Goal: Task Accomplishment & Management: Complete application form

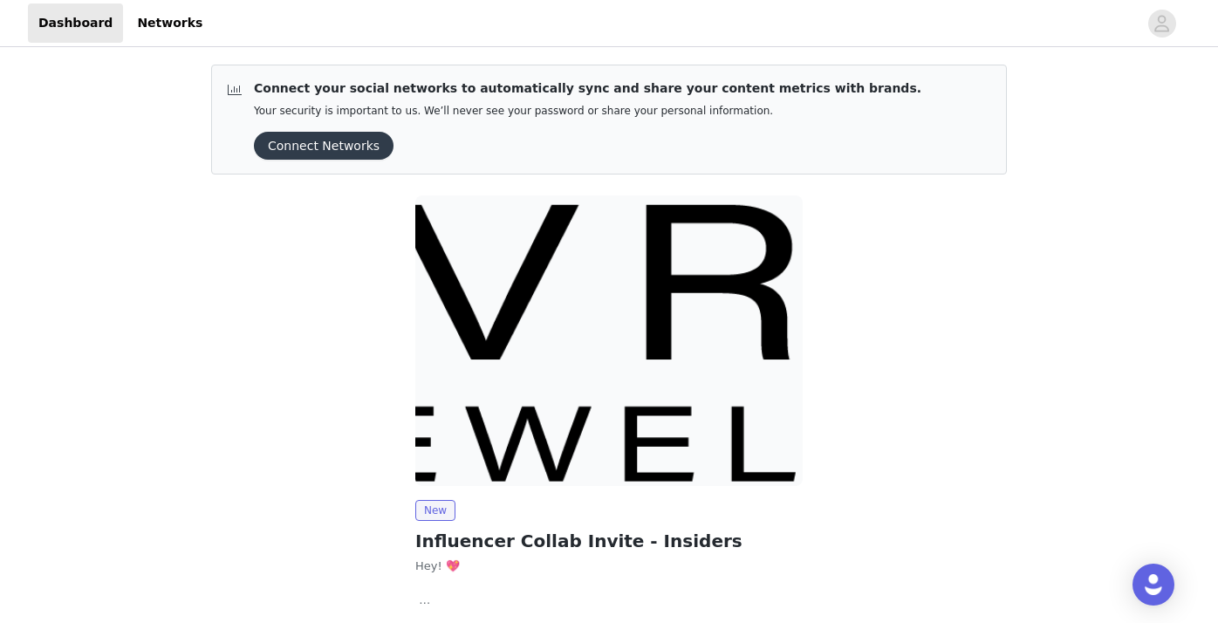
scroll to position [115, 0]
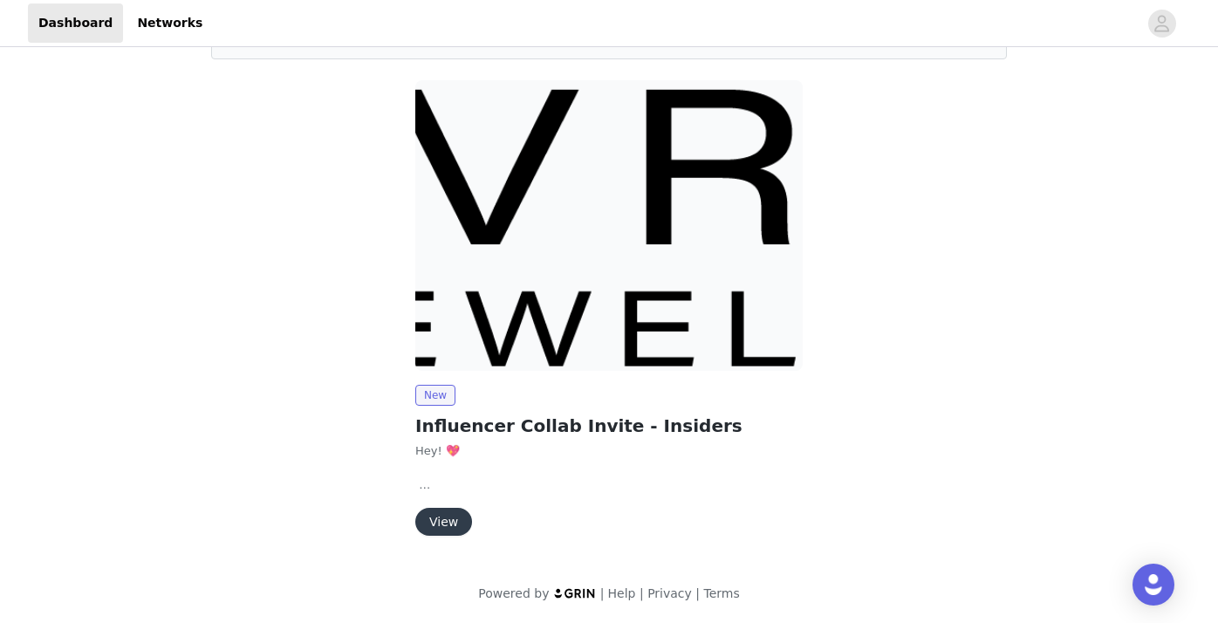
click at [441, 523] on button "View" at bounding box center [443, 522] width 57 height 28
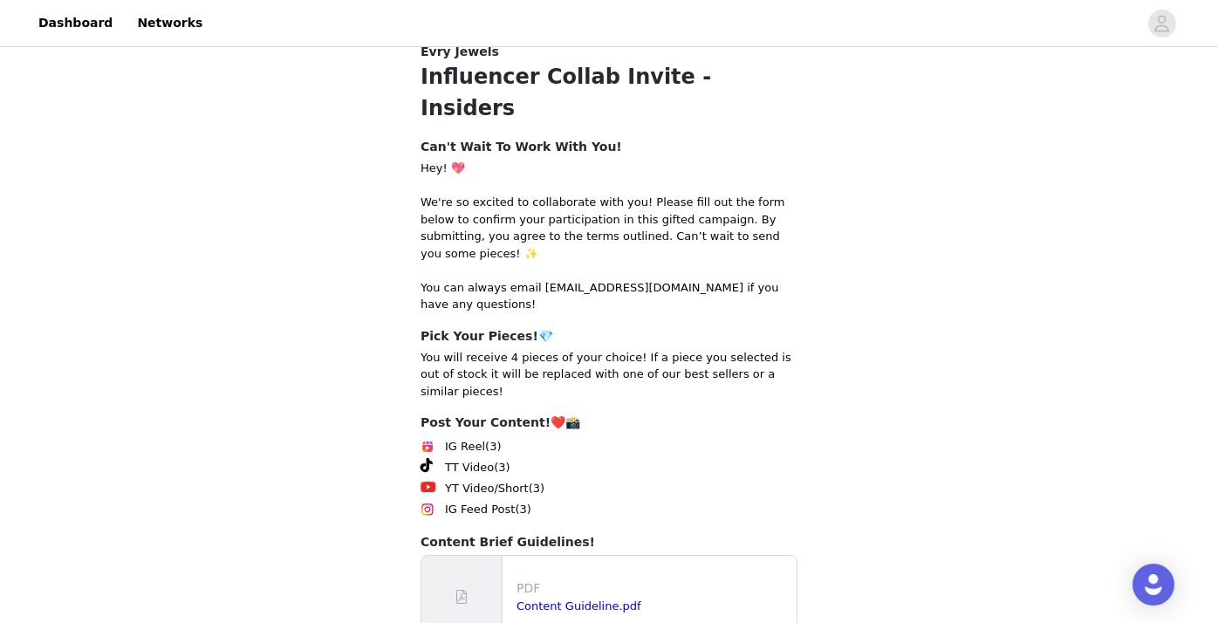
scroll to position [304, 0]
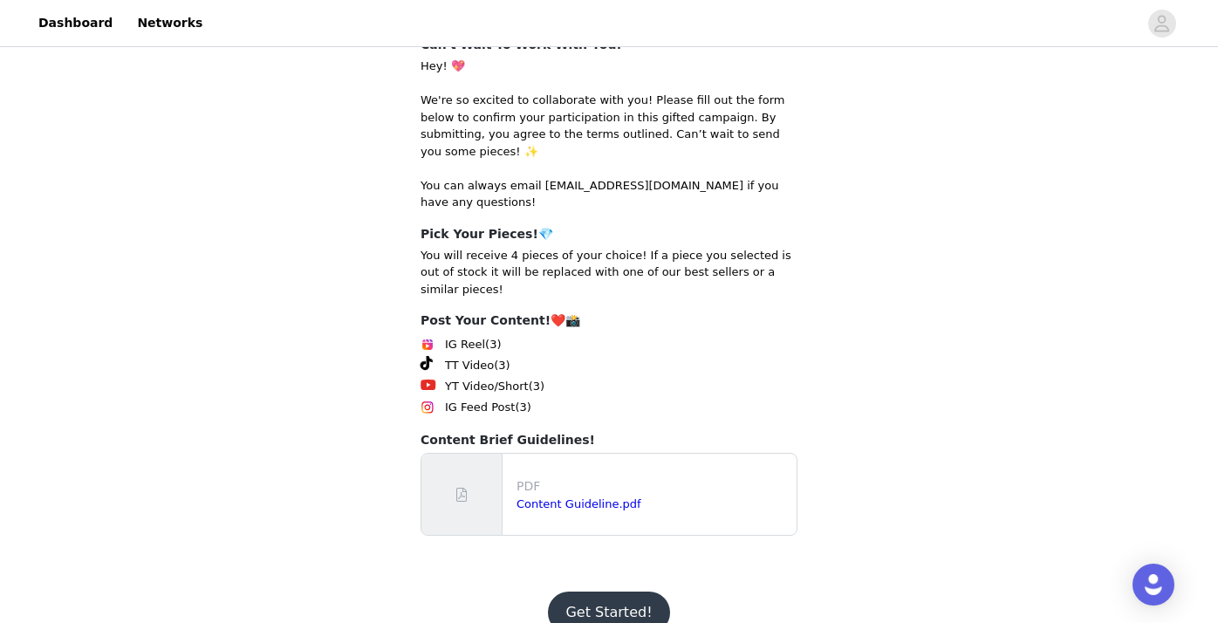
click at [626, 591] on button "Get Started!" at bounding box center [608, 612] width 121 height 42
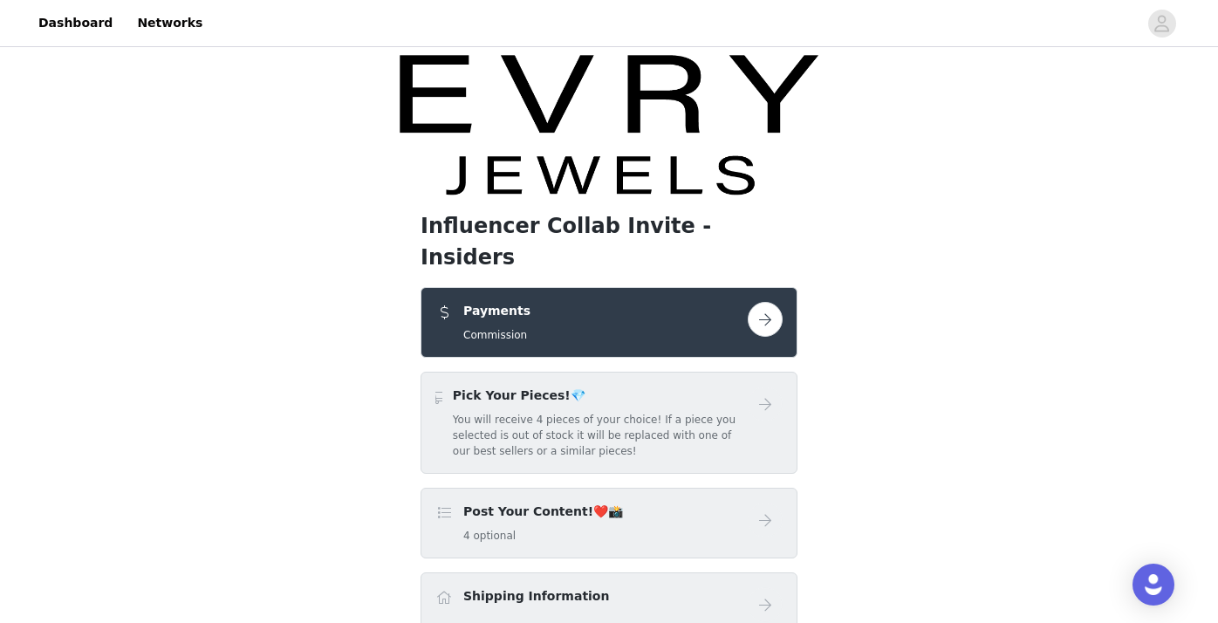
click at [764, 302] on button "button" at bounding box center [765, 319] width 35 height 35
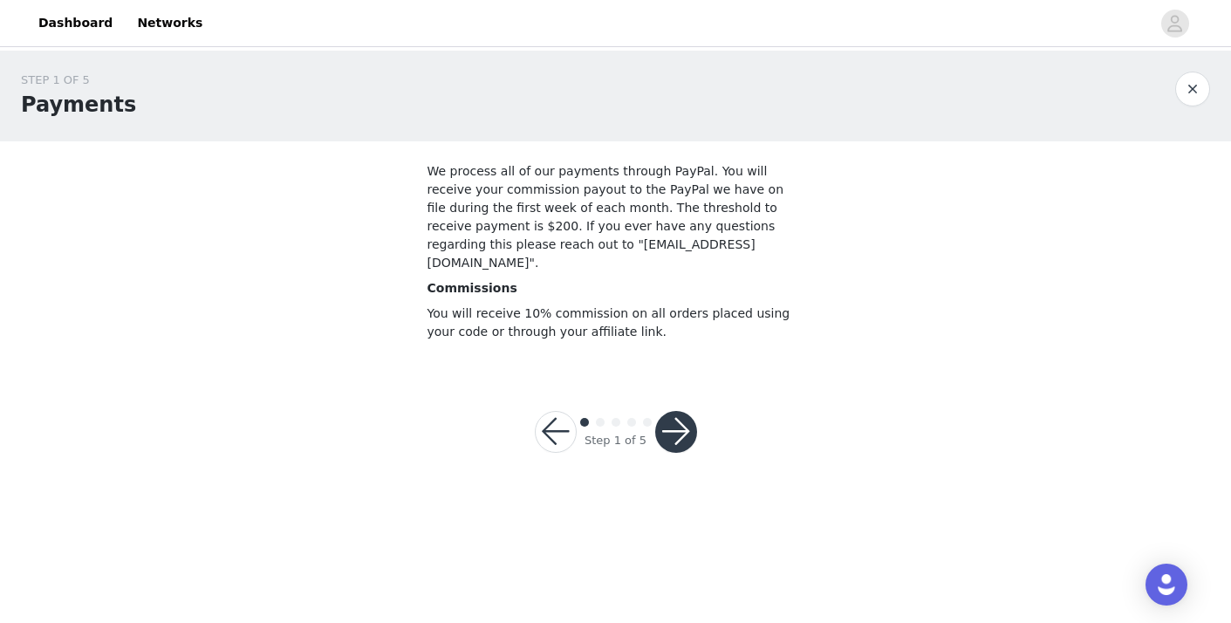
click at [678, 413] on button "button" at bounding box center [676, 432] width 42 height 42
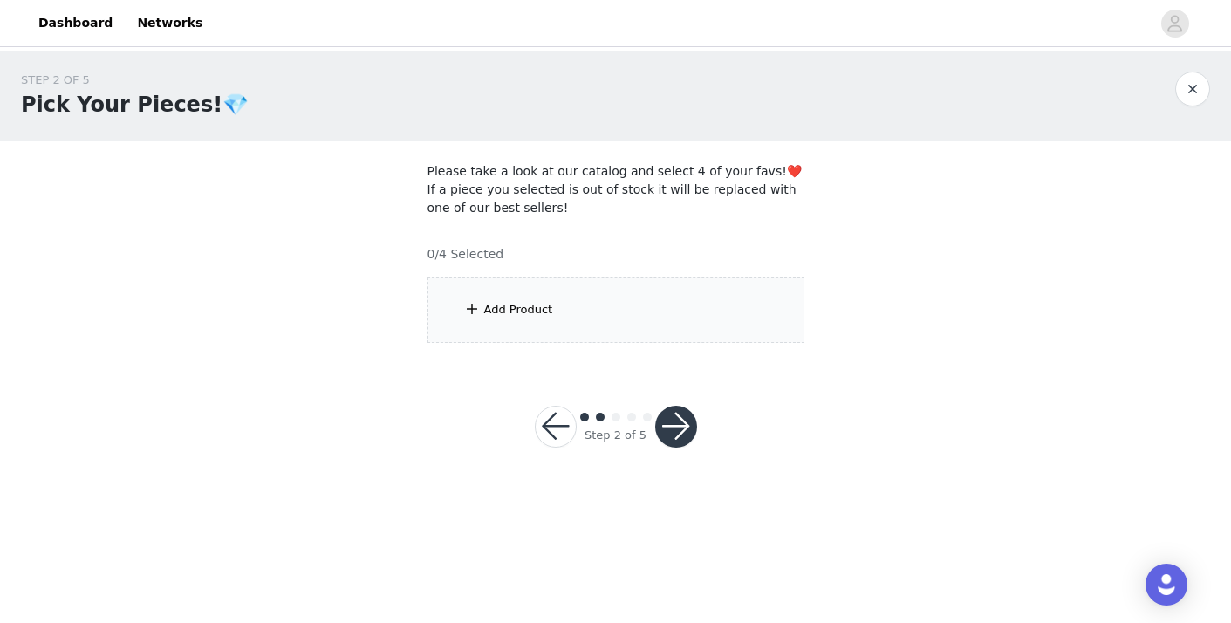
click at [478, 312] on span at bounding box center [471, 308] width 17 height 21
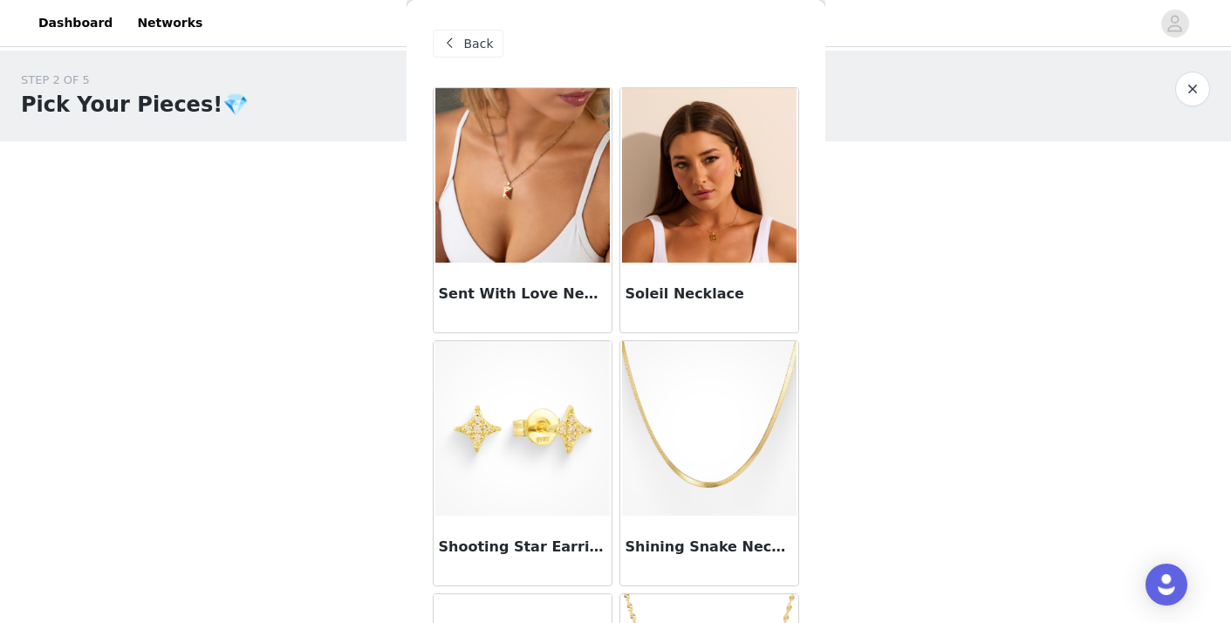
click at [539, 245] on img at bounding box center [522, 175] width 174 height 174
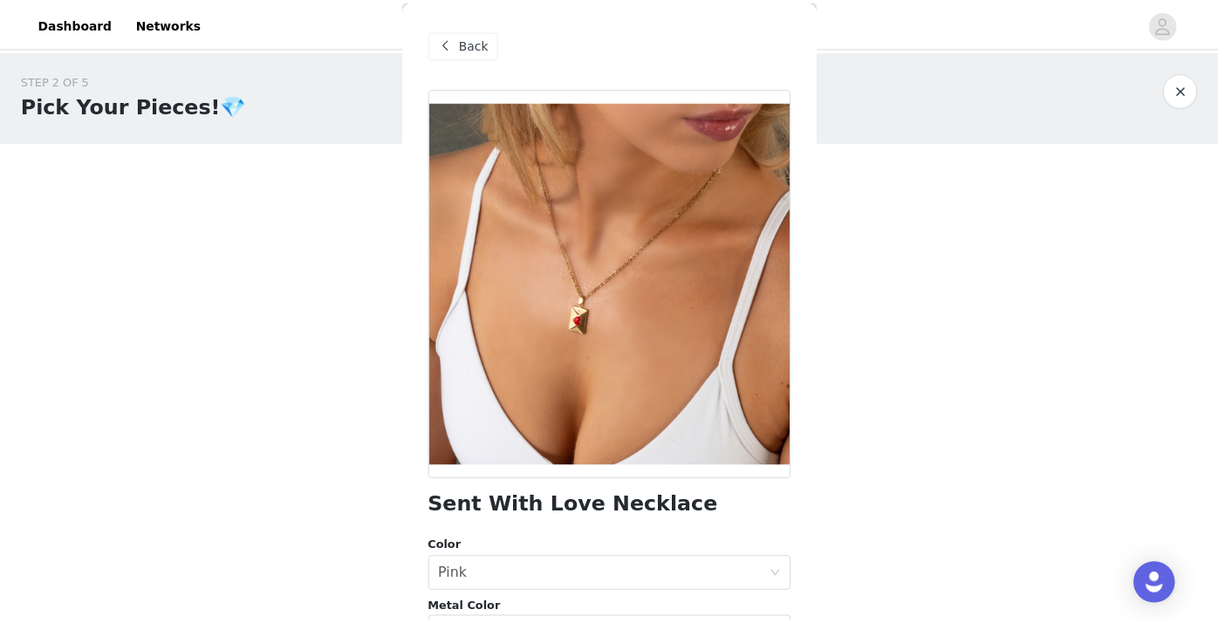
scroll to position [223, 0]
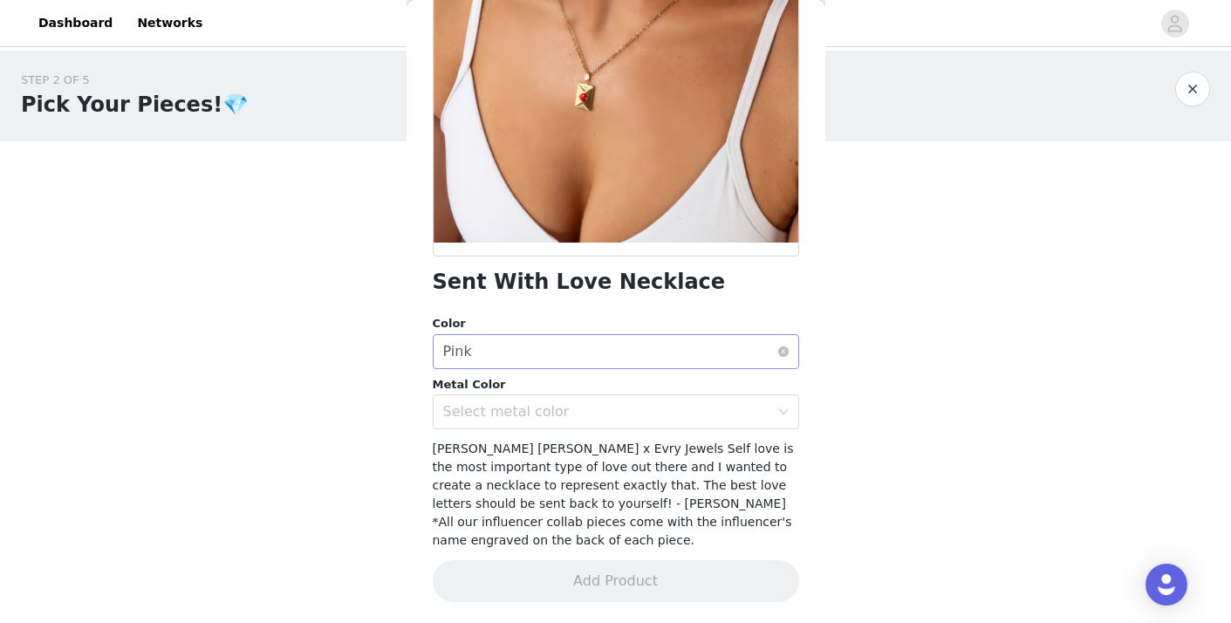
click at [673, 352] on div "Select color Pink" at bounding box center [610, 351] width 334 height 33
click at [676, 384] on li "Pink" at bounding box center [609, 390] width 353 height 28
click at [599, 417] on div "Select metal color" at bounding box center [606, 411] width 326 height 17
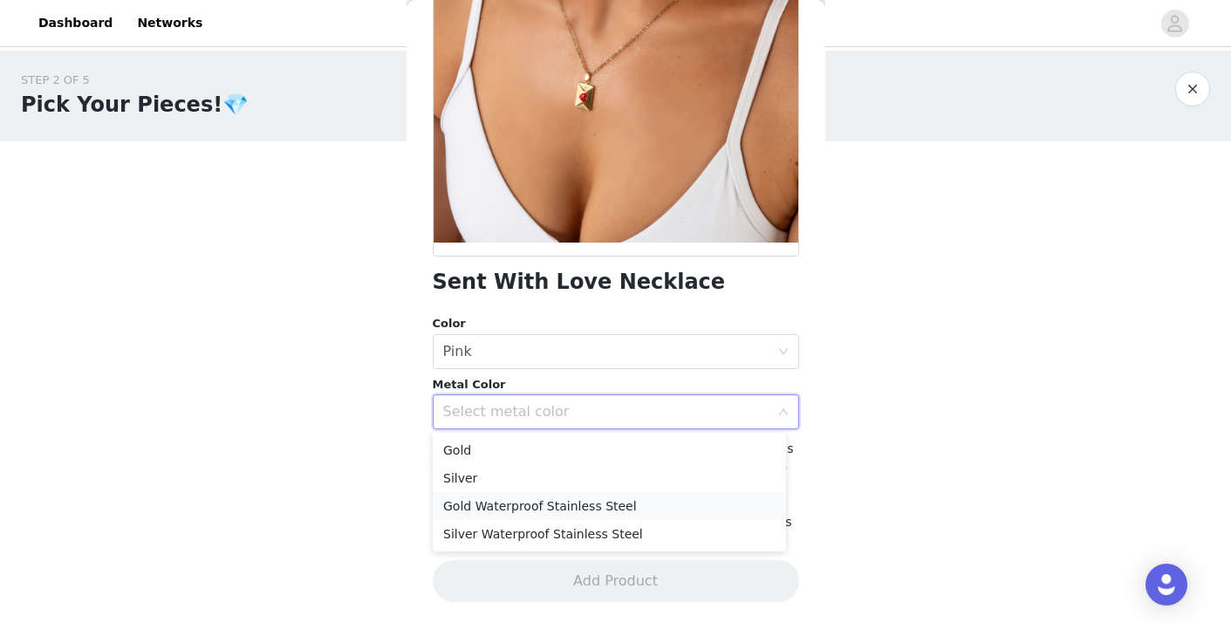
click at [589, 502] on li "Gold Waterproof Stainless Steel" at bounding box center [609, 506] width 353 height 28
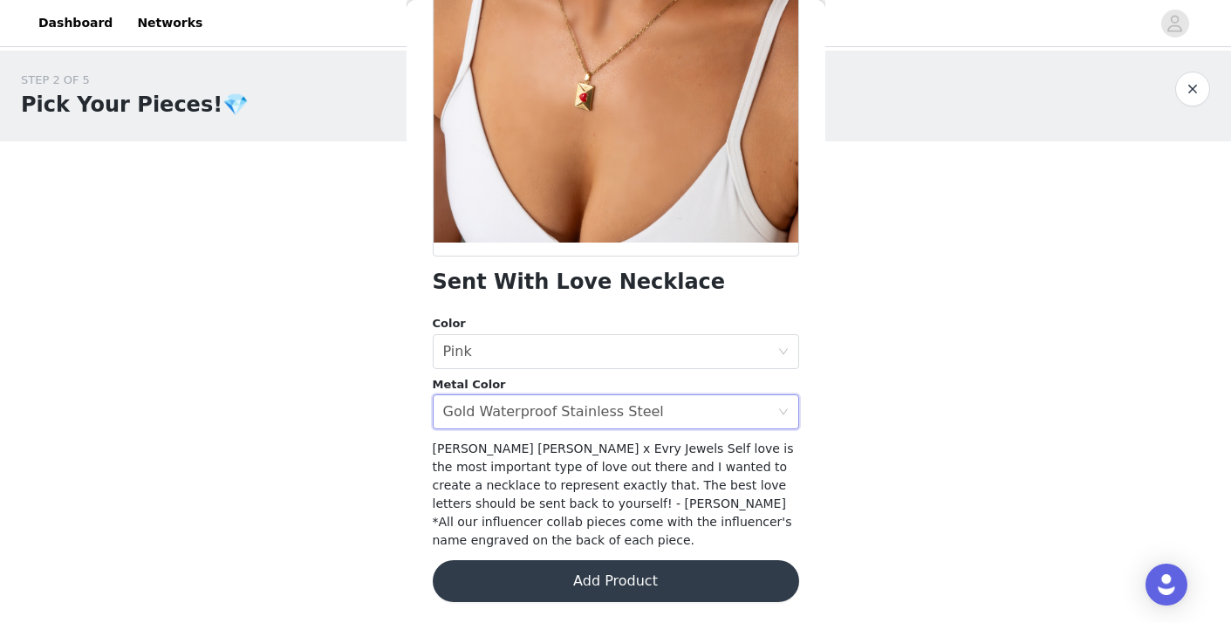
click at [625, 578] on button "Add Product" at bounding box center [616, 581] width 366 height 42
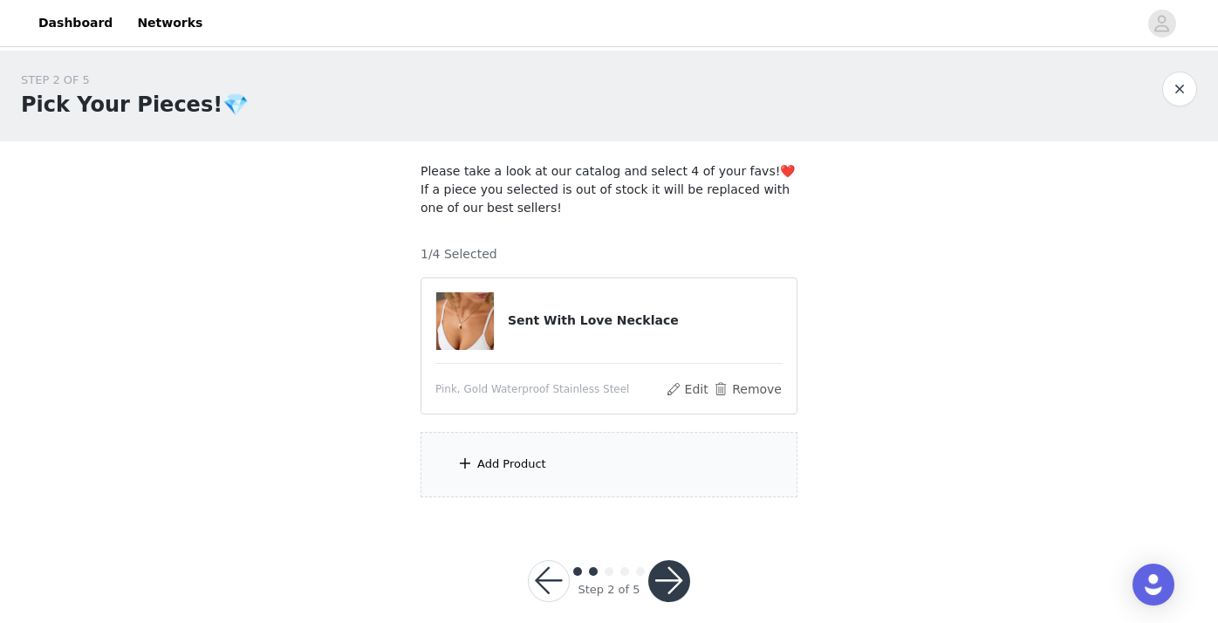
click at [460, 464] on span at bounding box center [464, 463] width 17 height 21
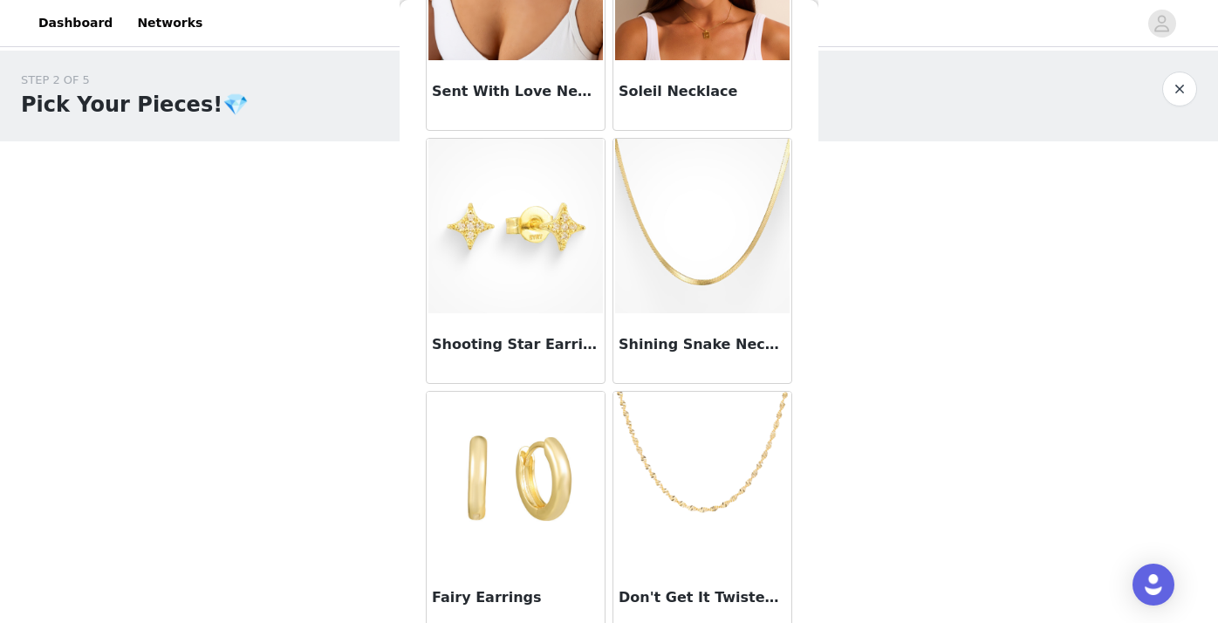
scroll to position [0, 0]
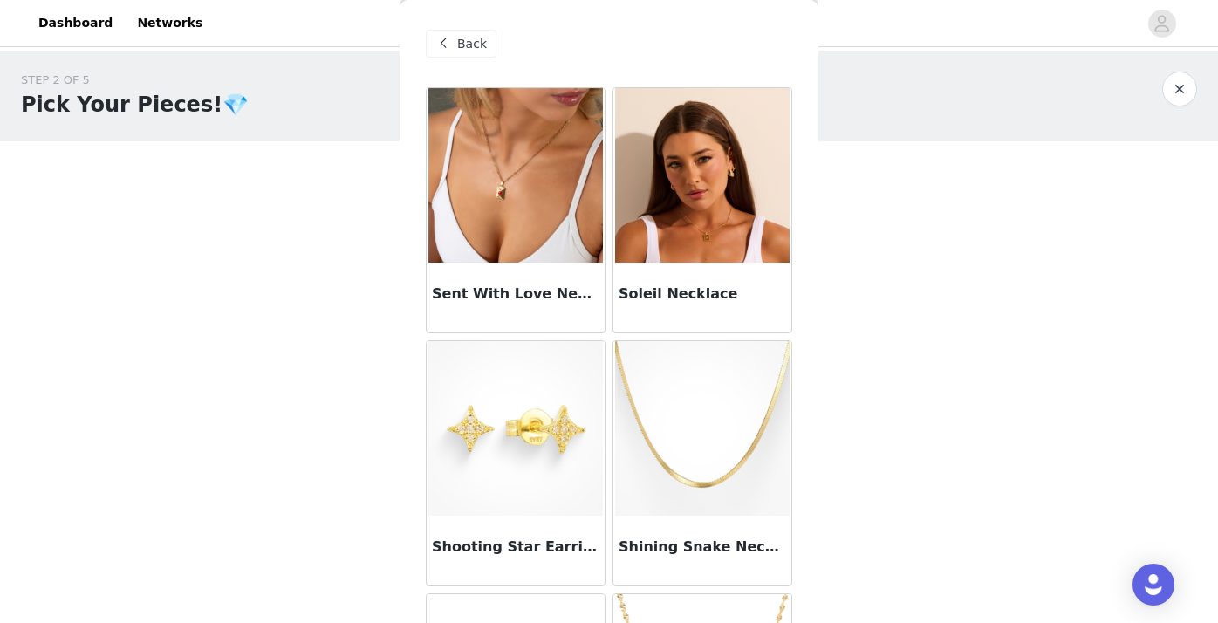
click at [692, 229] on img at bounding box center [702, 175] width 174 height 174
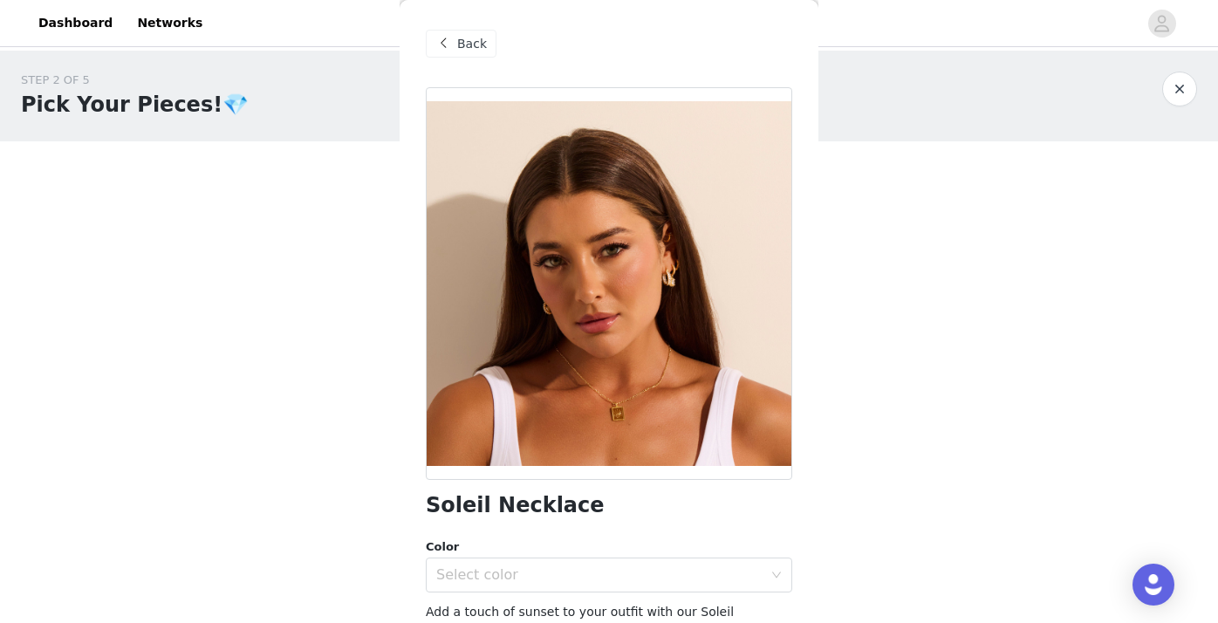
click at [465, 45] on span "Back" at bounding box center [472, 44] width 30 height 18
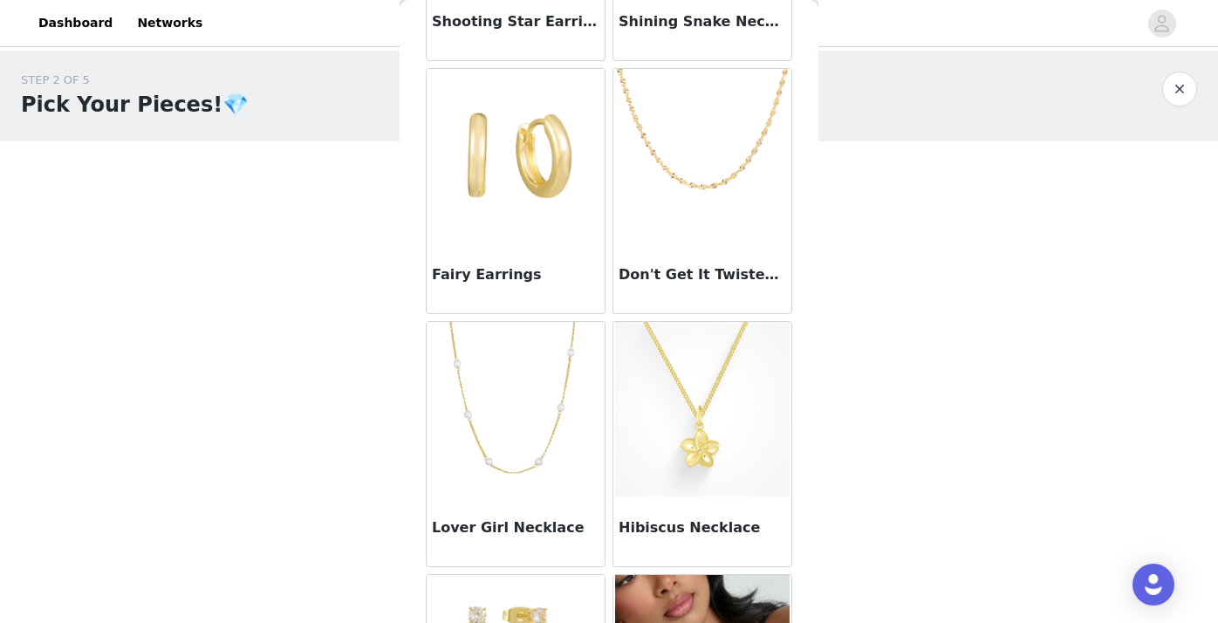
scroll to position [536, 0]
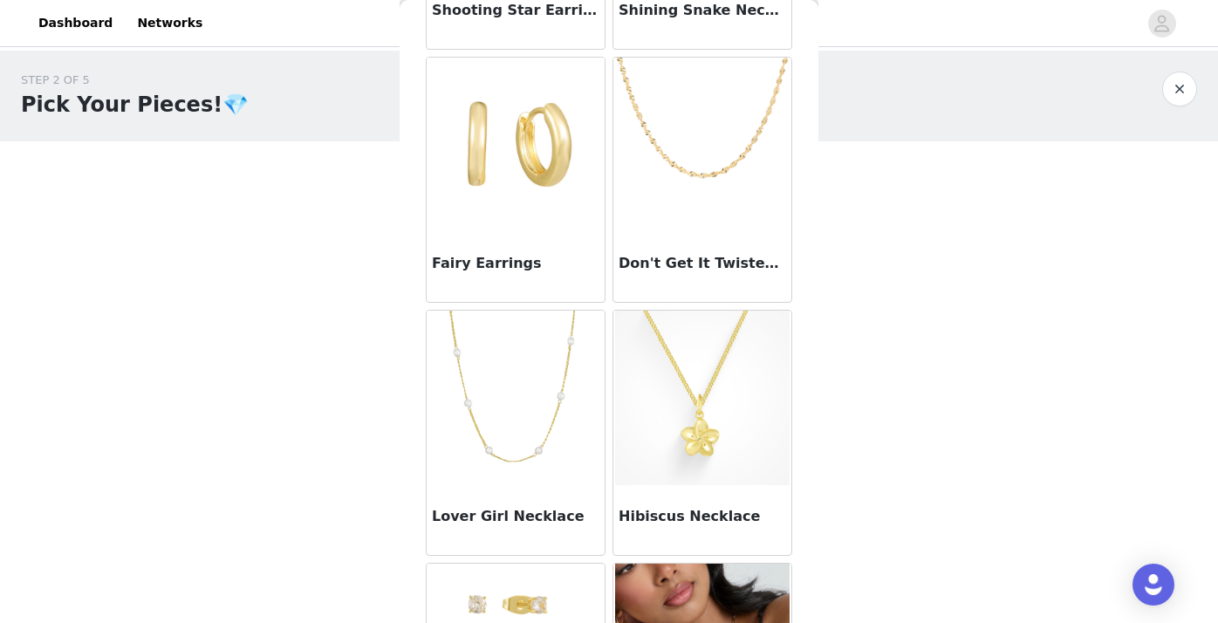
click at [509, 446] on img at bounding box center [515, 398] width 174 height 174
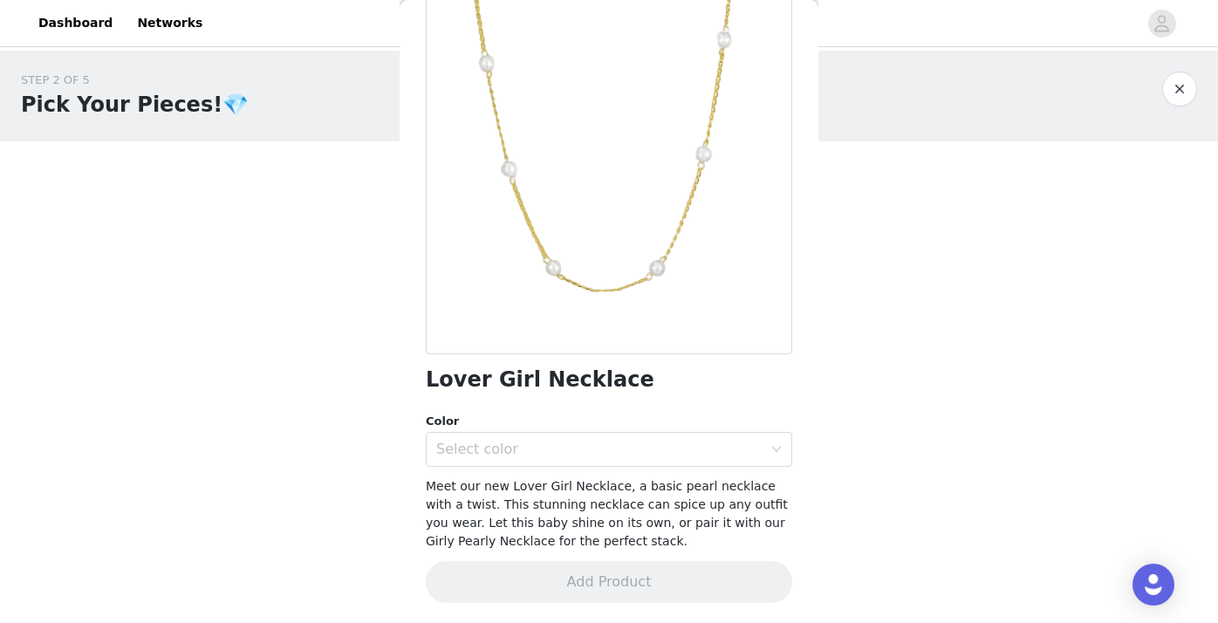
scroll to position [0, 0]
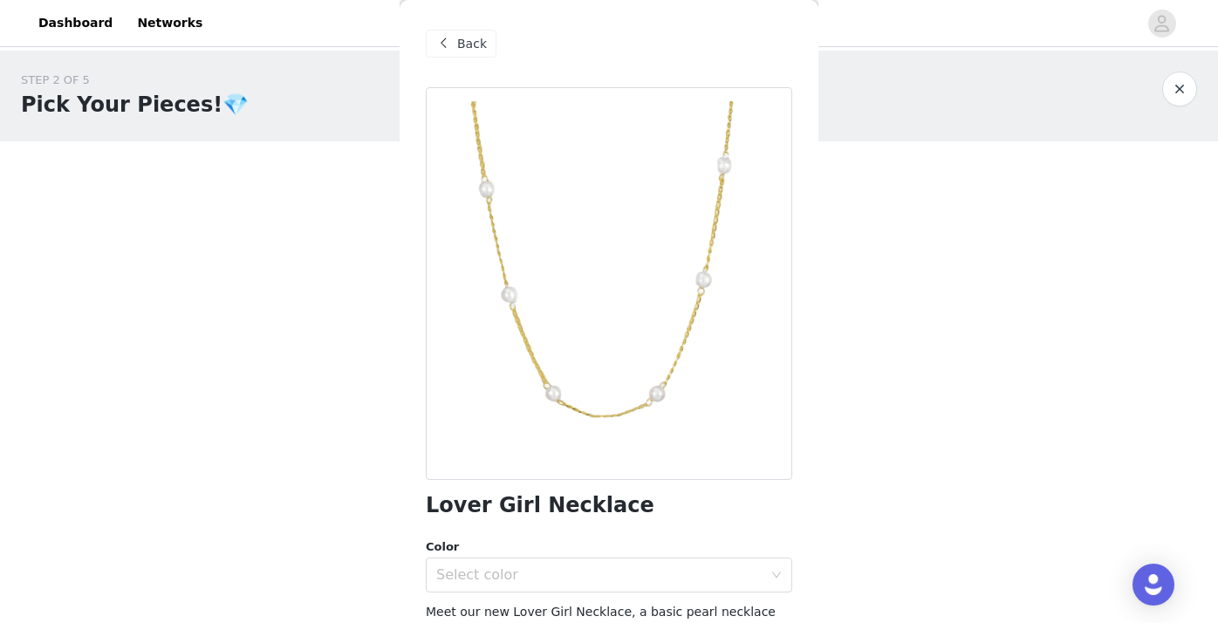
click at [458, 37] on span "Back" at bounding box center [472, 44] width 30 height 18
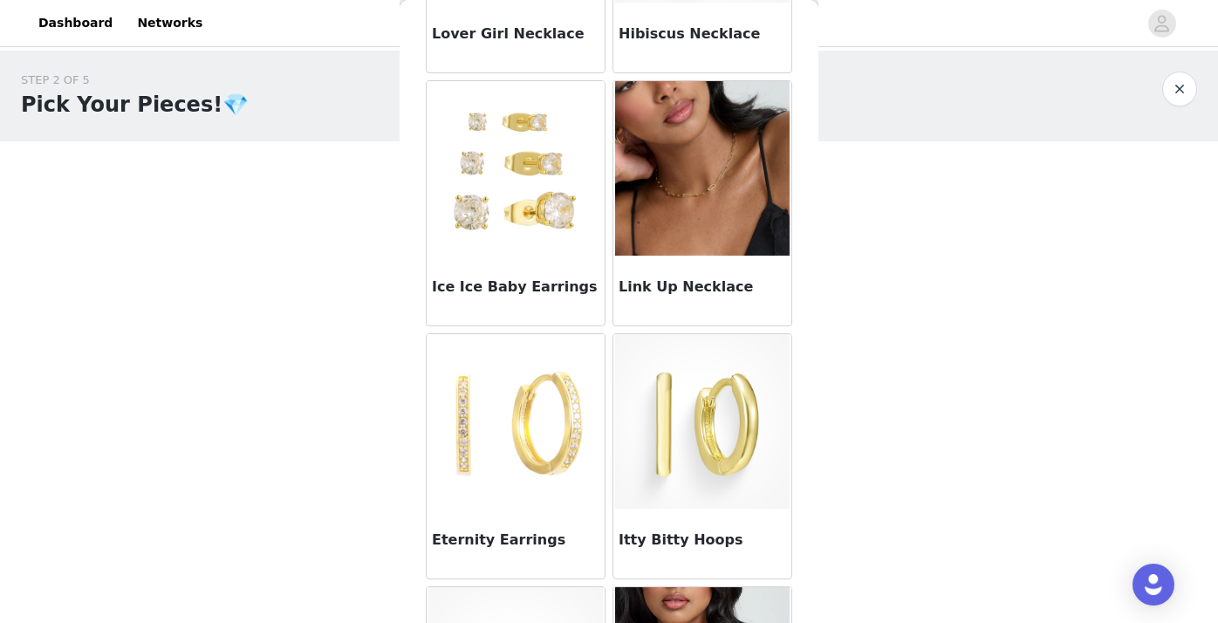
scroll to position [536, 0]
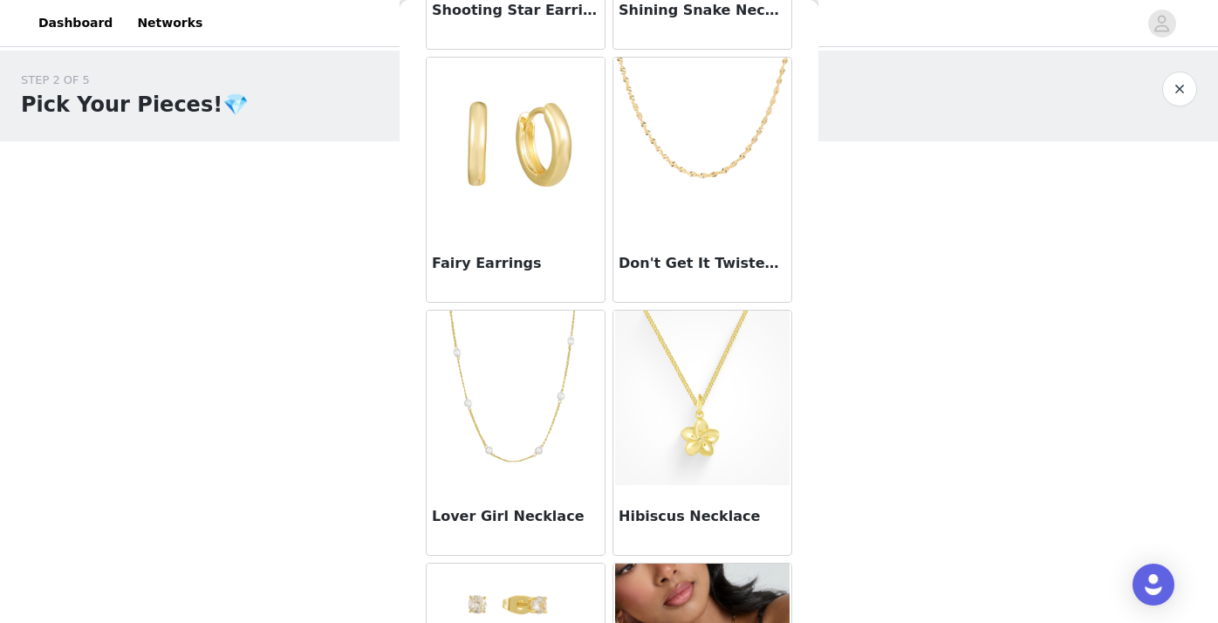
click at [526, 405] on img at bounding box center [515, 398] width 174 height 174
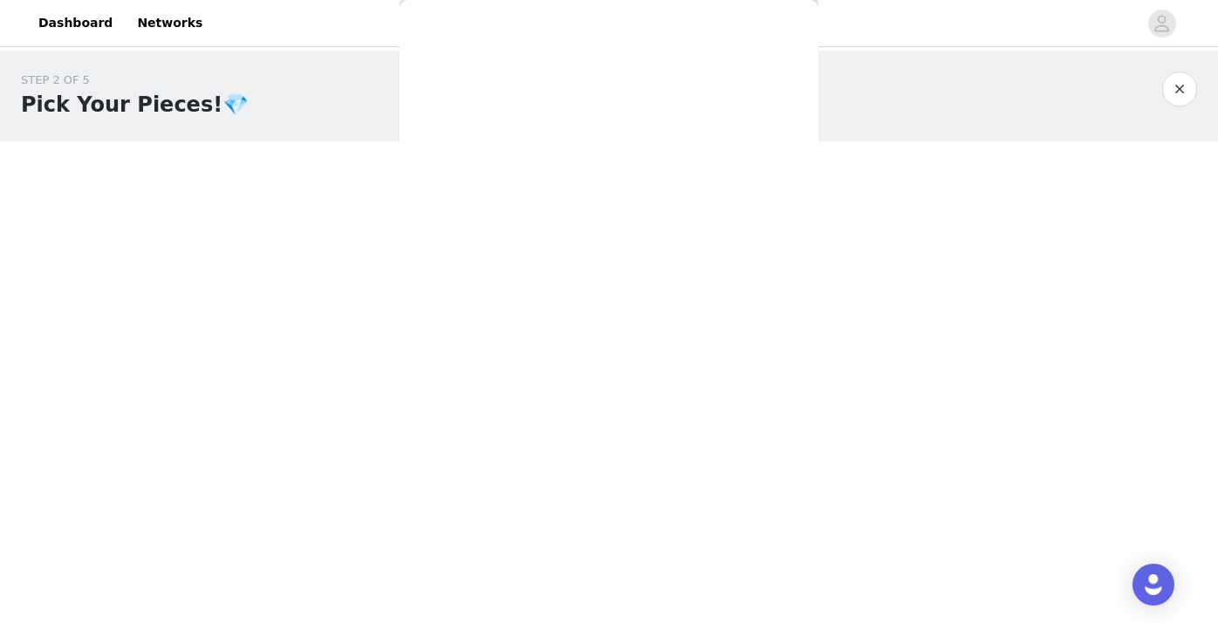
scroll to position [126, 0]
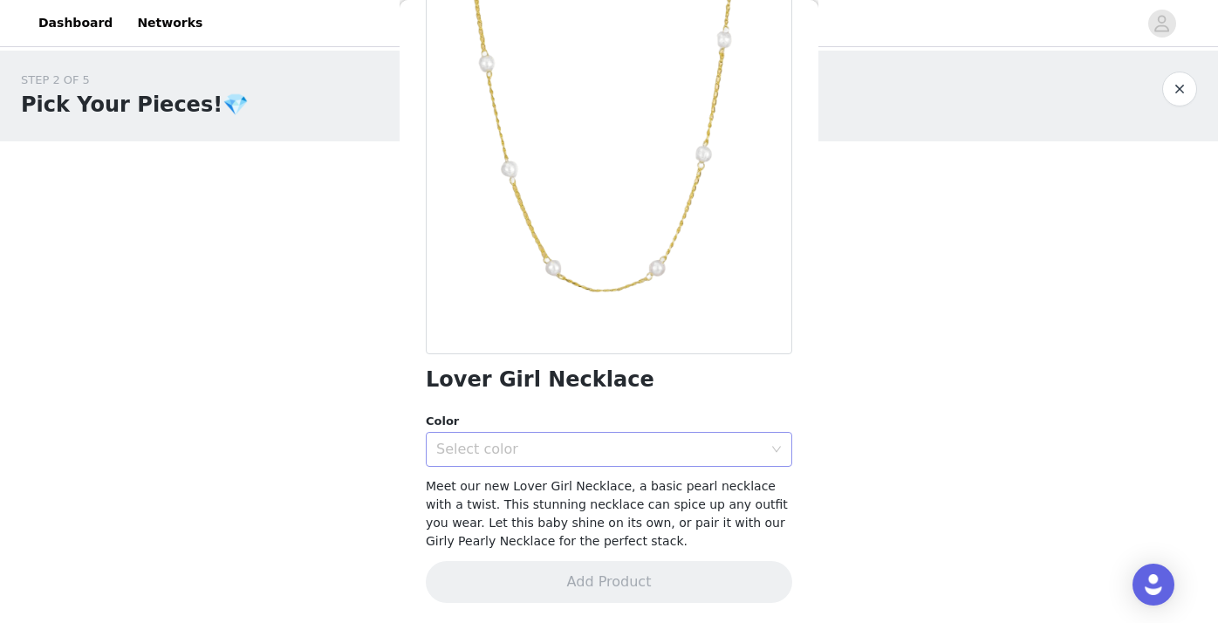
click at [593, 441] on div "Select color" at bounding box center [599, 448] width 326 height 17
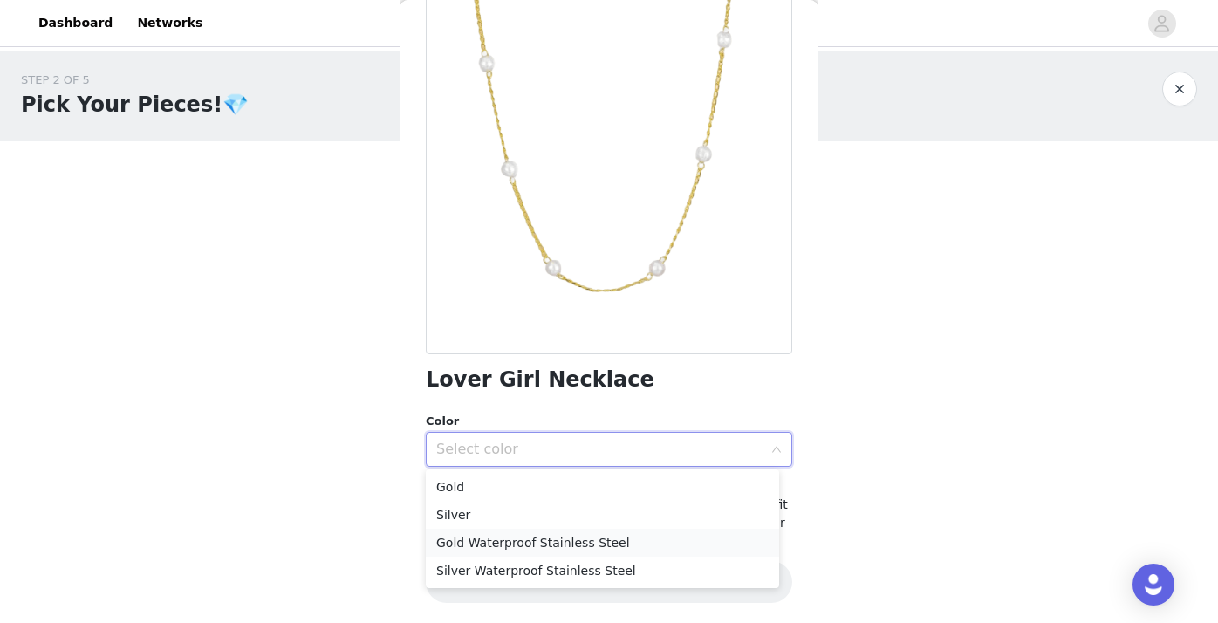
click at [564, 535] on li "Gold Waterproof Stainless Steel" at bounding box center [602, 543] width 353 height 28
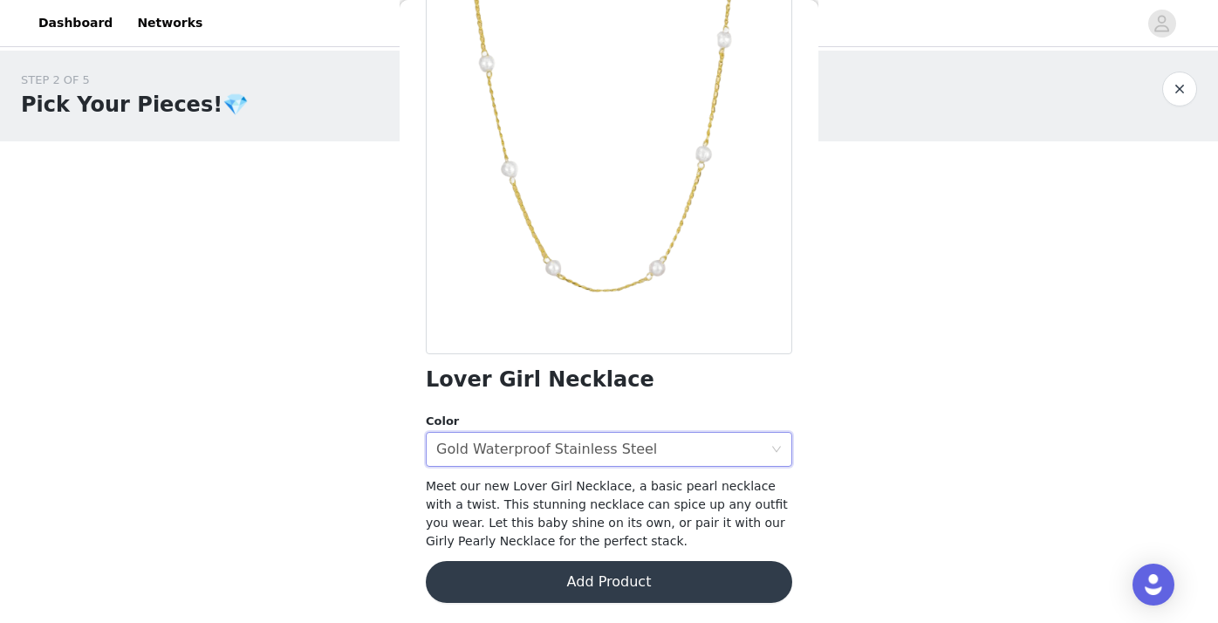
click at [641, 583] on button "Add Product" at bounding box center [609, 582] width 366 height 42
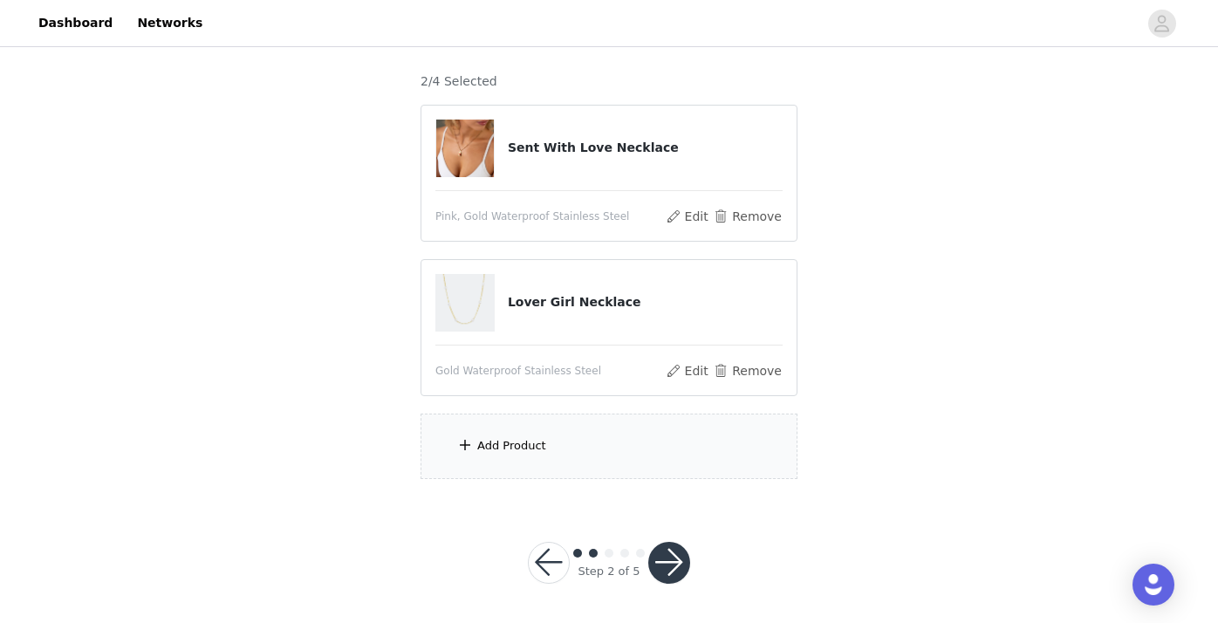
scroll to position [174, 0]
click at [472, 443] on span at bounding box center [464, 443] width 17 height 21
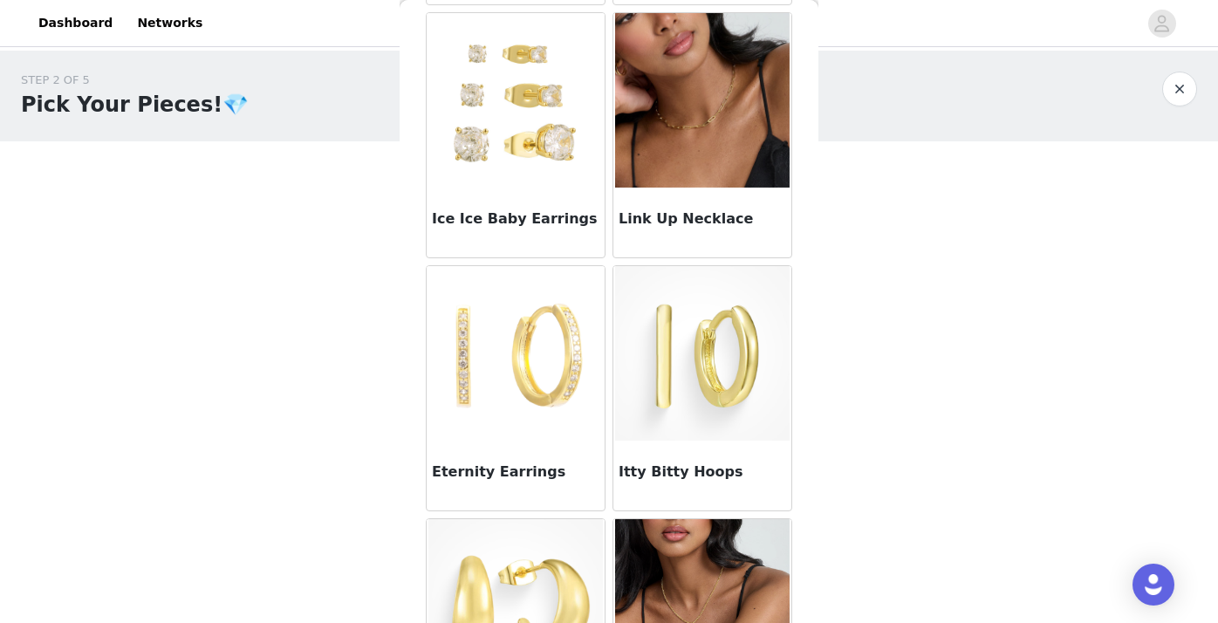
scroll to position [1232, 0]
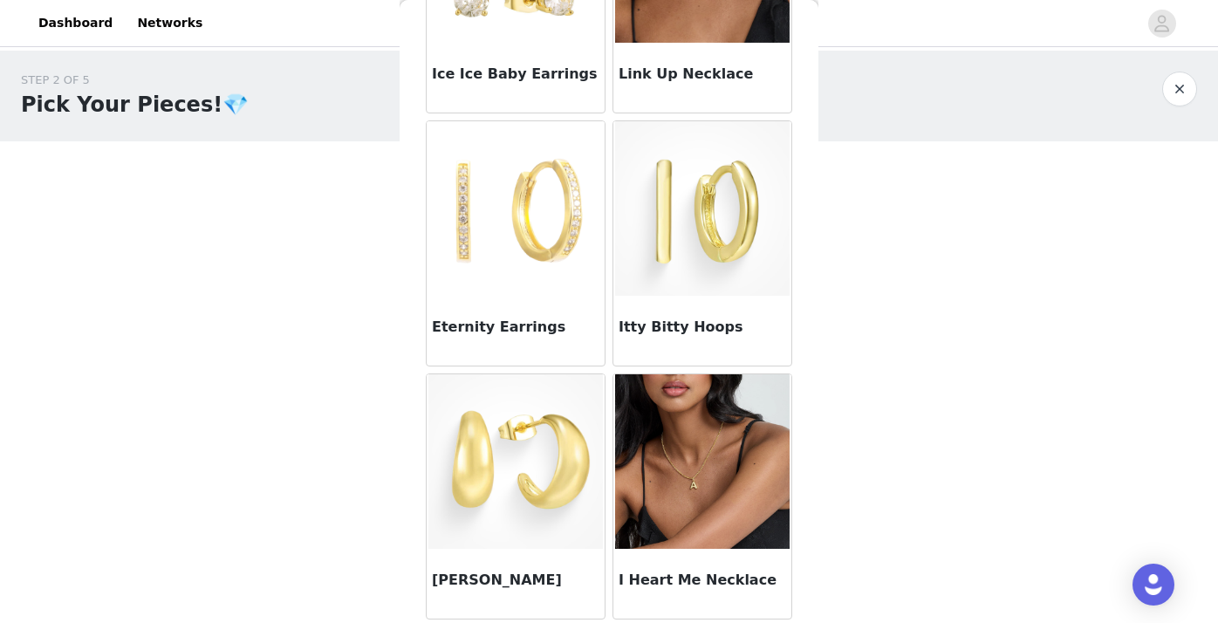
click at [715, 234] on img at bounding box center [702, 208] width 174 height 174
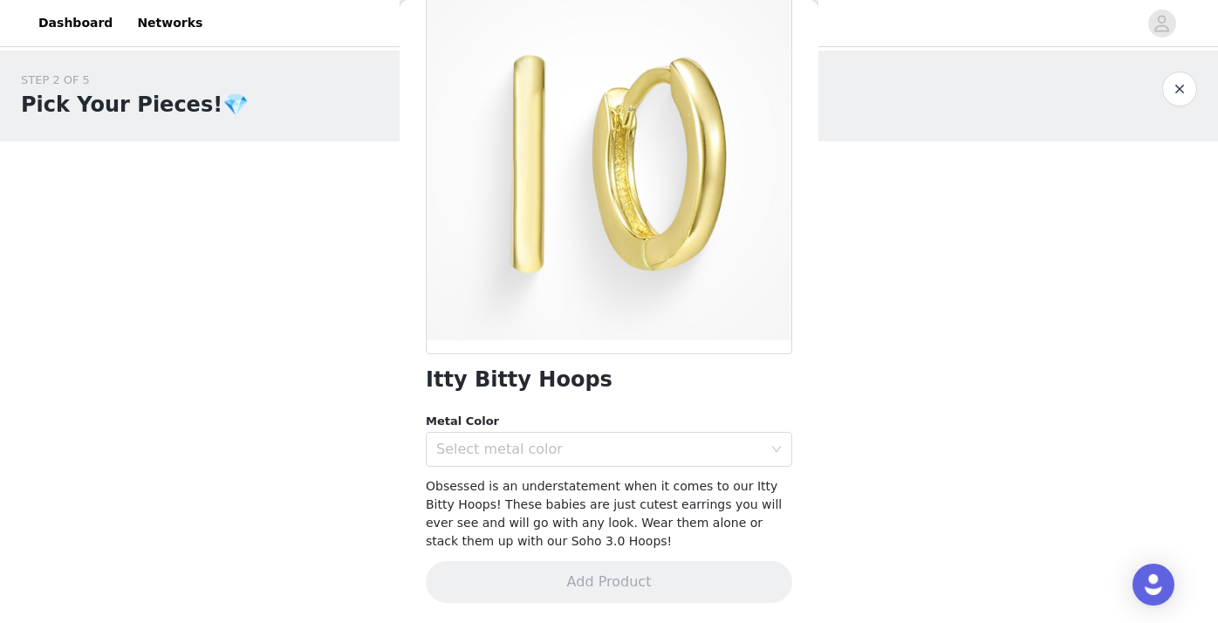
scroll to position [0, 0]
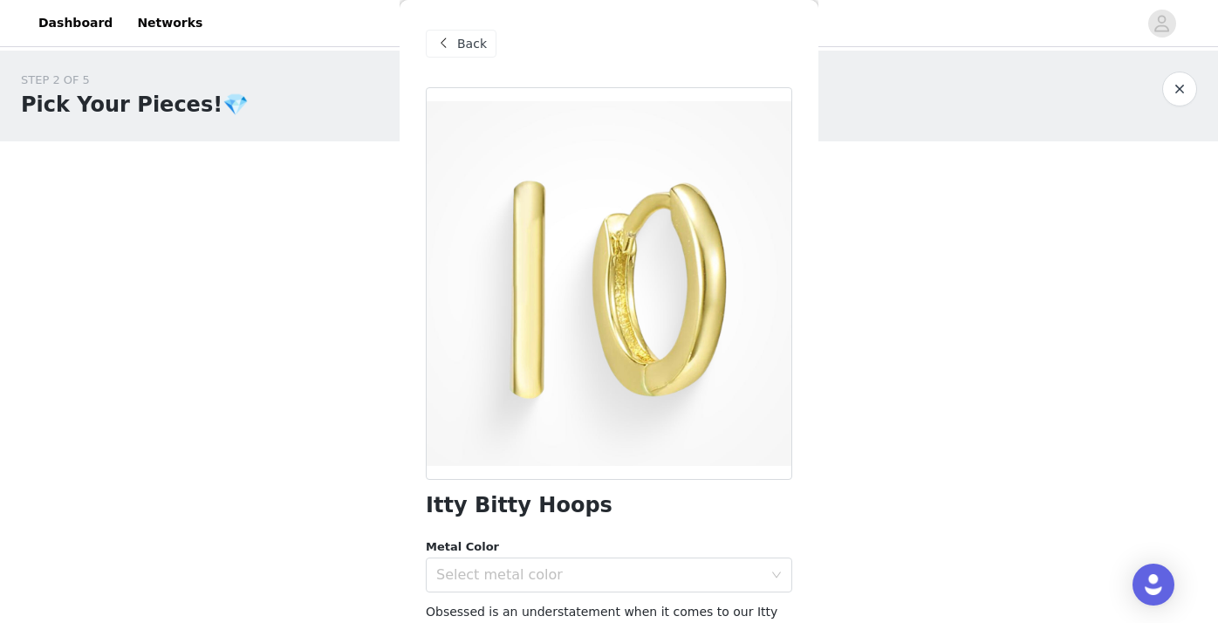
click at [461, 39] on span "Back" at bounding box center [472, 44] width 30 height 18
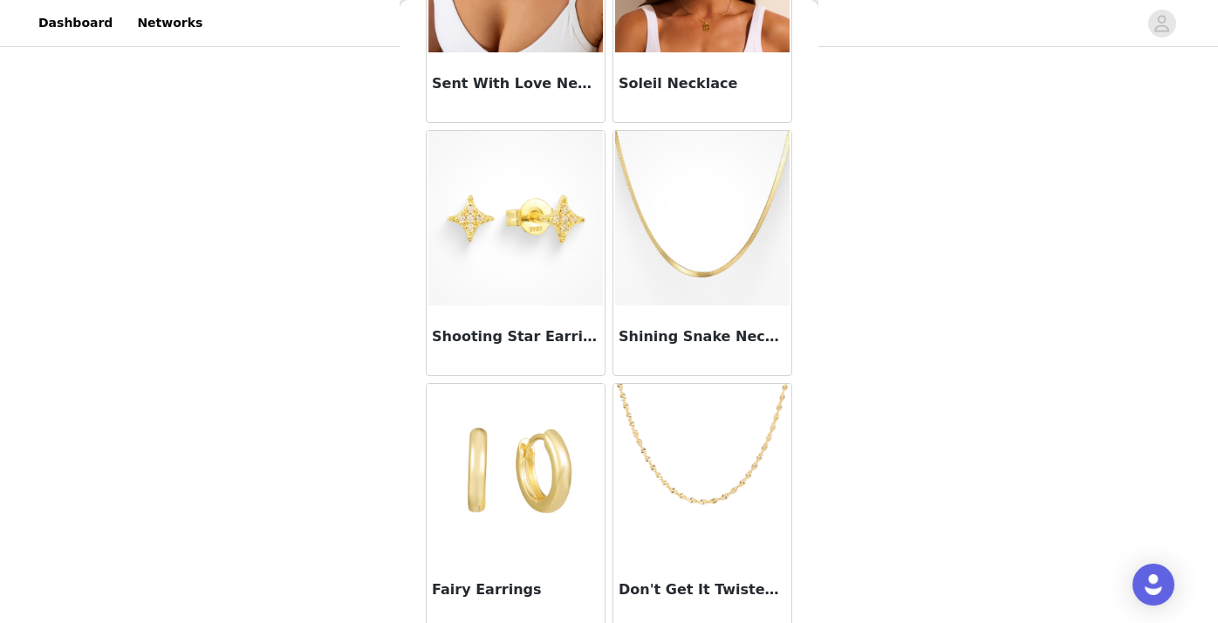
scroll to position [10, 0]
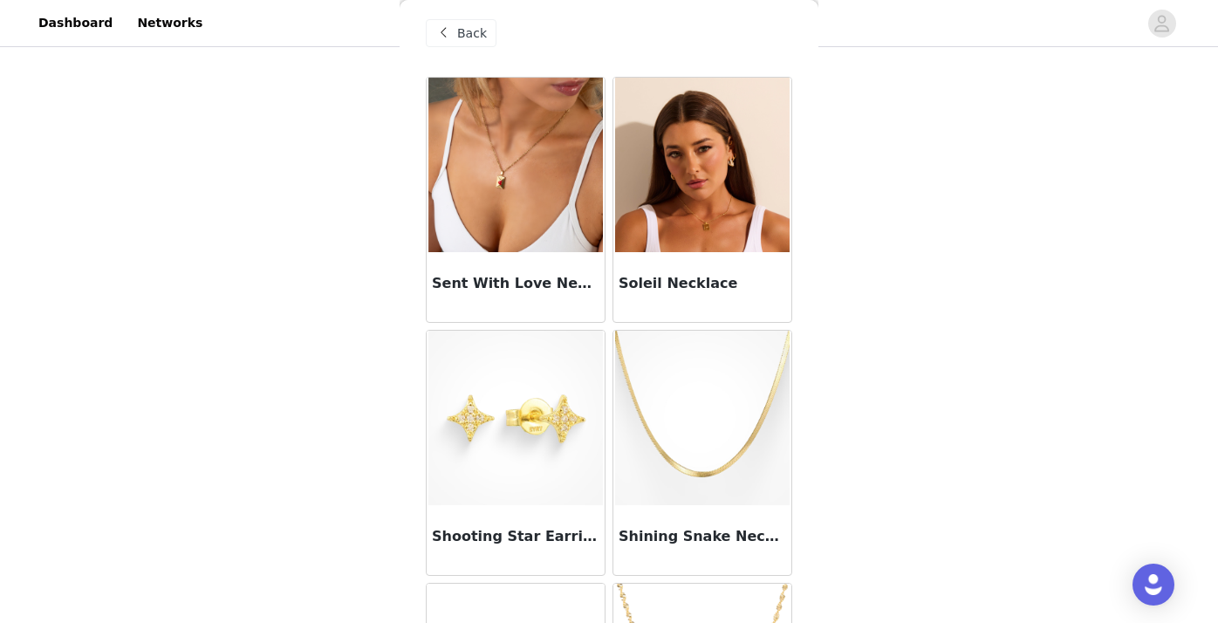
click at [556, 454] on img at bounding box center [515, 418] width 174 height 174
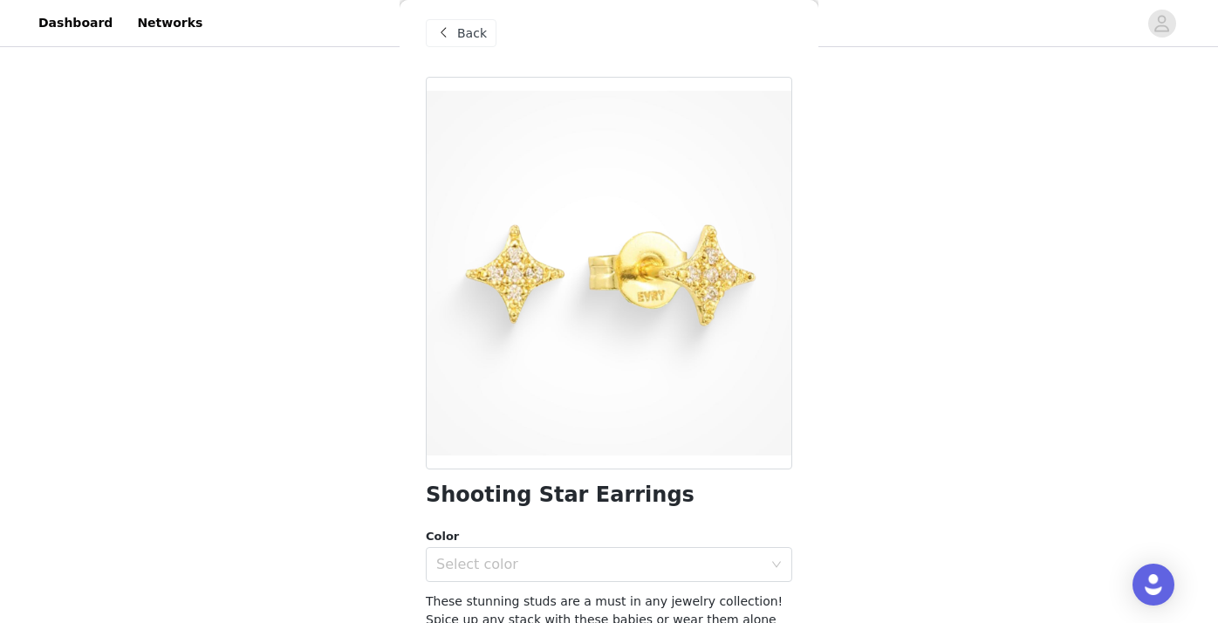
scroll to position [107, 0]
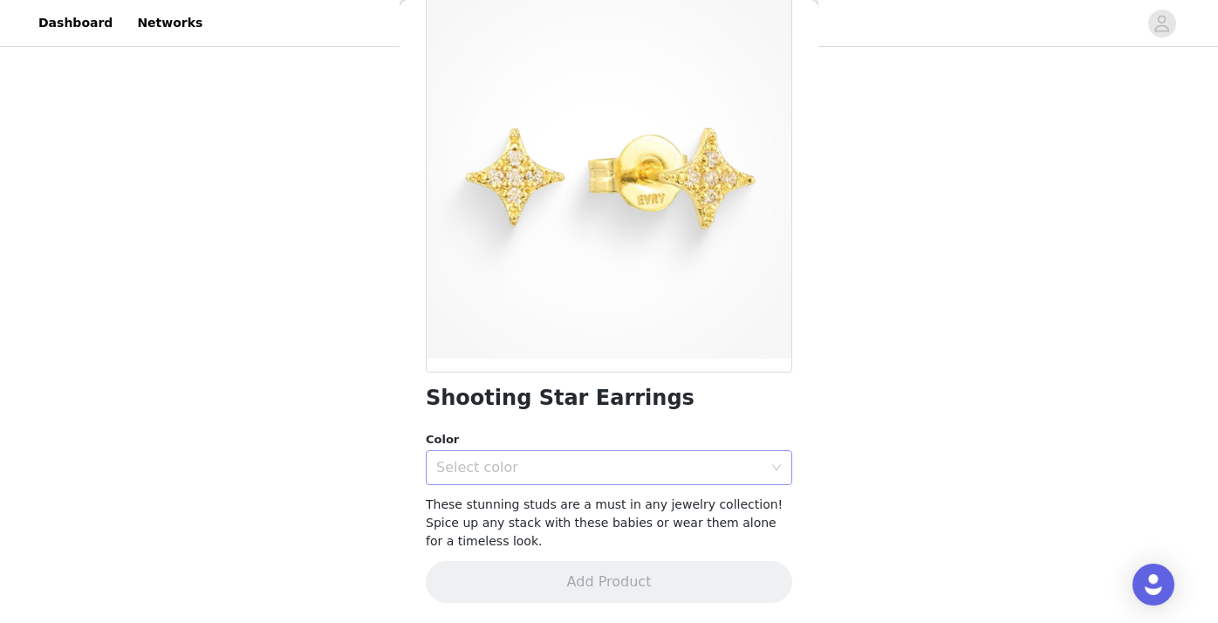
click at [678, 461] on div "Select color" at bounding box center [599, 467] width 326 height 17
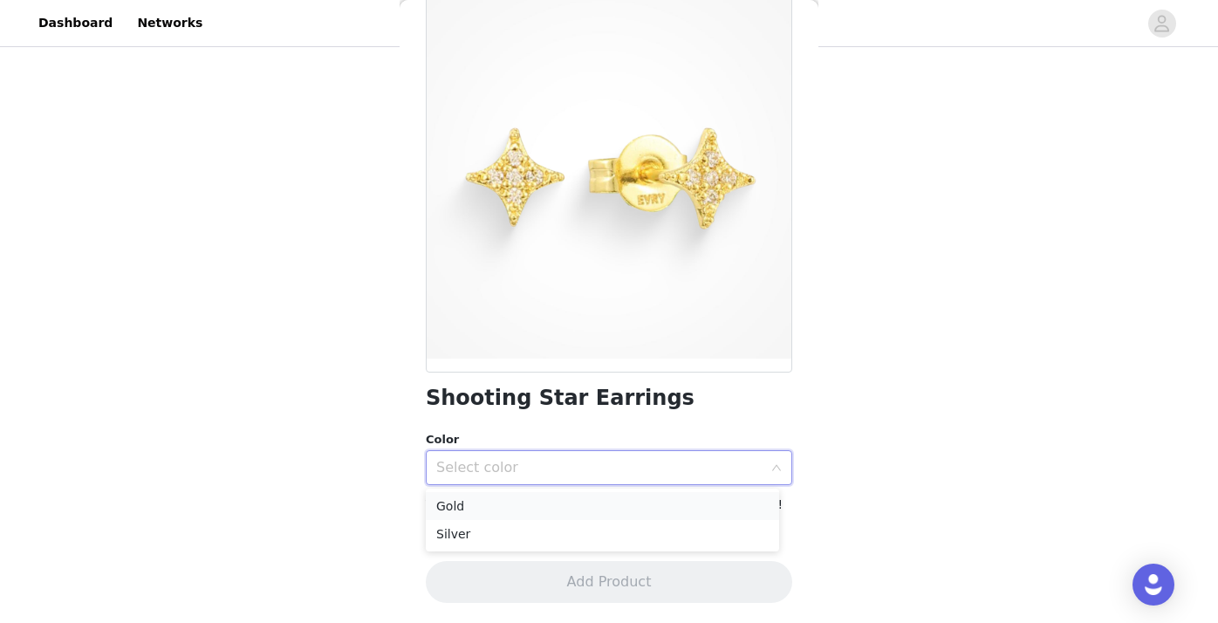
click at [575, 512] on li "Gold" at bounding box center [602, 506] width 353 height 28
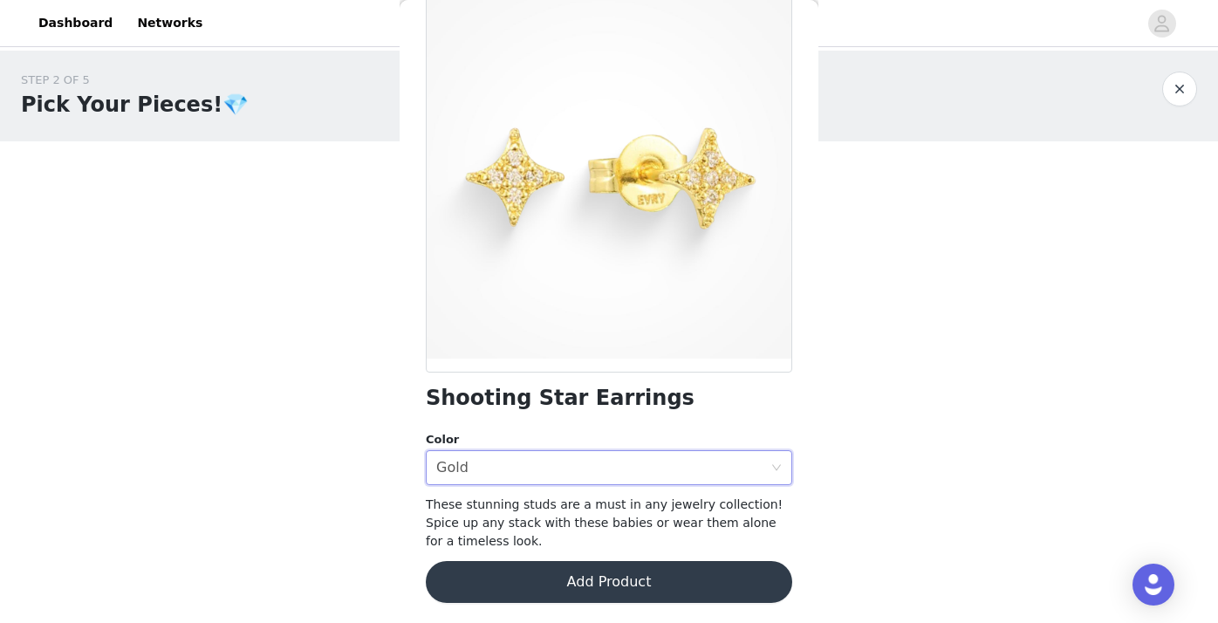
scroll to position [18, 0]
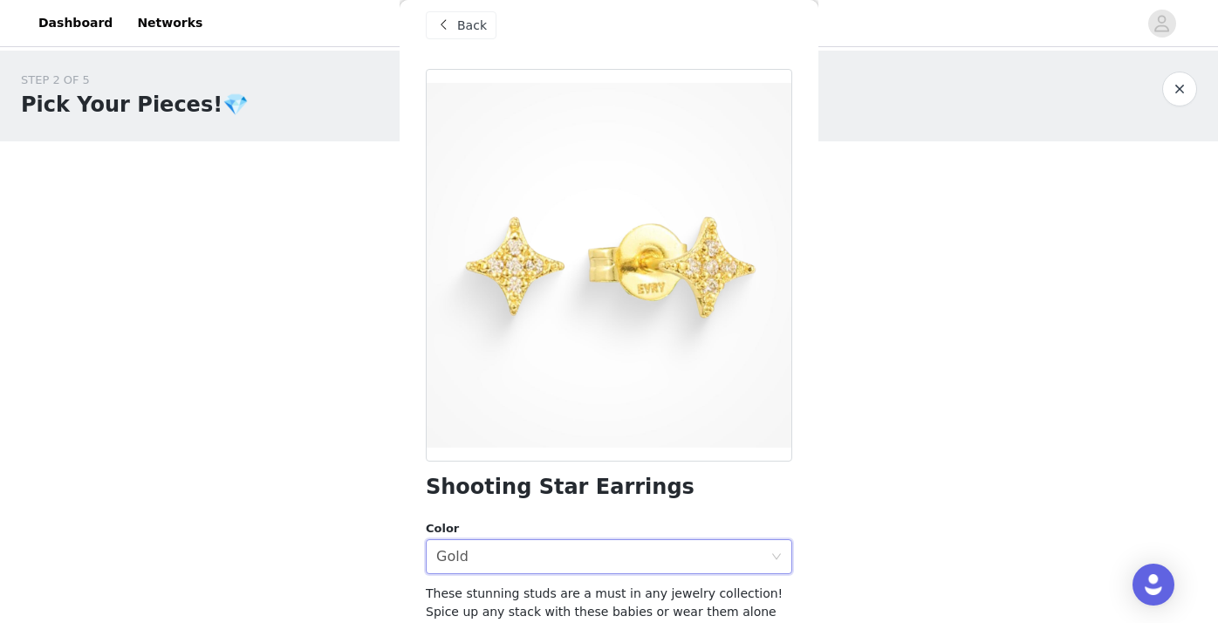
click at [473, 17] on span "Back" at bounding box center [472, 26] width 30 height 18
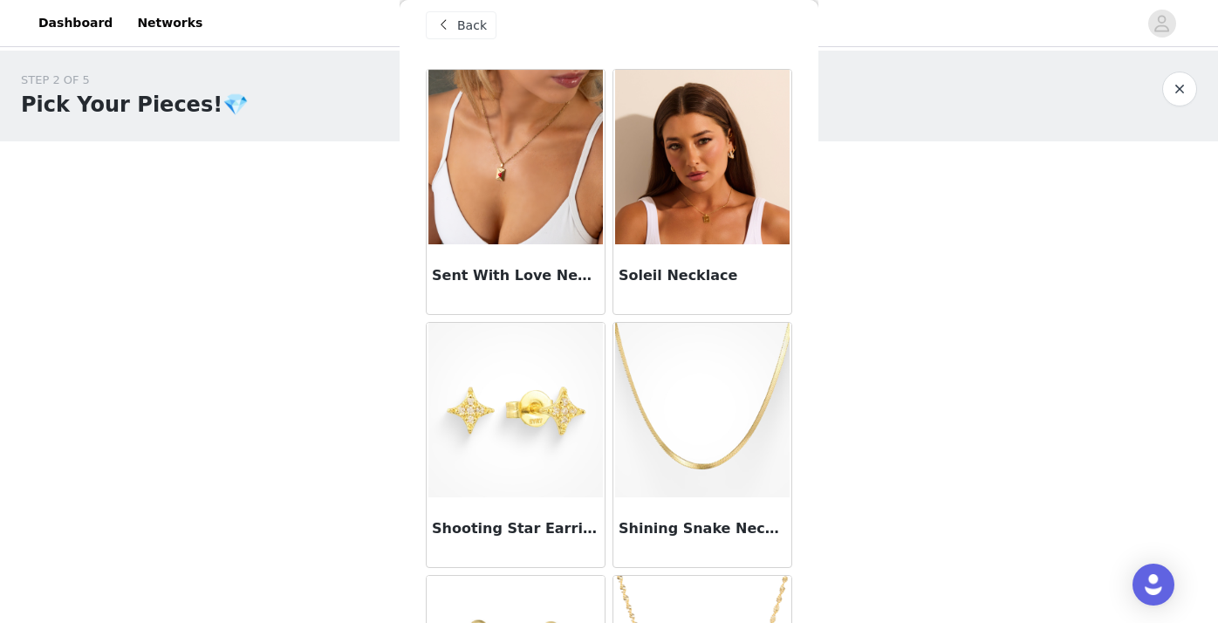
scroll to position [0, 0]
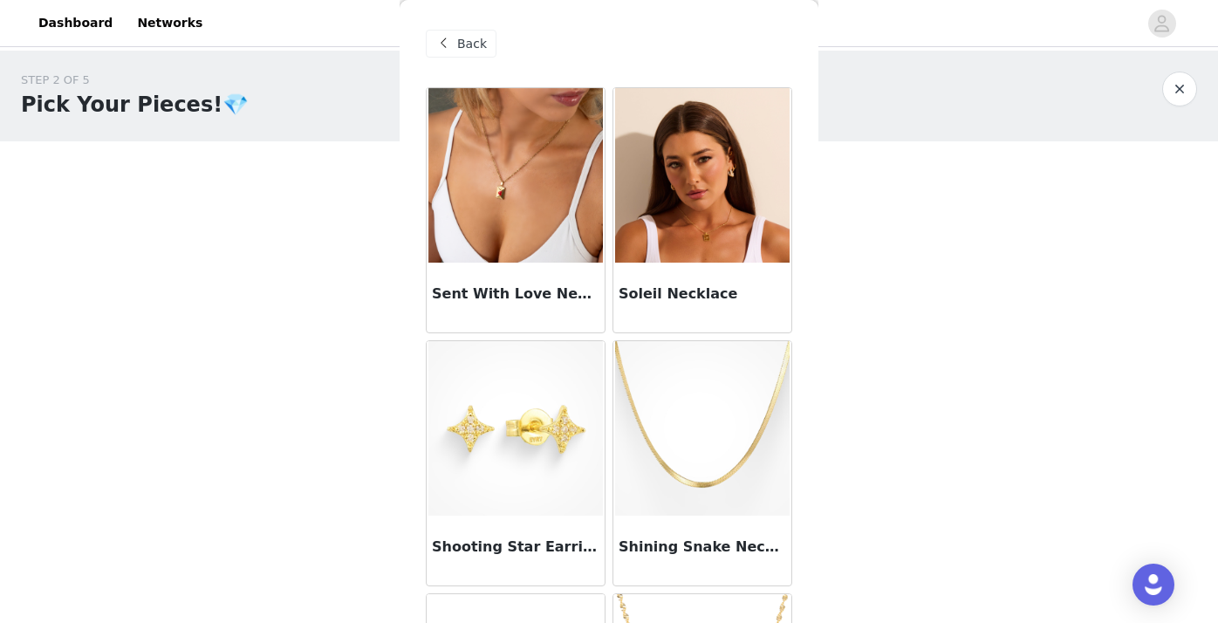
click at [450, 37] on span at bounding box center [443, 43] width 21 height 21
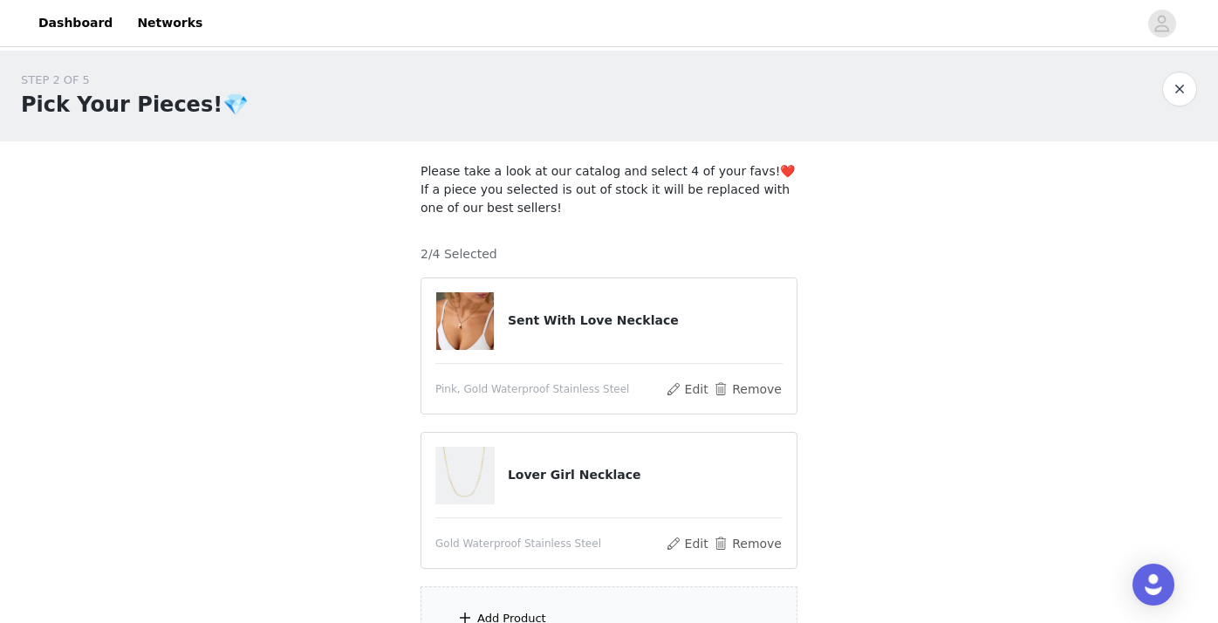
scroll to position [174, 0]
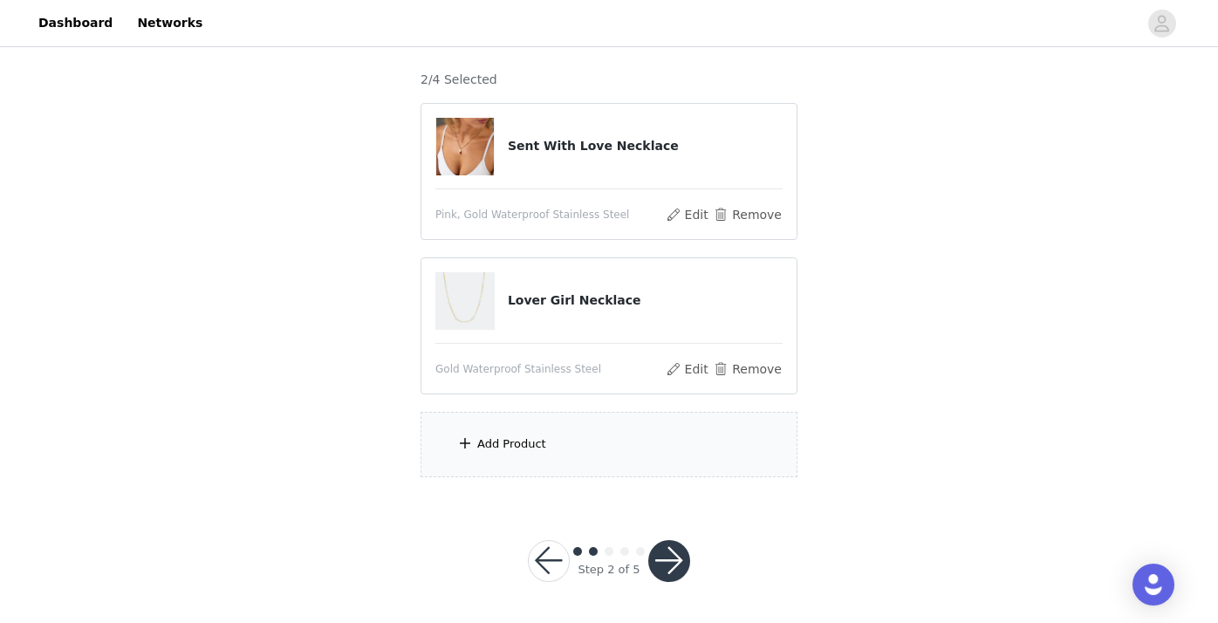
click at [465, 447] on span at bounding box center [464, 443] width 17 height 21
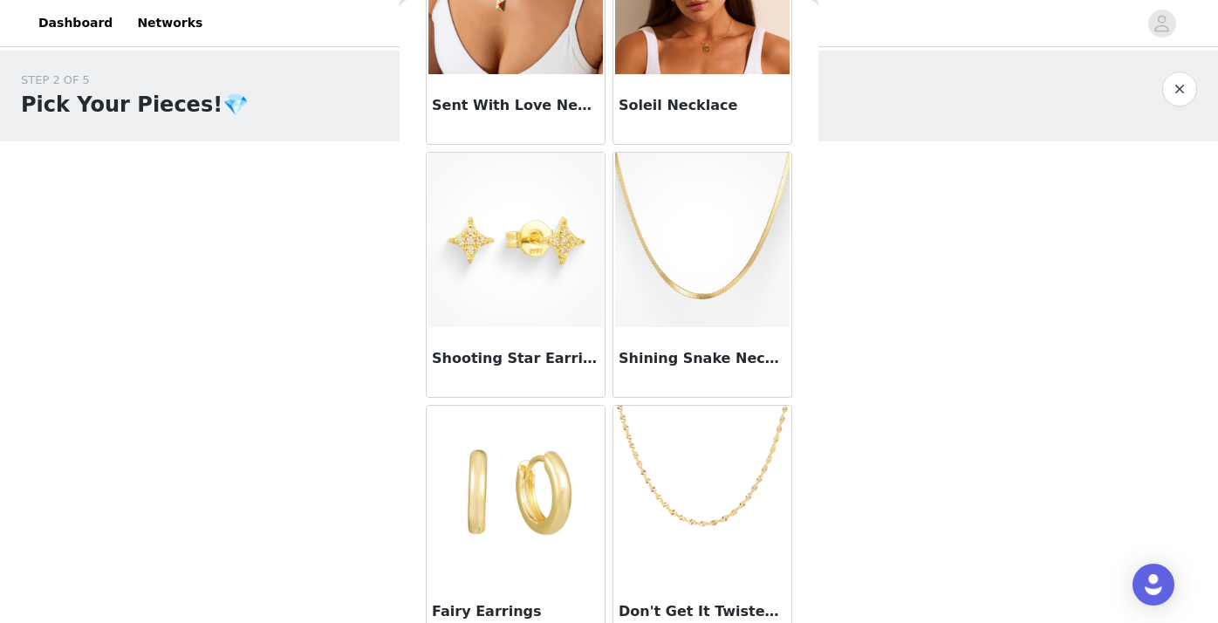
scroll to position [0, 0]
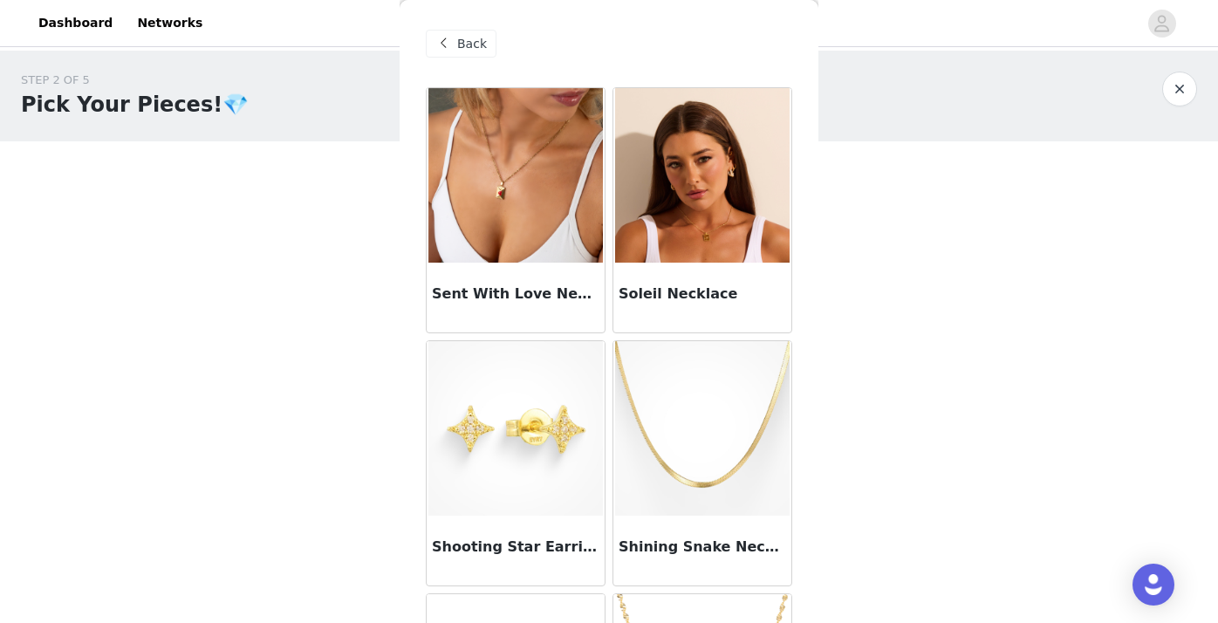
click at [523, 194] on img at bounding box center [515, 175] width 174 height 174
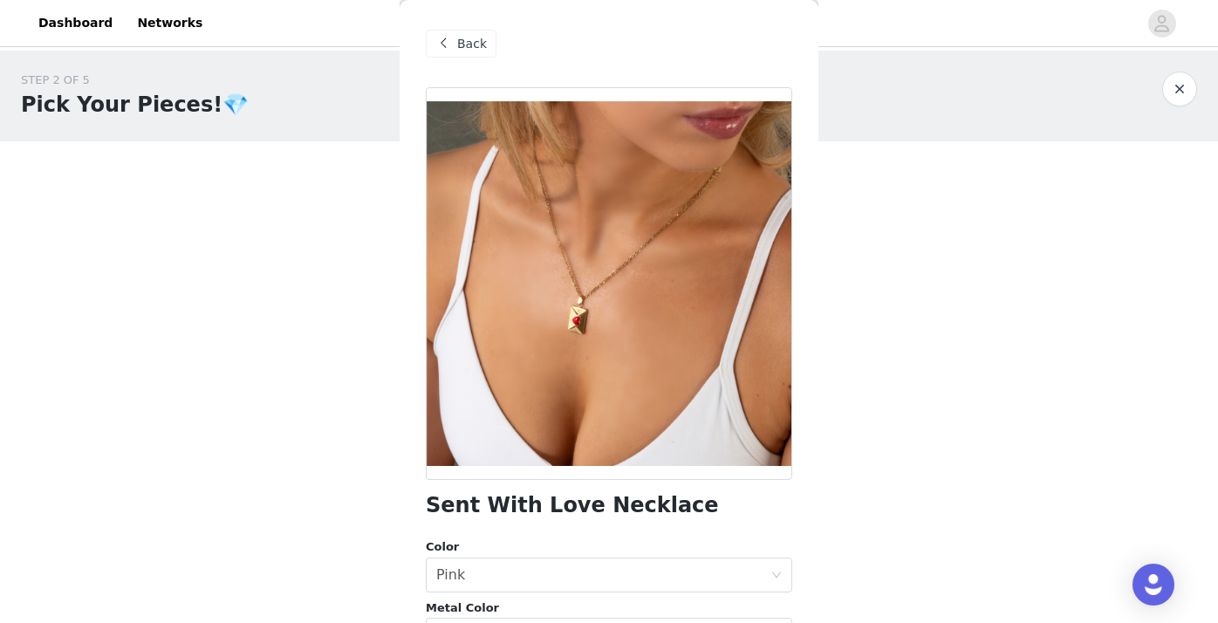
click at [467, 48] on span "Back" at bounding box center [472, 44] width 30 height 18
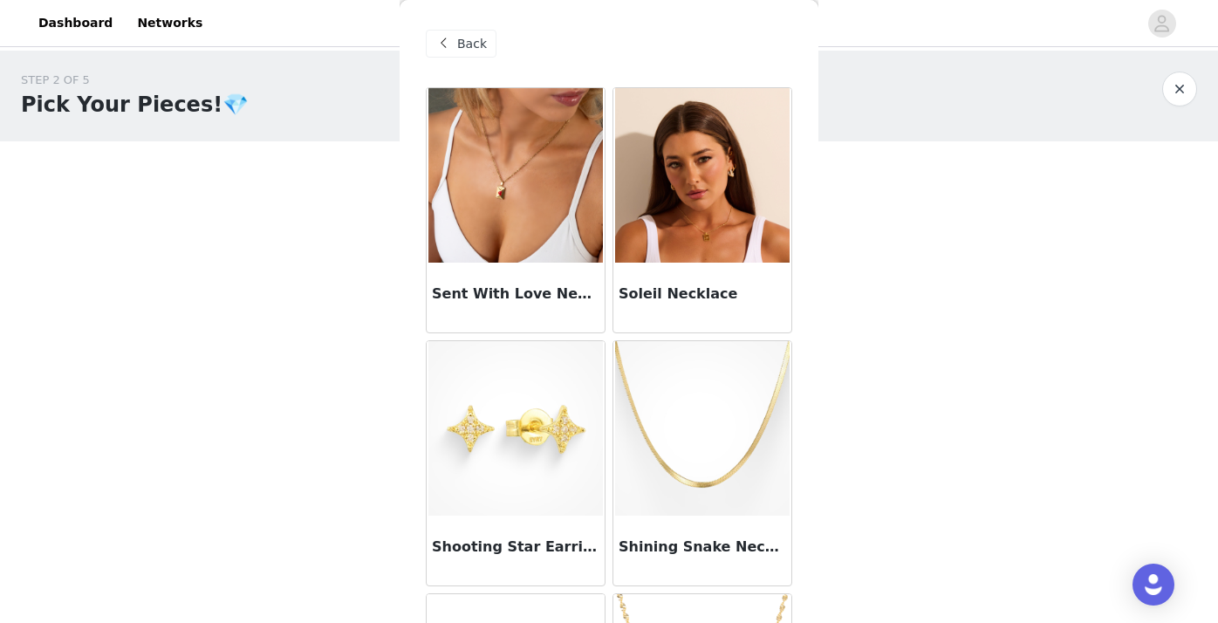
click at [684, 231] on img at bounding box center [702, 175] width 174 height 174
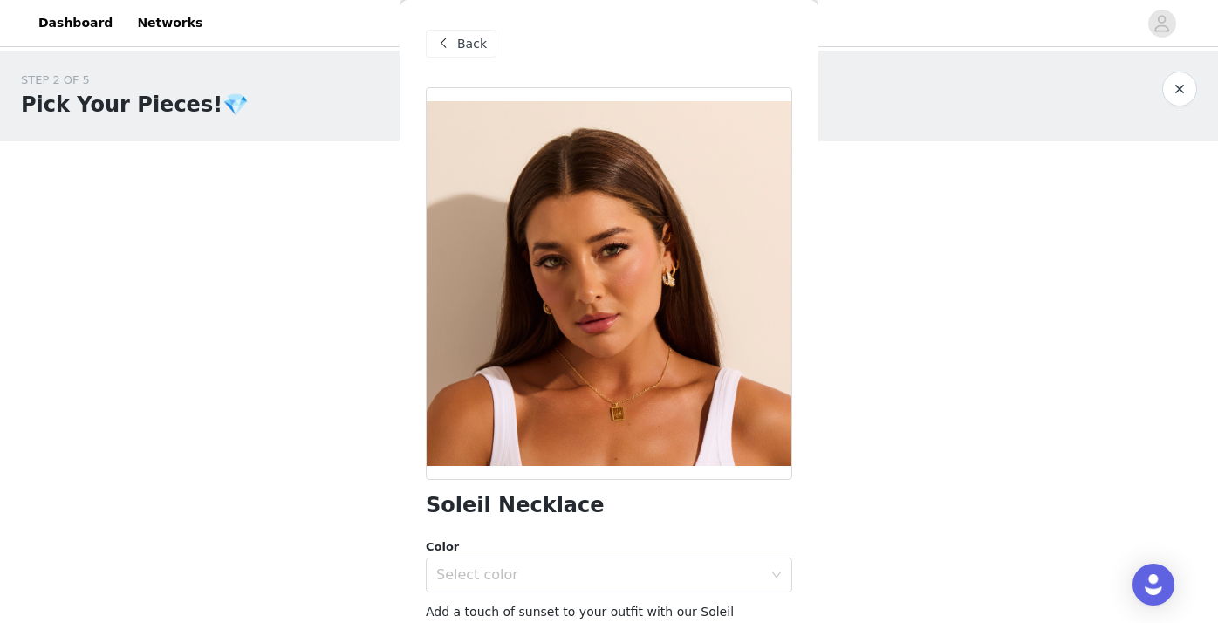
click at [636, 376] on div at bounding box center [609, 283] width 366 height 393
drag, startPoint x: 608, startPoint y: 431, endPoint x: 600, endPoint y: 384, distance: 47.8
click at [600, 385] on div at bounding box center [609, 283] width 366 height 393
click at [454, 41] on div "Back" at bounding box center [461, 44] width 71 height 28
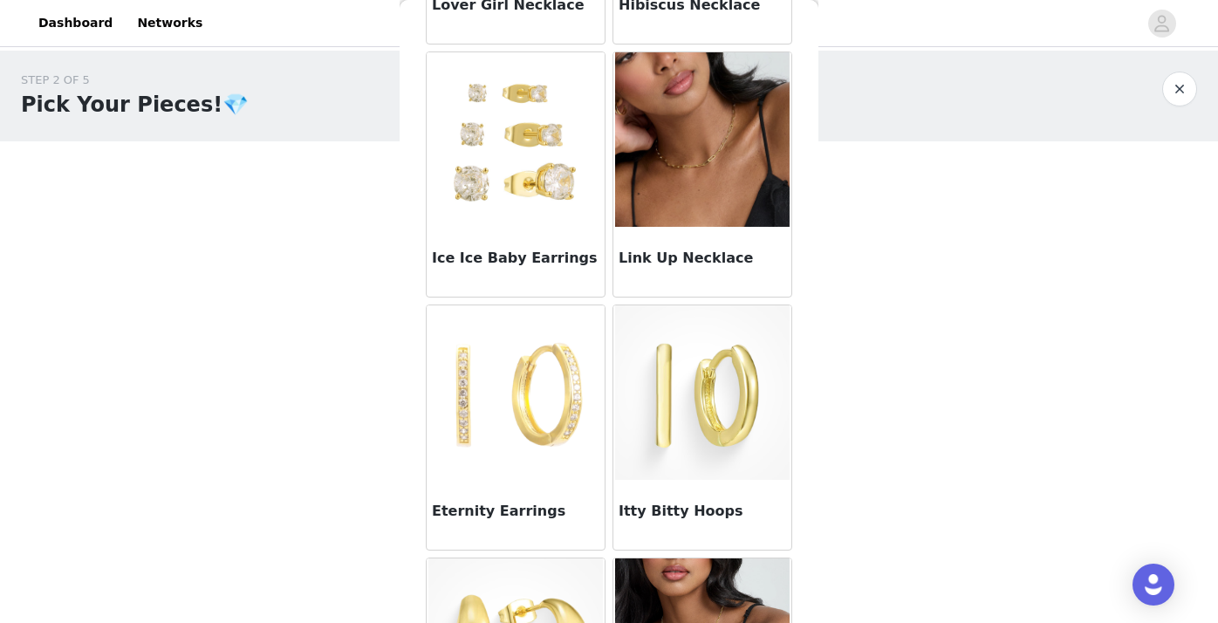
scroll to position [1232, 0]
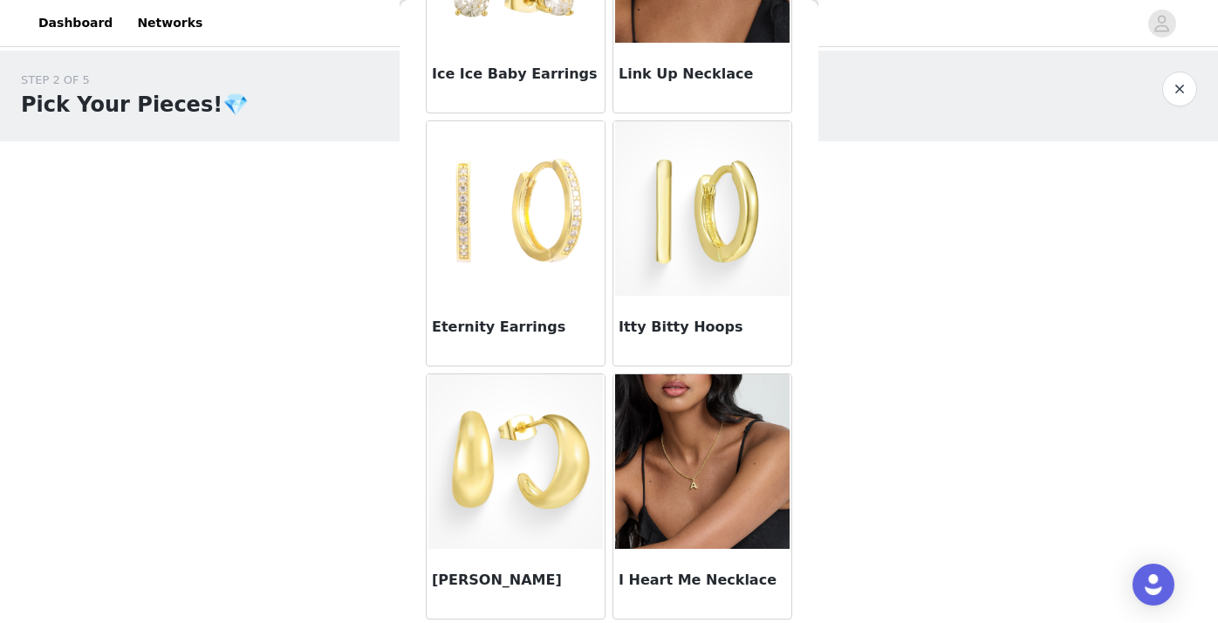
click at [526, 450] on img at bounding box center [515, 461] width 174 height 174
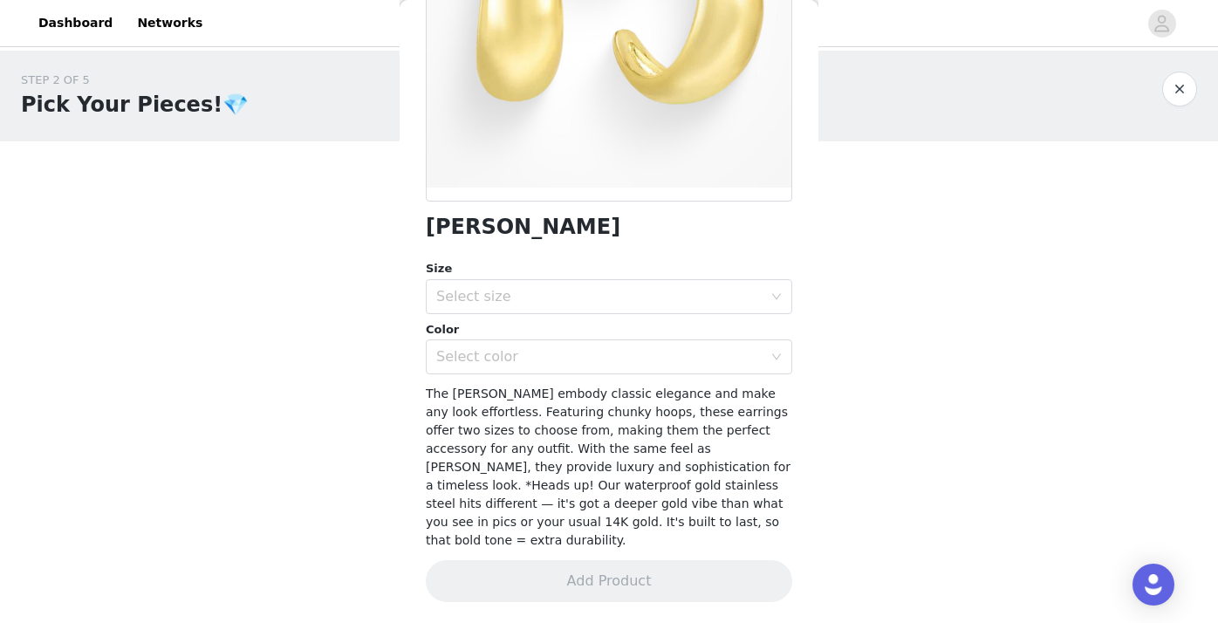
scroll to position [260, 0]
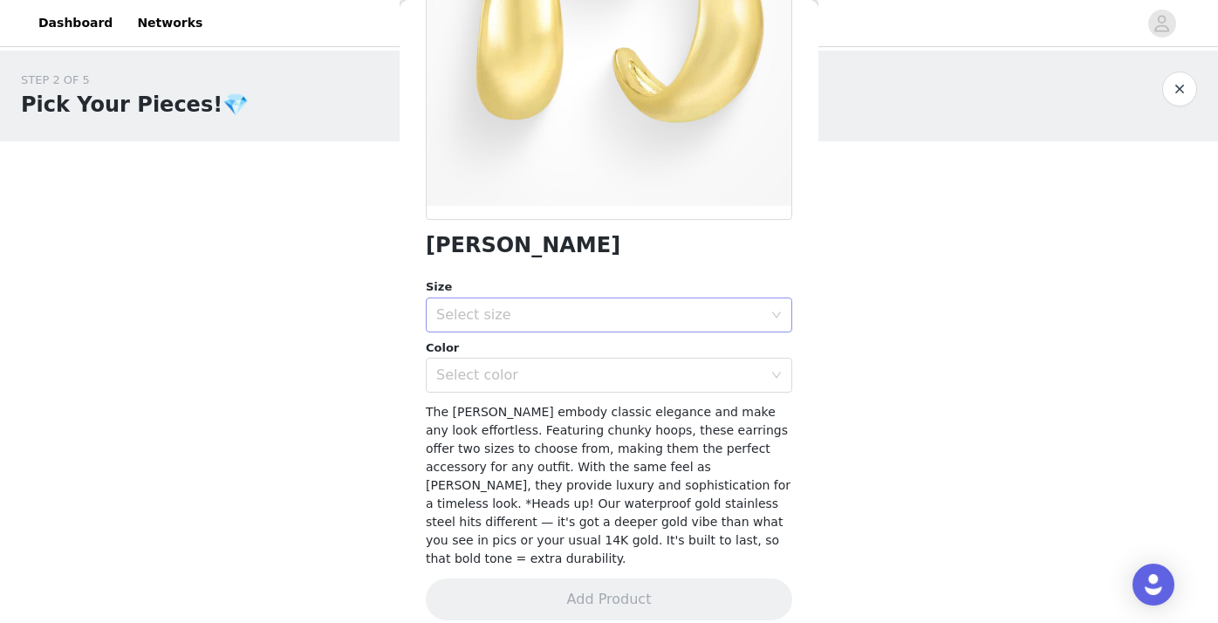
click at [608, 313] on div "Select size" at bounding box center [599, 314] width 326 height 17
click at [559, 348] on li "15 MM" at bounding box center [602, 353] width 353 height 28
click at [588, 363] on div "Select color" at bounding box center [603, 374] width 334 height 33
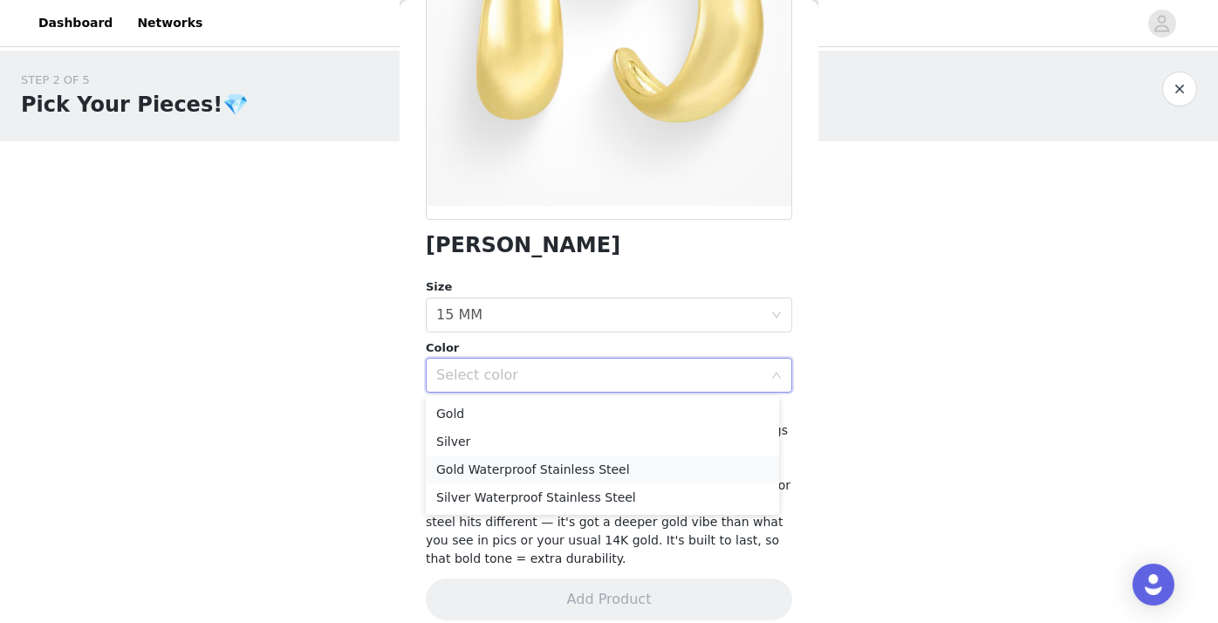
click at [564, 480] on li "Gold Waterproof Stainless Steel" at bounding box center [602, 469] width 353 height 28
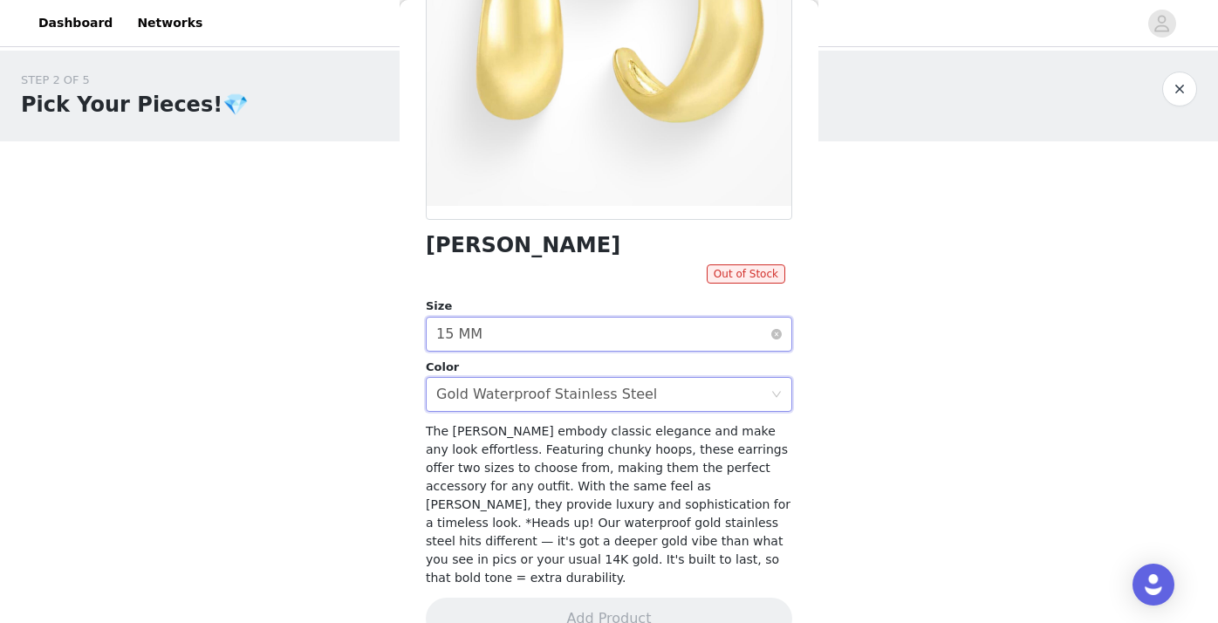
click at [569, 329] on div "Select size 15 MM" at bounding box center [603, 334] width 334 height 33
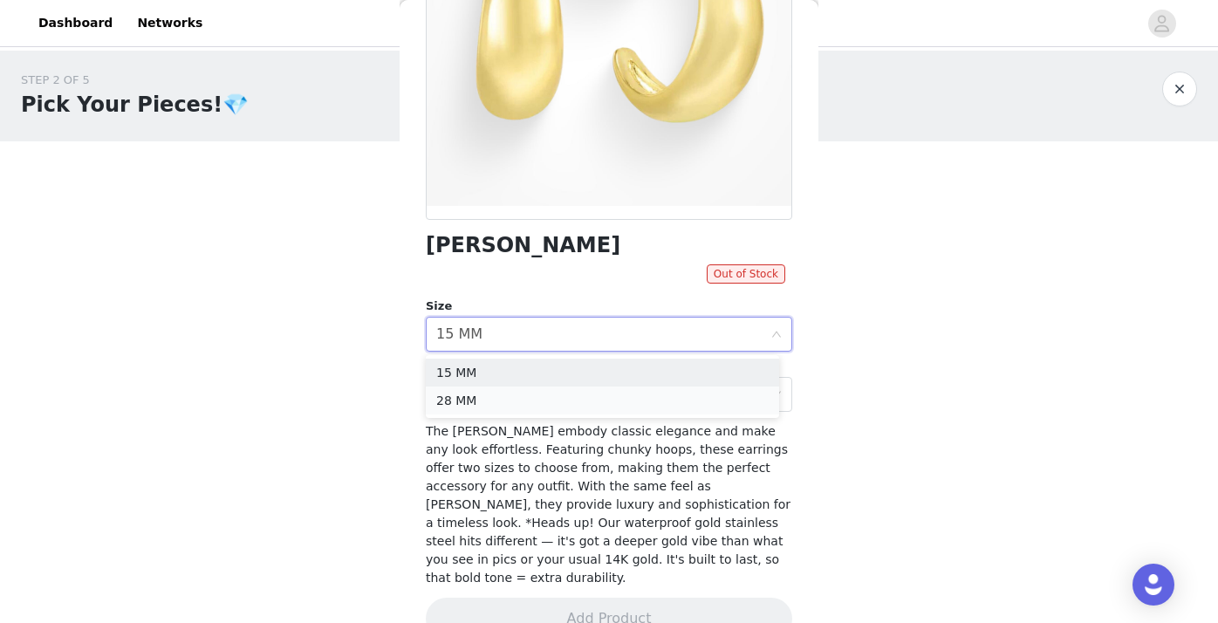
click at [546, 387] on li "28 MM" at bounding box center [602, 400] width 353 height 28
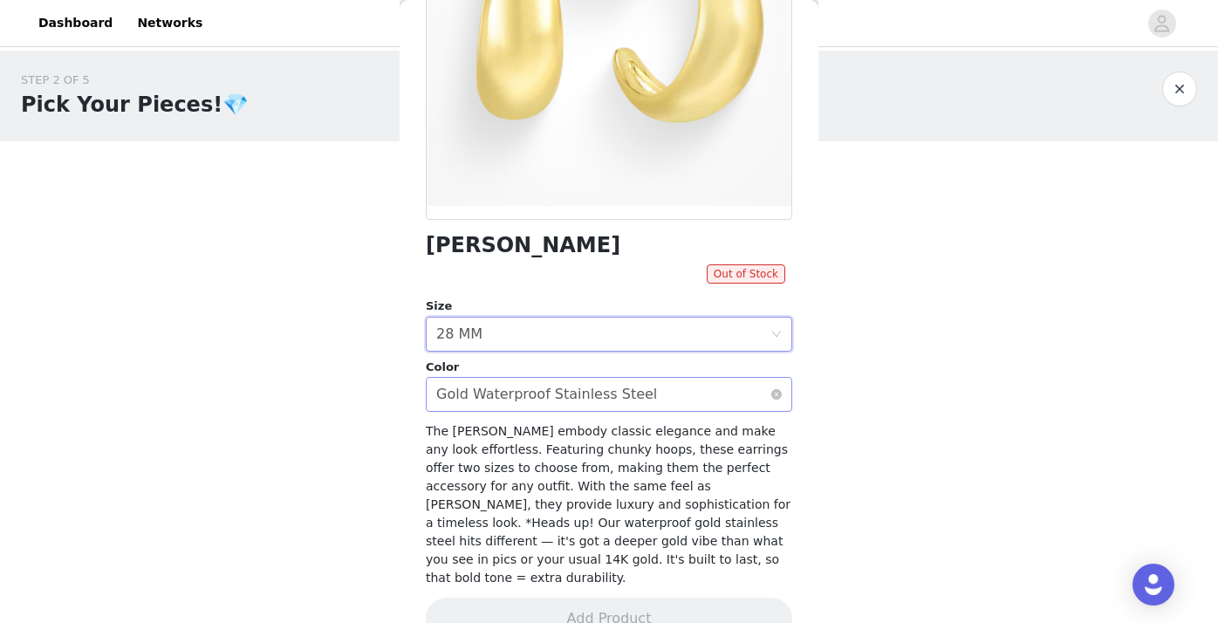
click at [567, 389] on div "Gold Waterproof Stainless Steel" at bounding box center [546, 394] width 221 height 33
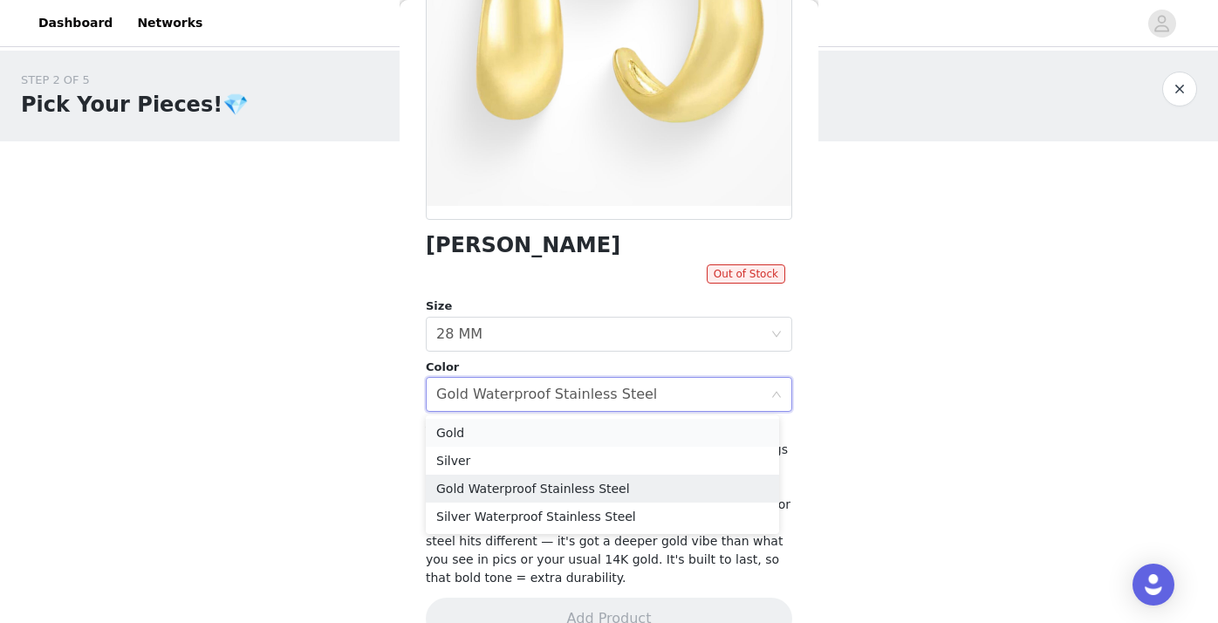
click at [535, 430] on li "Gold" at bounding box center [602, 433] width 353 height 28
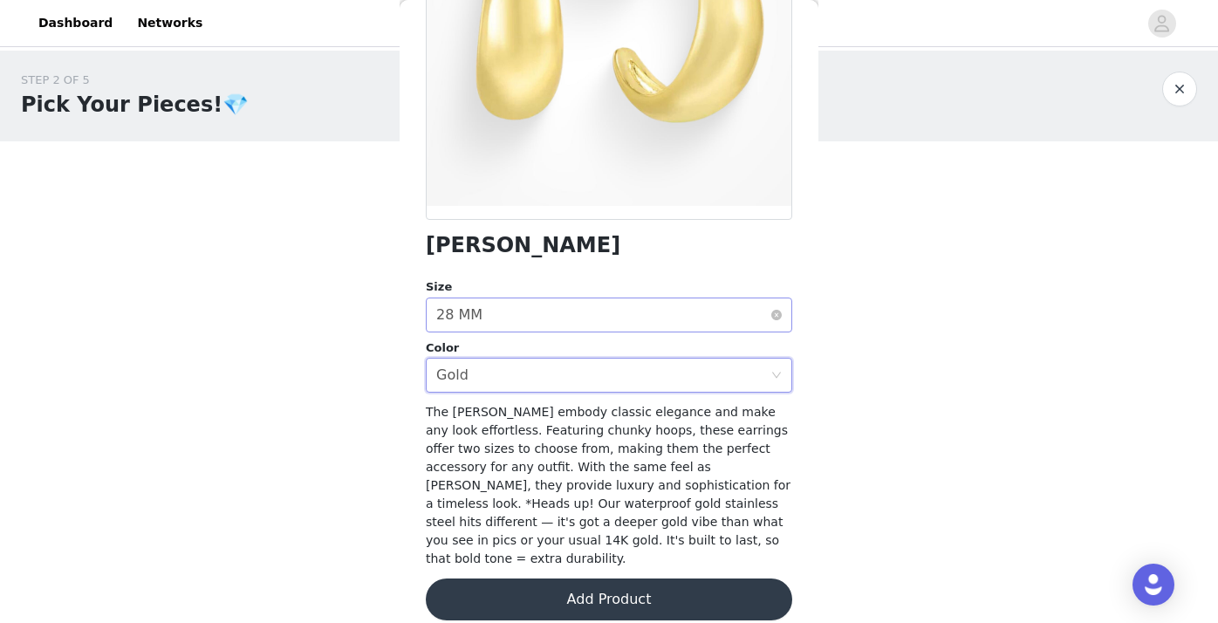
click at [555, 317] on div "Select size 28 MM" at bounding box center [603, 314] width 334 height 33
click at [541, 350] on li "15 MM" at bounding box center [602, 353] width 353 height 28
click at [658, 586] on button "Add Product" at bounding box center [609, 599] width 366 height 42
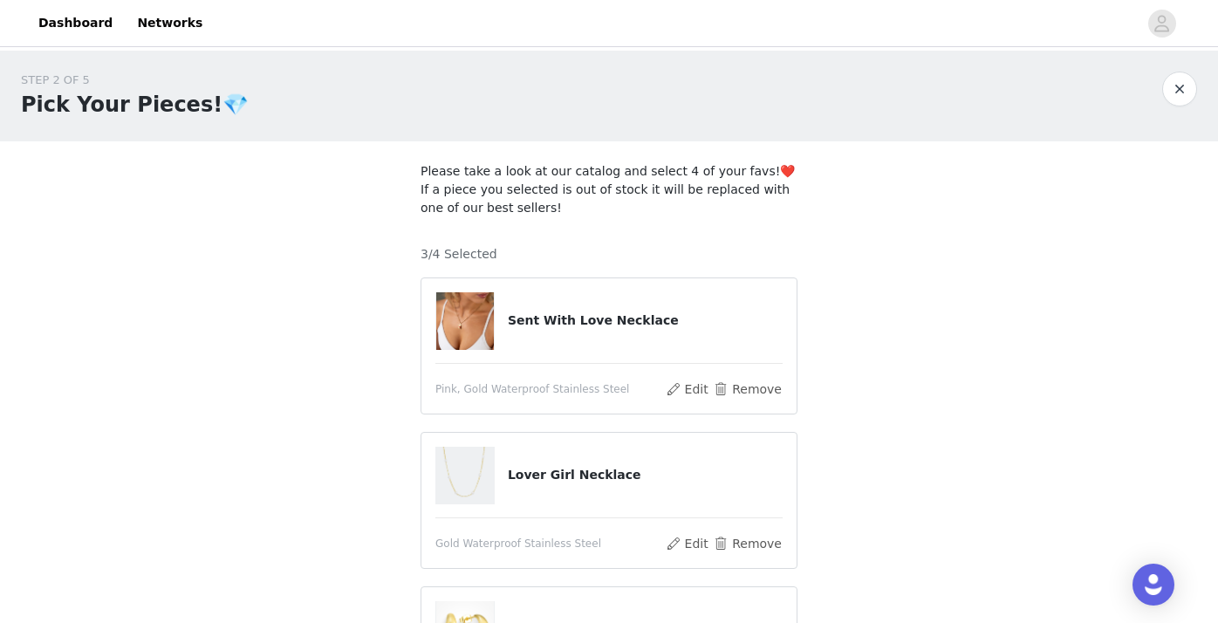
scroll to position [329, 0]
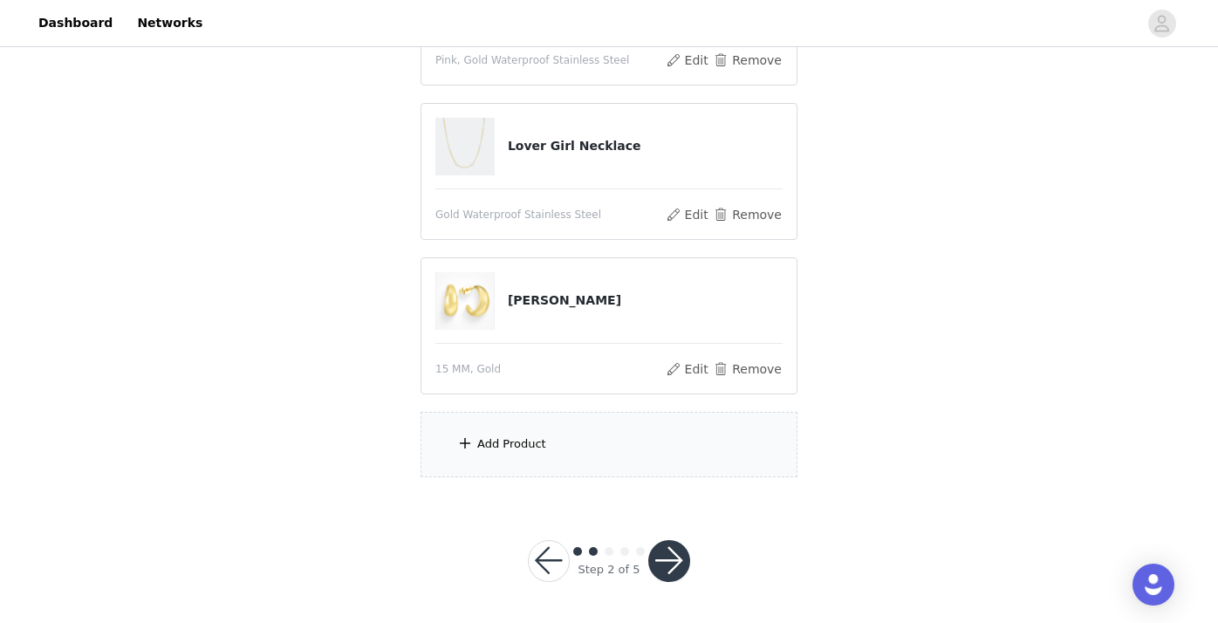
click at [552, 439] on div "Add Product" at bounding box center [608, 444] width 377 height 65
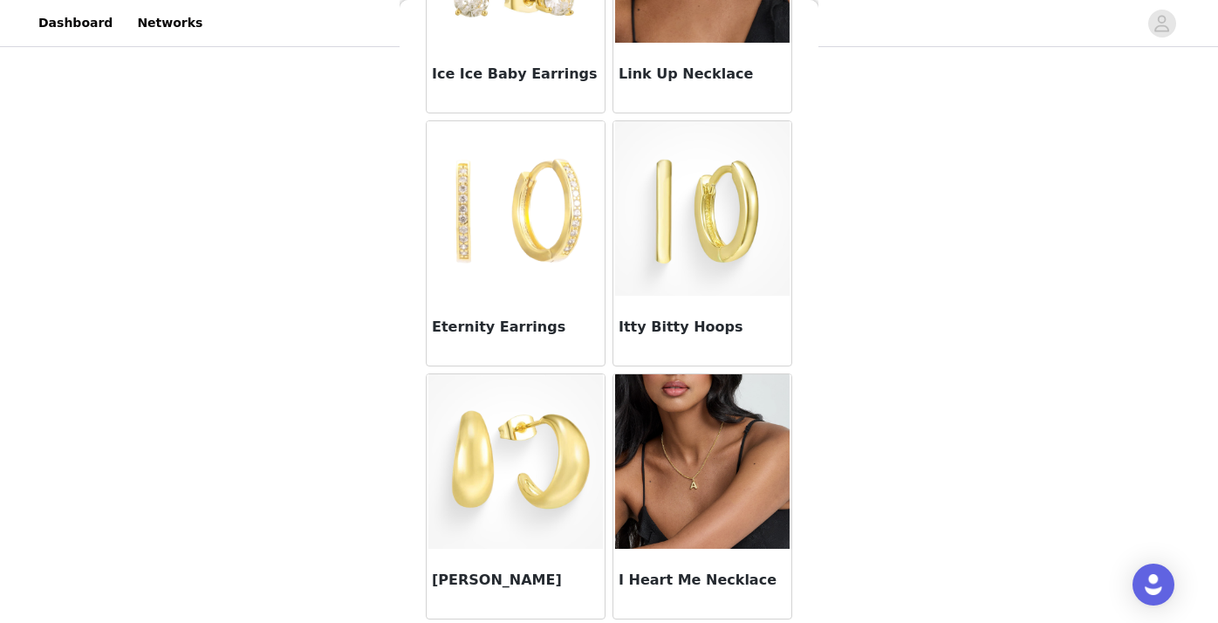
scroll to position [1221, 0]
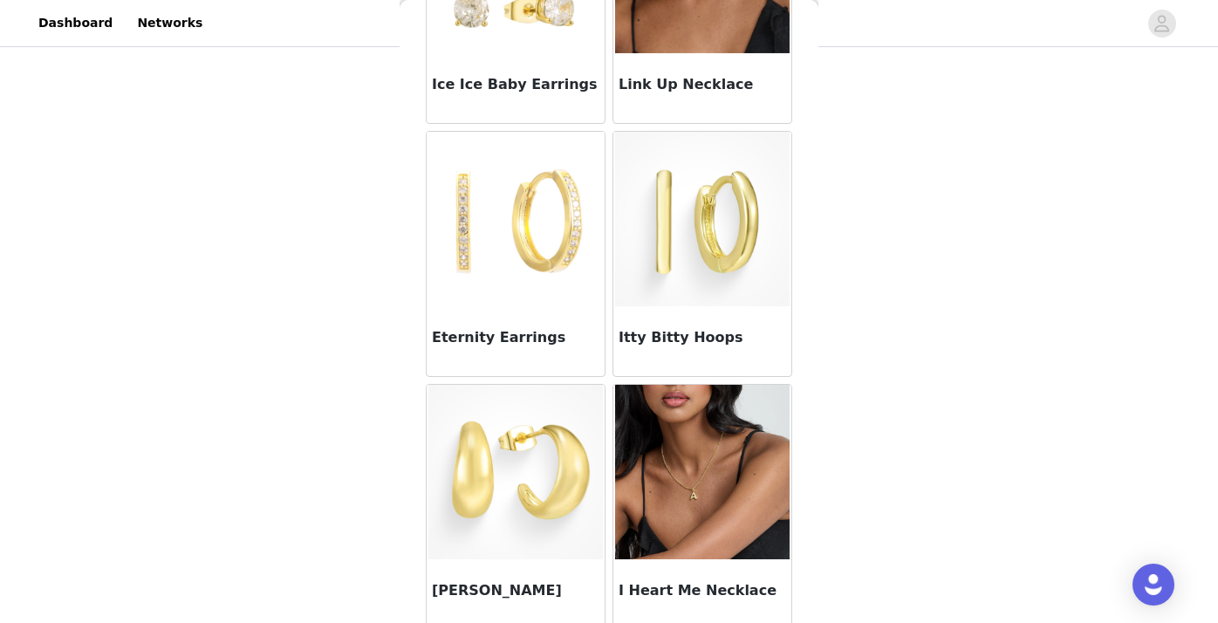
click at [722, 235] on img at bounding box center [702, 219] width 174 height 174
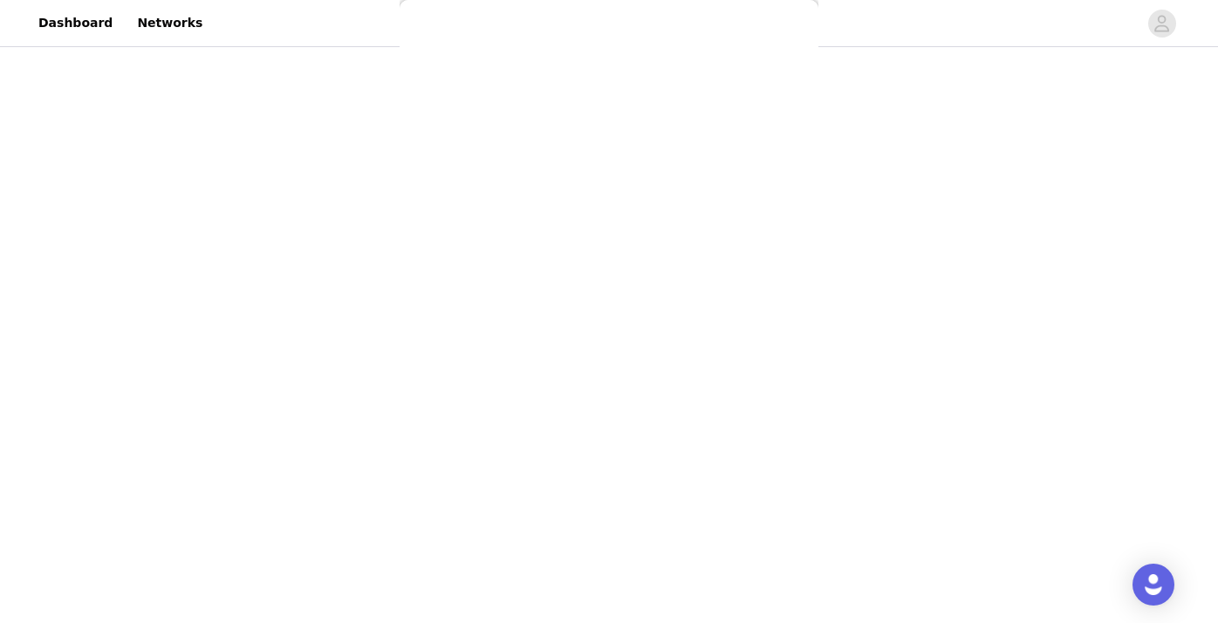
scroll to position [126, 0]
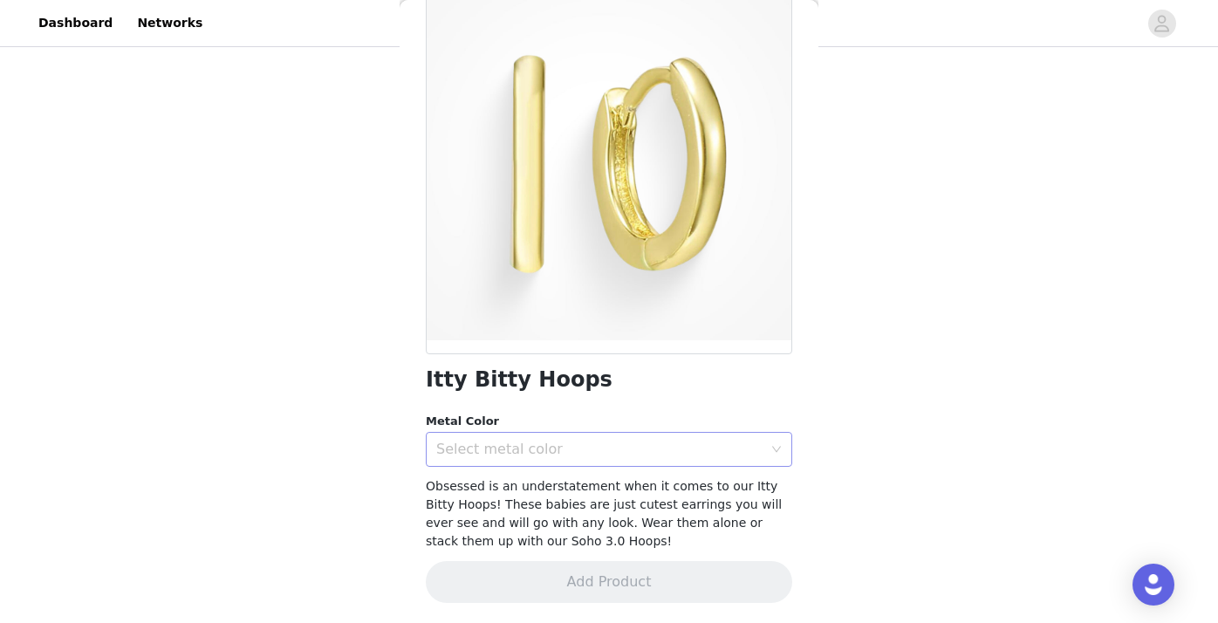
click at [570, 452] on div "Select metal color" at bounding box center [599, 448] width 326 height 17
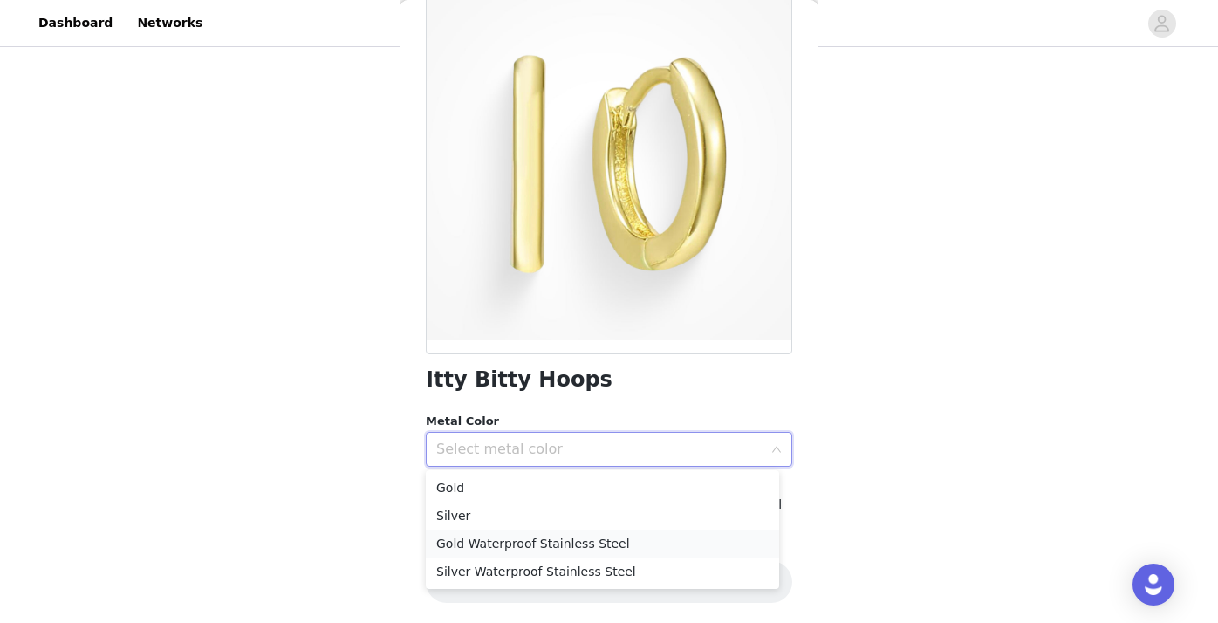
click at [566, 531] on li "Gold Waterproof Stainless Steel" at bounding box center [602, 543] width 353 height 28
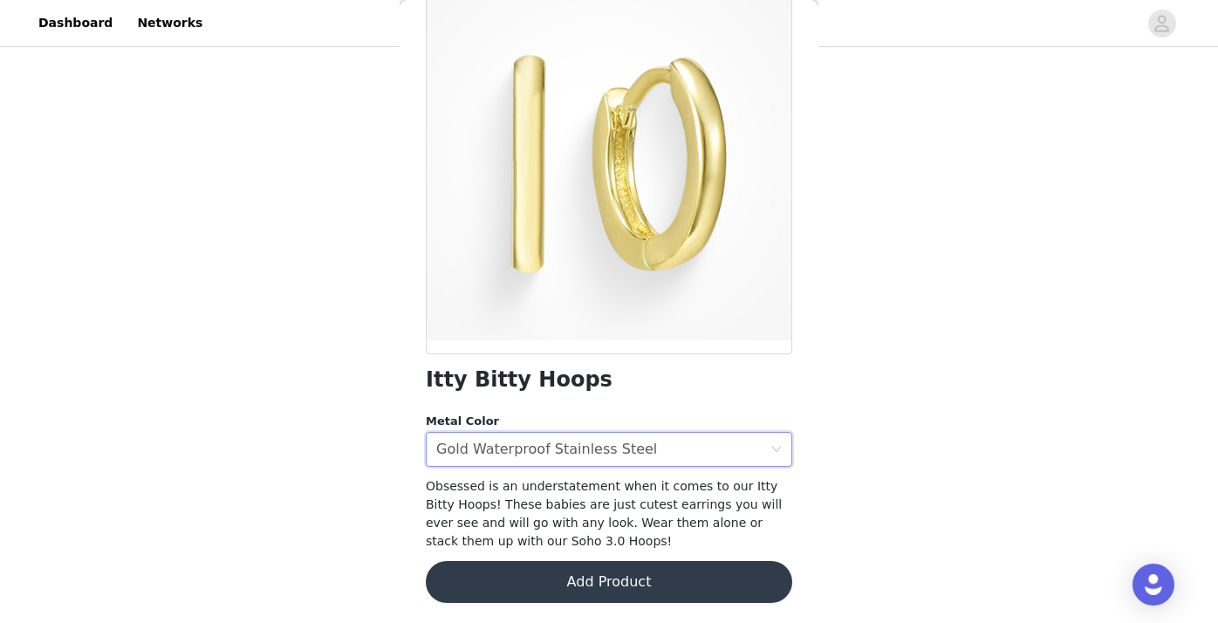
click at [575, 573] on button "Add Product" at bounding box center [609, 582] width 366 height 42
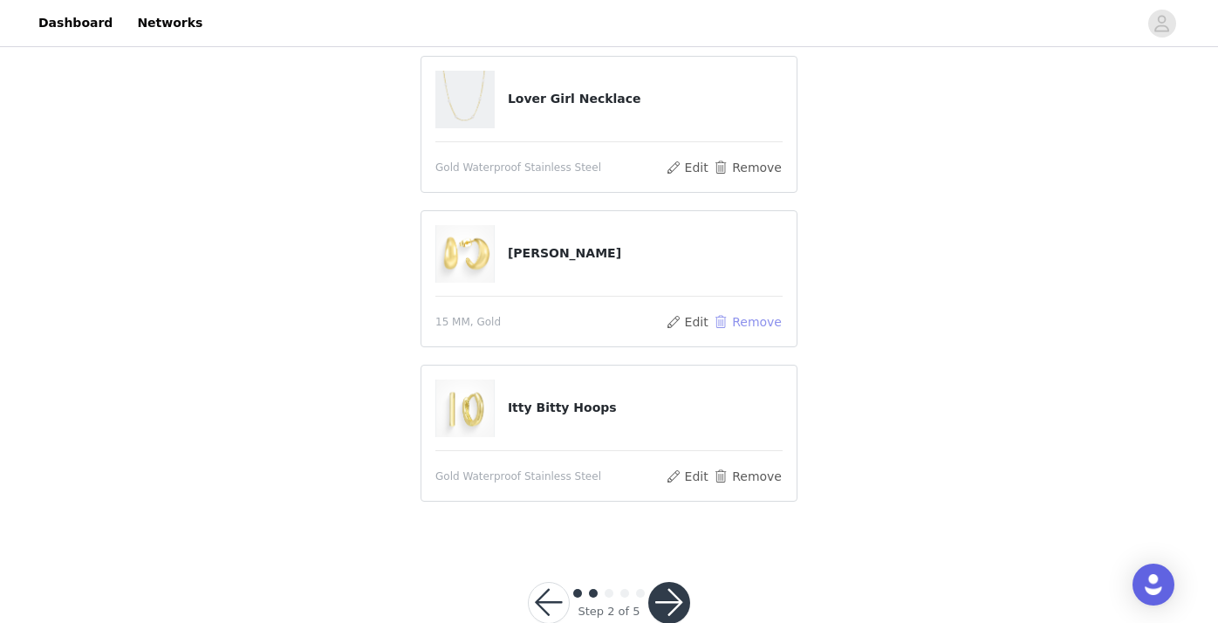
click at [749, 319] on button "Remove" at bounding box center [748, 321] width 70 height 21
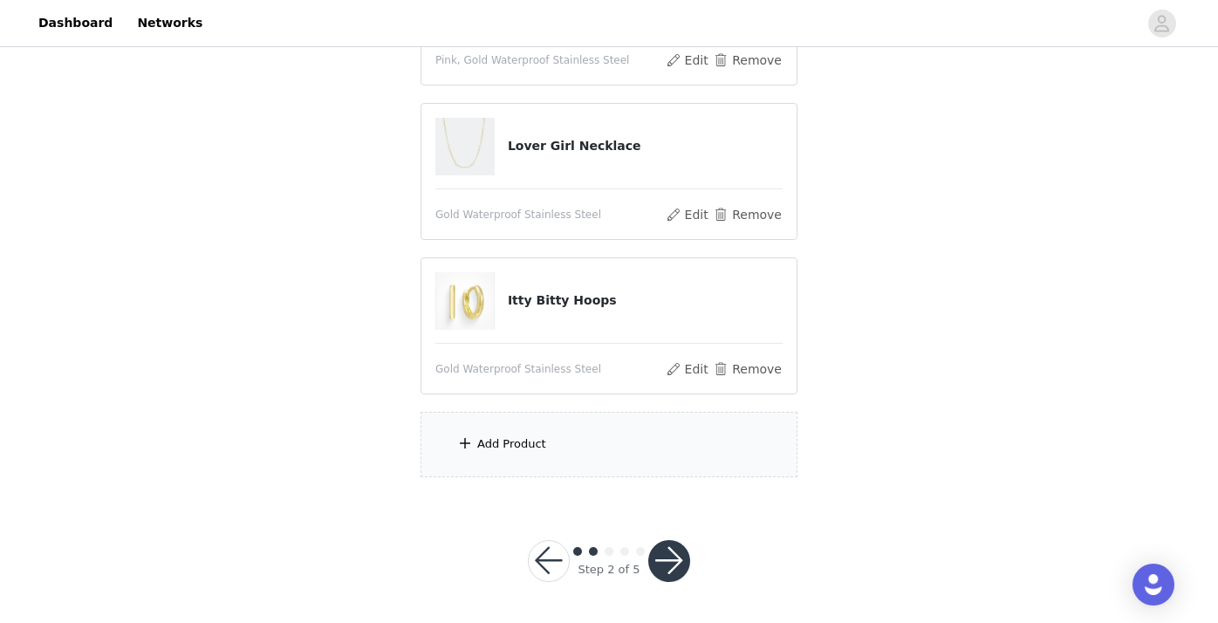
click at [481, 444] on div "Add Product" at bounding box center [511, 443] width 69 height 17
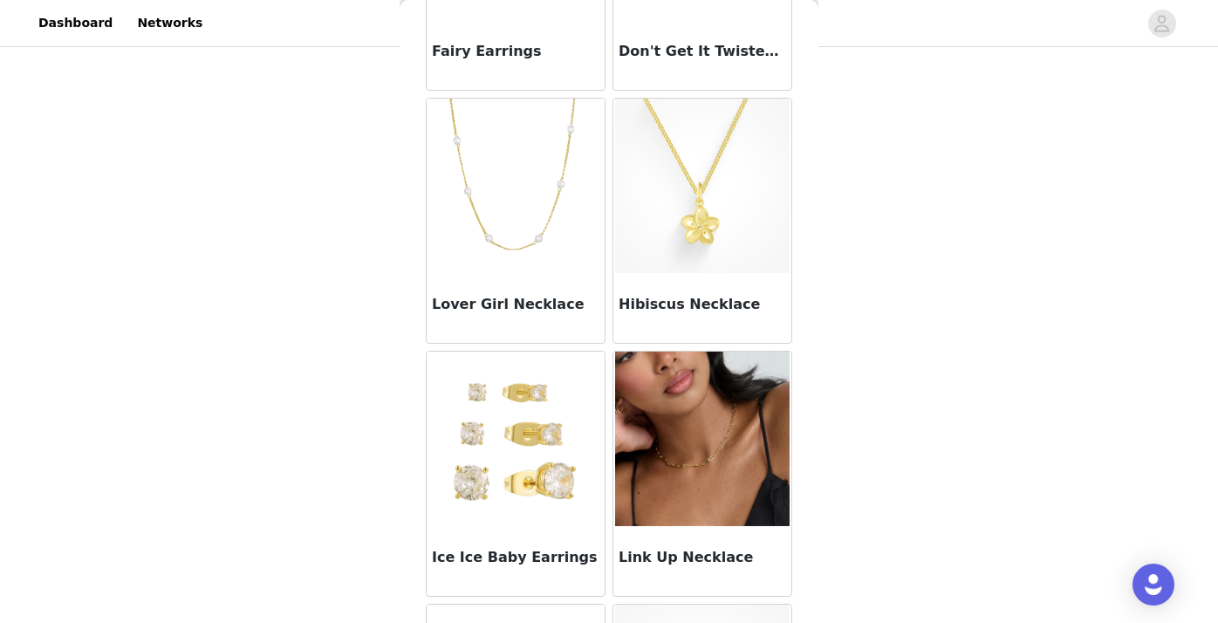
scroll to position [451, 0]
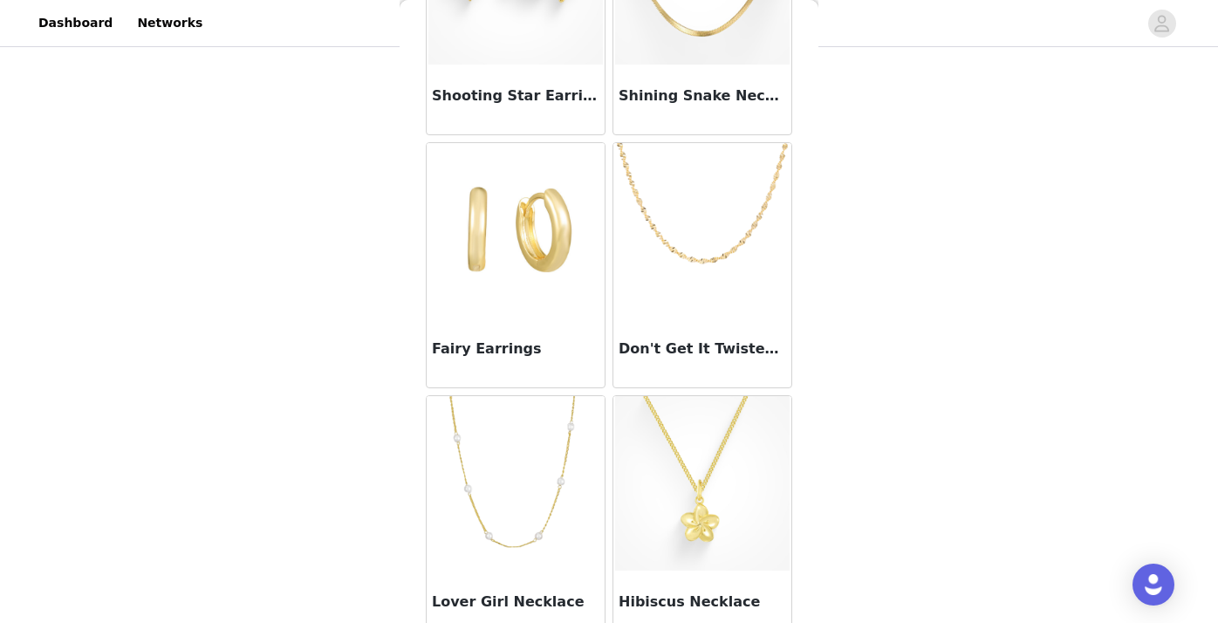
click at [546, 271] on img at bounding box center [515, 230] width 174 height 174
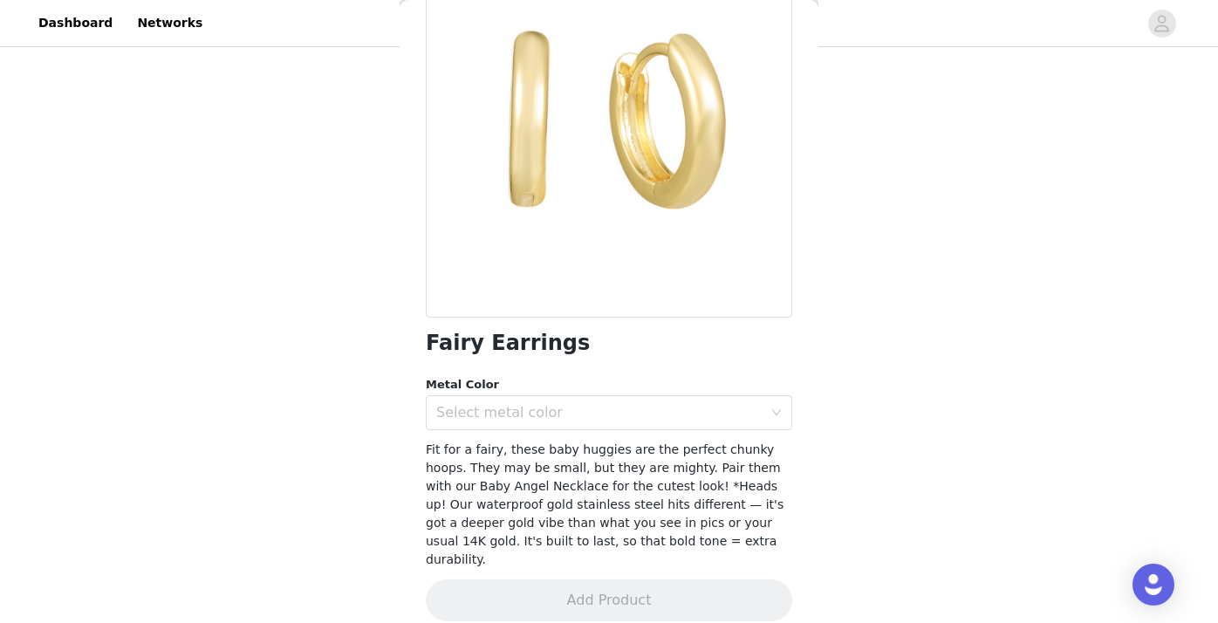
scroll to position [0, 0]
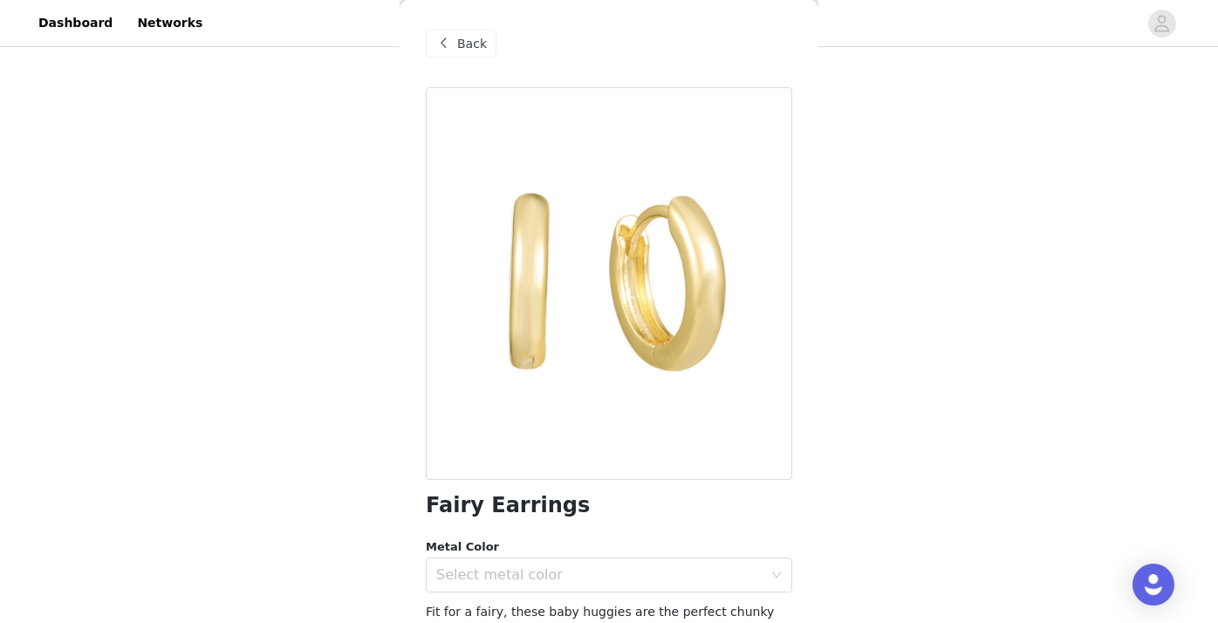
click at [478, 57] on div "Back" at bounding box center [461, 44] width 71 height 28
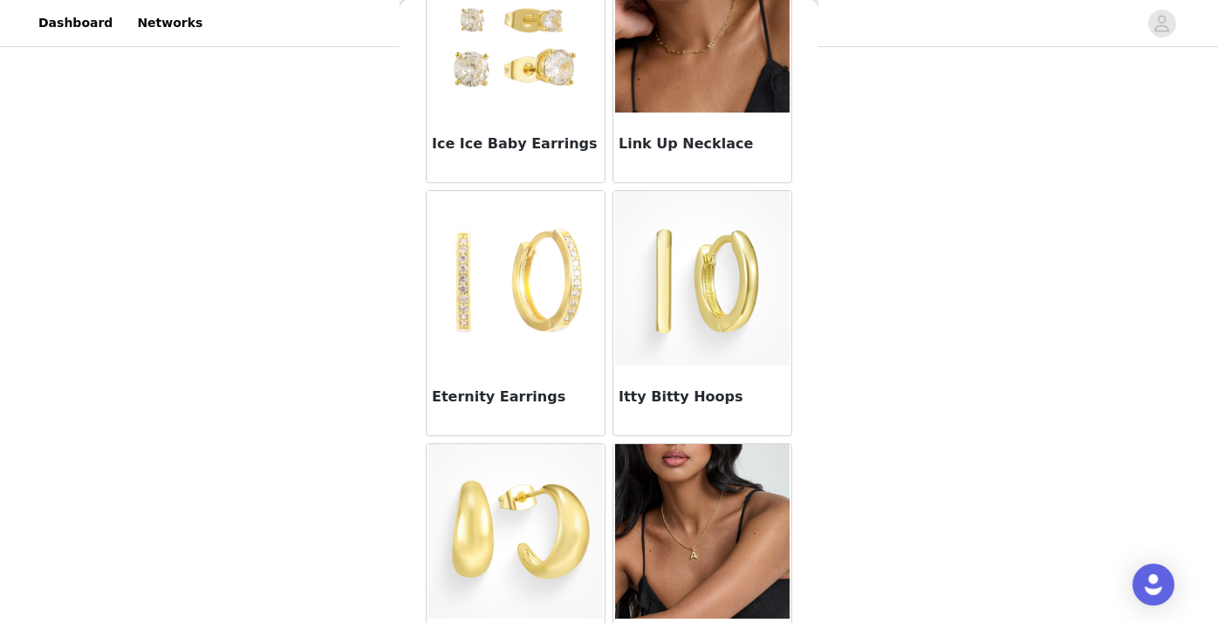
scroll to position [1232, 0]
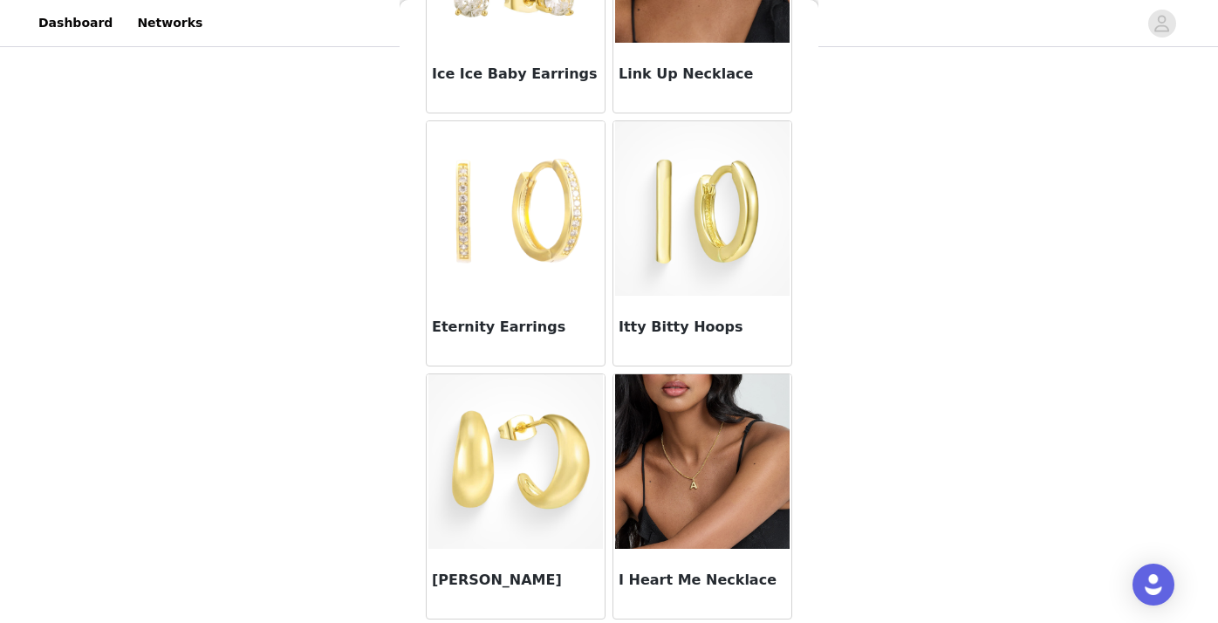
click at [519, 214] on img at bounding box center [515, 208] width 174 height 174
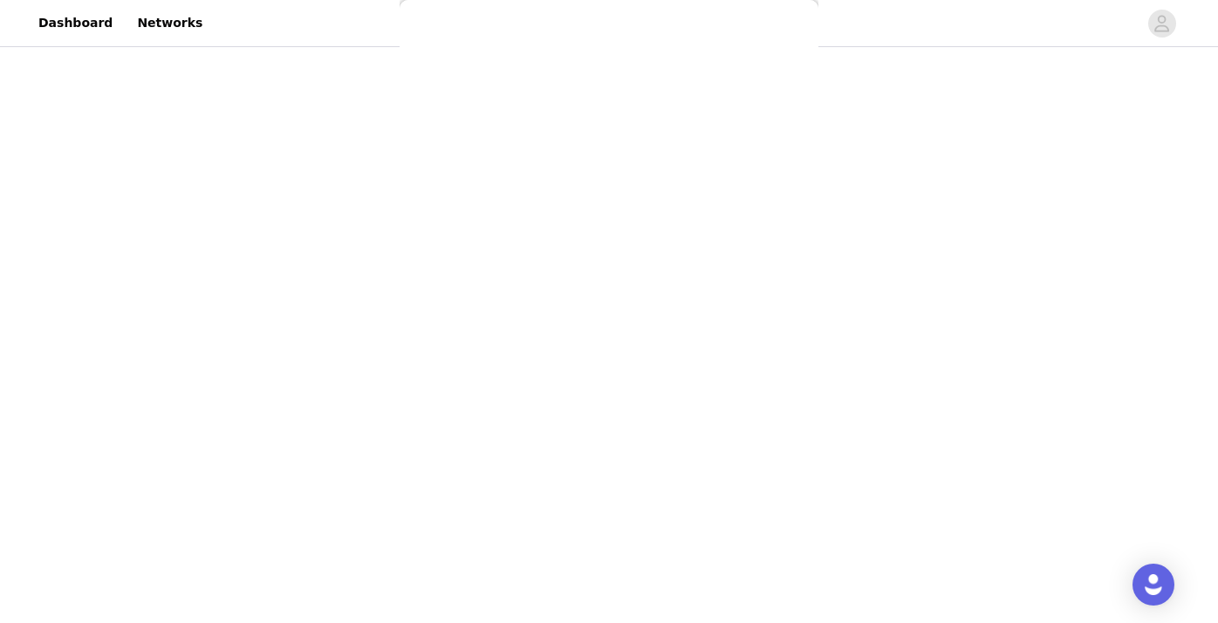
scroll to position [247, 0]
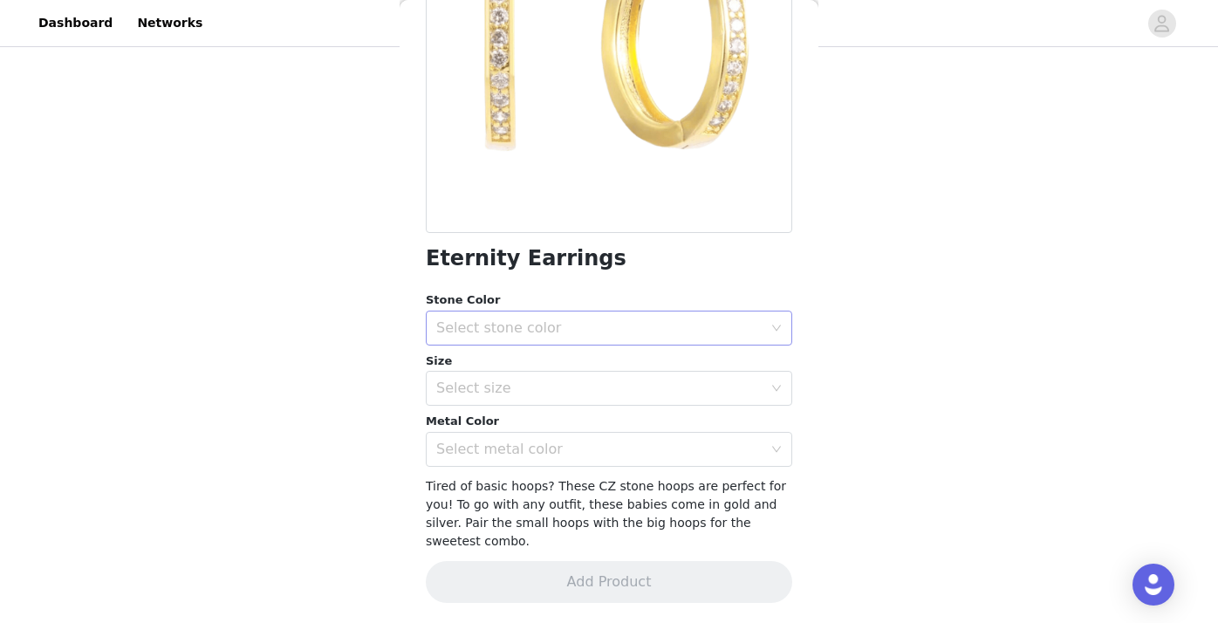
click at [590, 319] on div "Select stone color" at bounding box center [599, 327] width 326 height 17
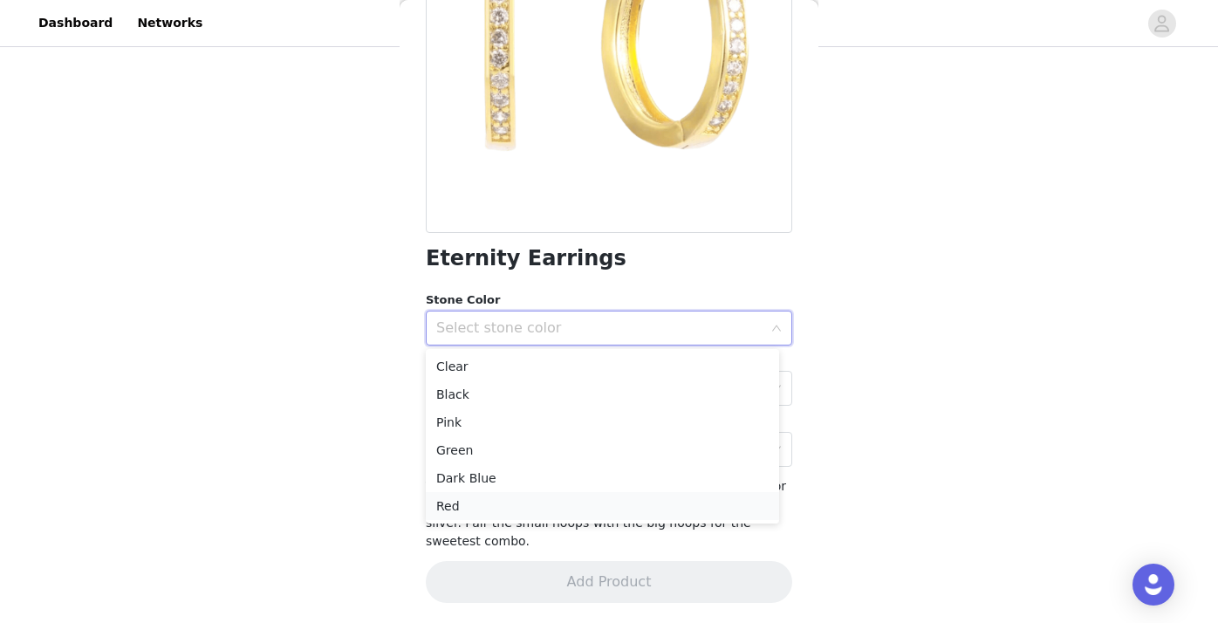
click at [496, 503] on li "Red" at bounding box center [602, 506] width 353 height 28
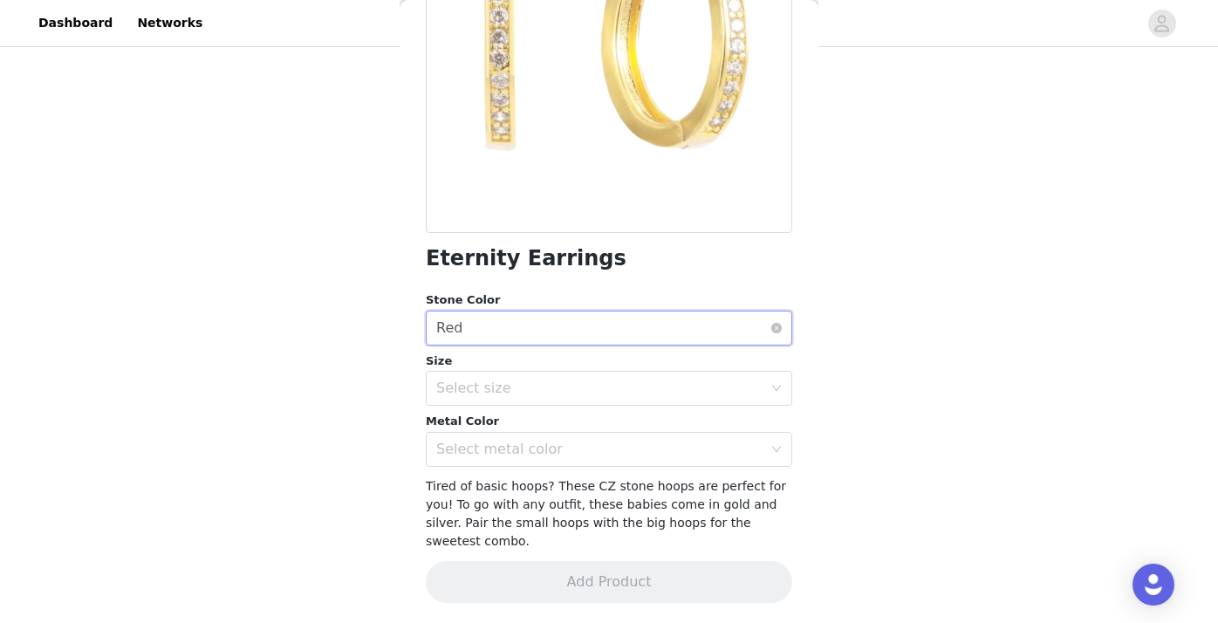
click at [557, 328] on div "Select stone color Red" at bounding box center [603, 327] width 334 height 33
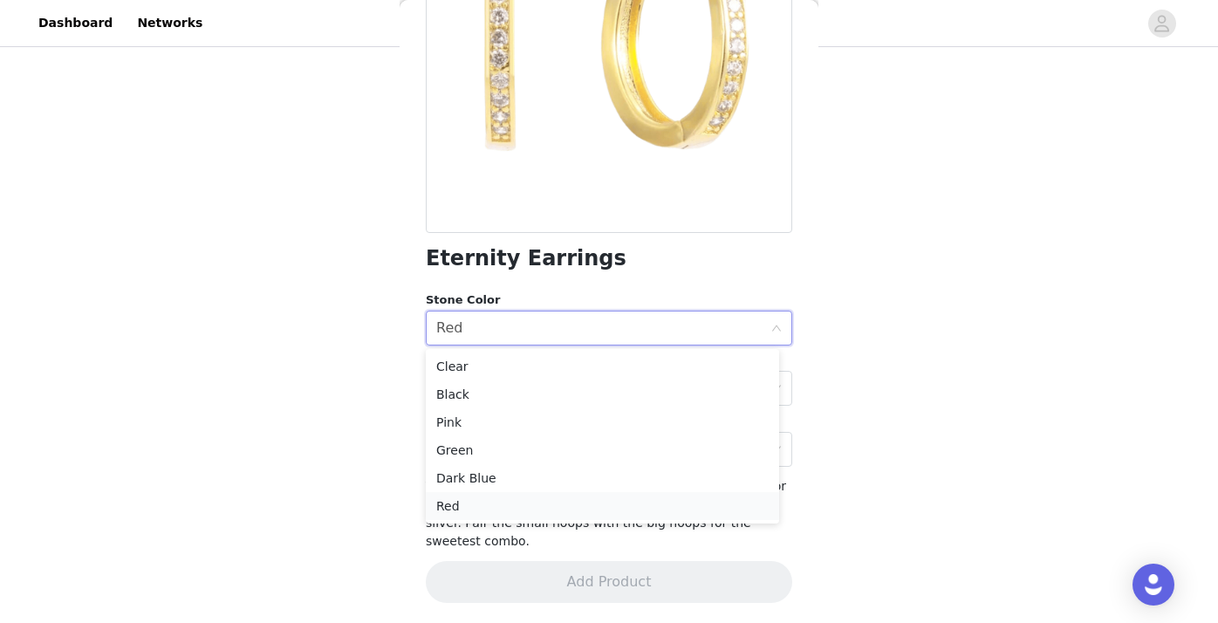
click at [487, 504] on li "Red" at bounding box center [602, 506] width 353 height 28
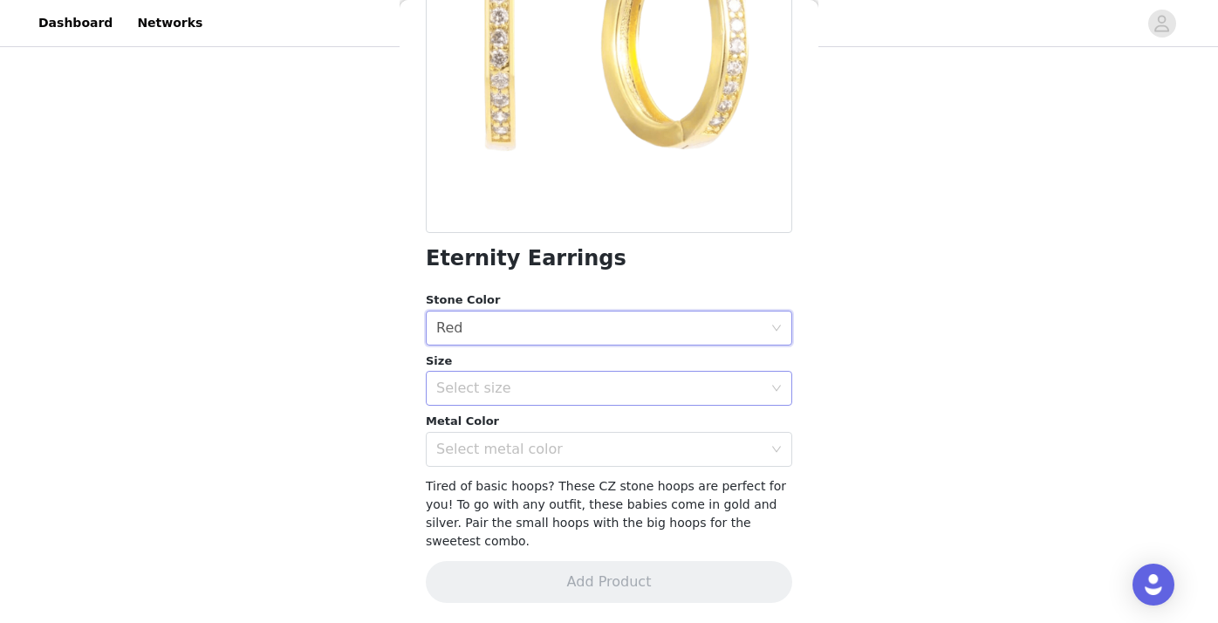
click at [487, 386] on div "Select size" at bounding box center [599, 387] width 326 height 17
click at [493, 426] on li "Small" at bounding box center [602, 427] width 353 height 28
click at [506, 449] on div "Select metal color" at bounding box center [599, 448] width 326 height 17
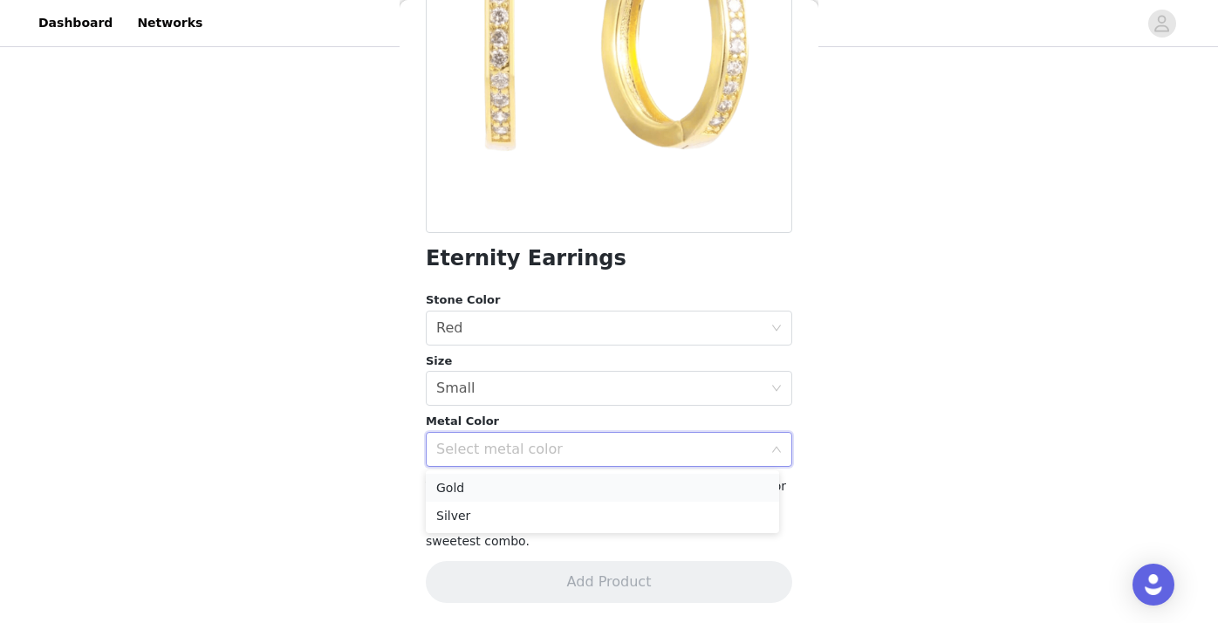
click at [491, 480] on li "Gold" at bounding box center [602, 488] width 353 height 28
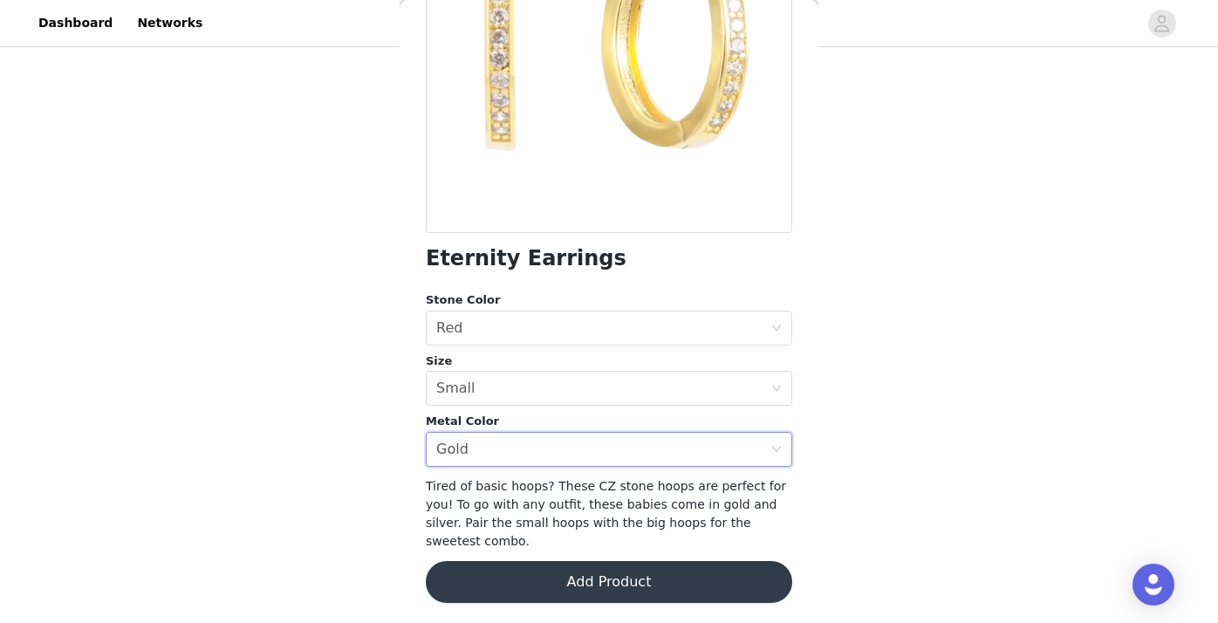
click at [601, 582] on button "Add Product" at bounding box center [609, 582] width 366 height 42
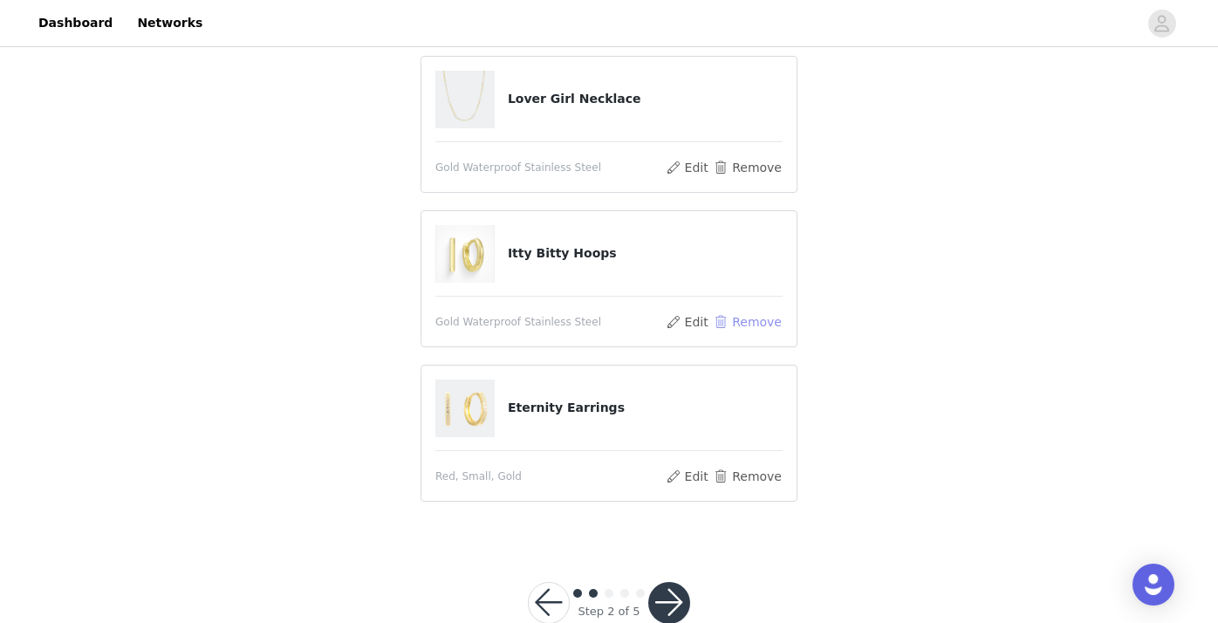
click at [732, 319] on button "Remove" at bounding box center [748, 321] width 70 height 21
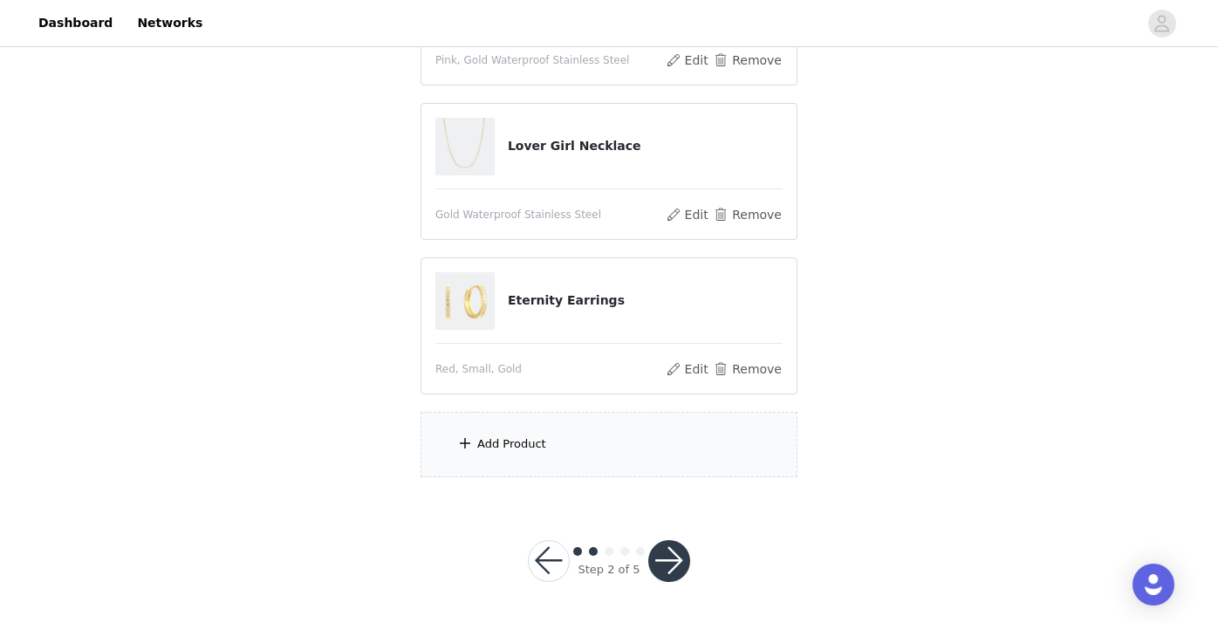
click at [494, 442] on div "Add Product" at bounding box center [511, 443] width 69 height 17
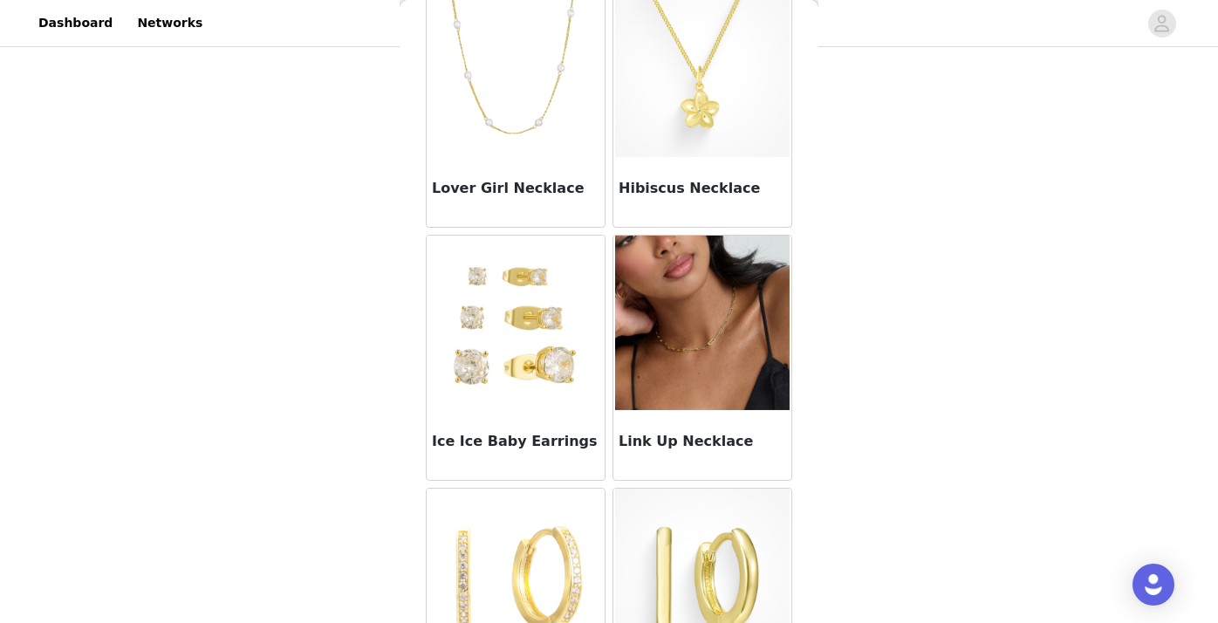
scroll to position [1232, 0]
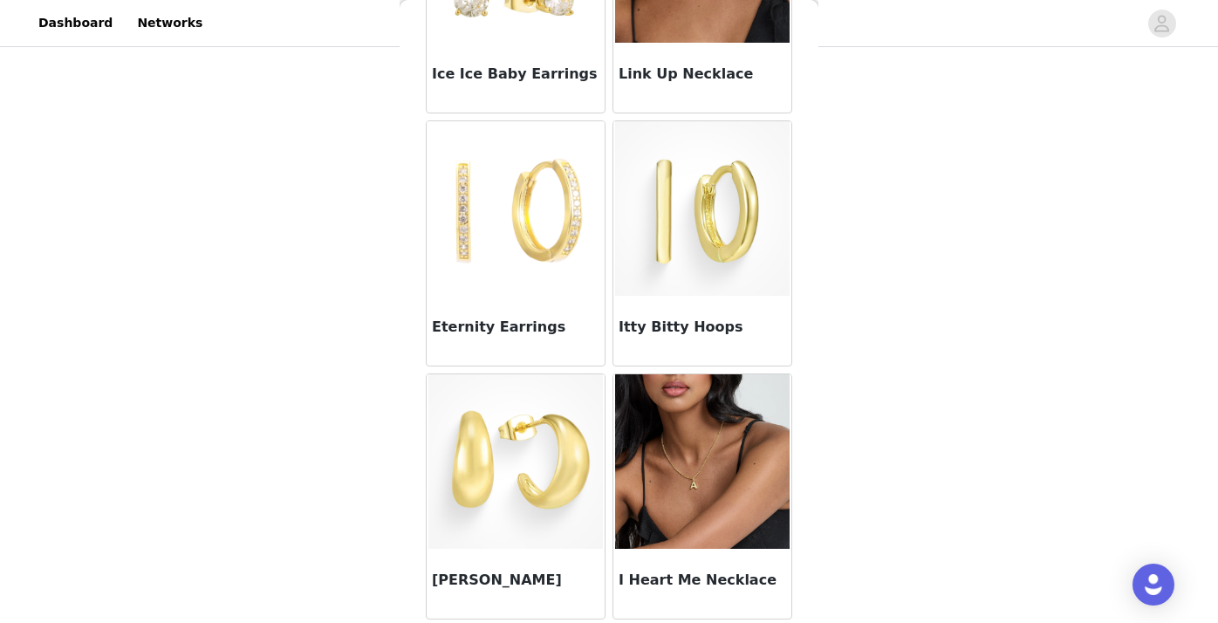
click at [525, 250] on img at bounding box center [515, 208] width 174 height 174
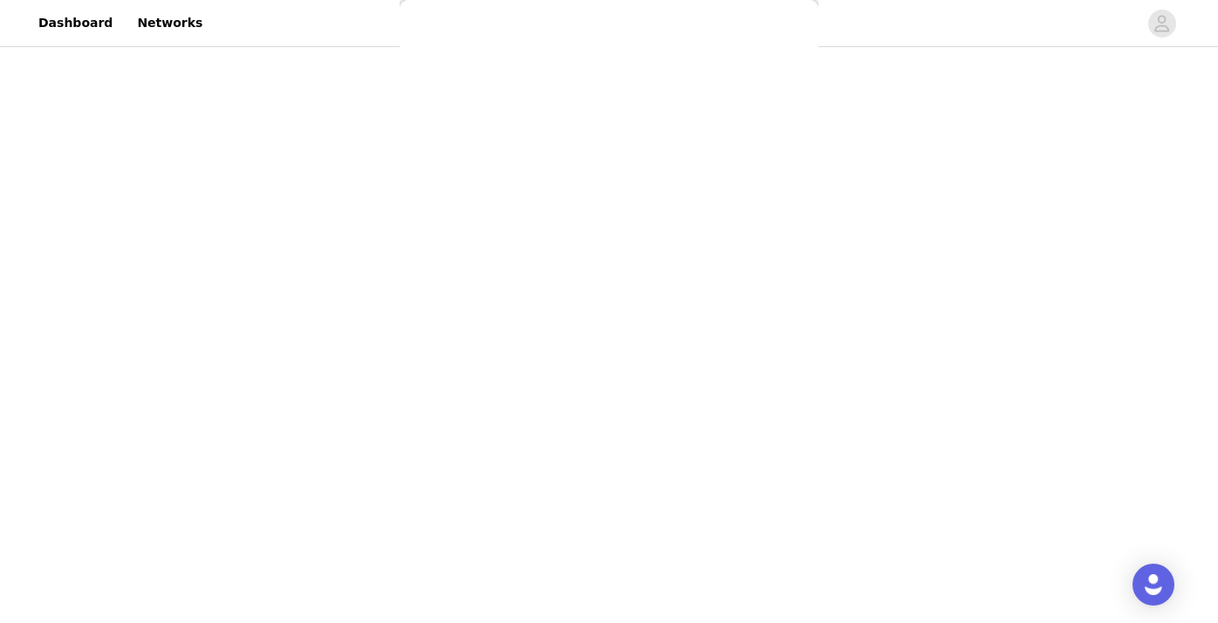
scroll to position [247, 0]
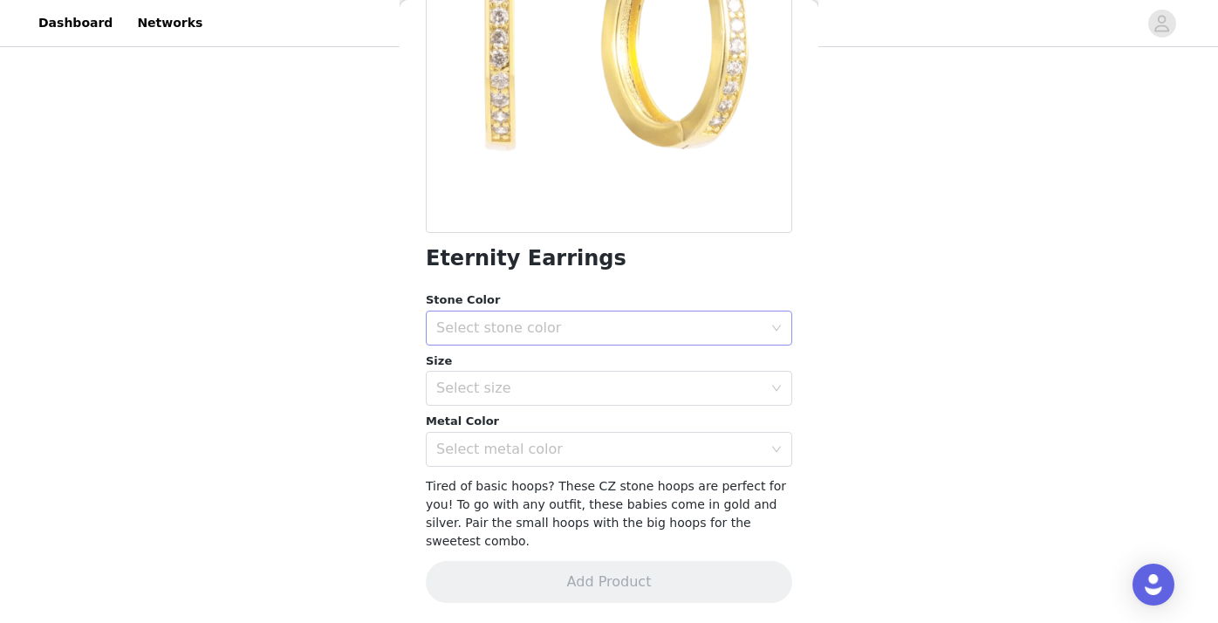
click at [552, 325] on div "Select stone color" at bounding box center [599, 327] width 326 height 17
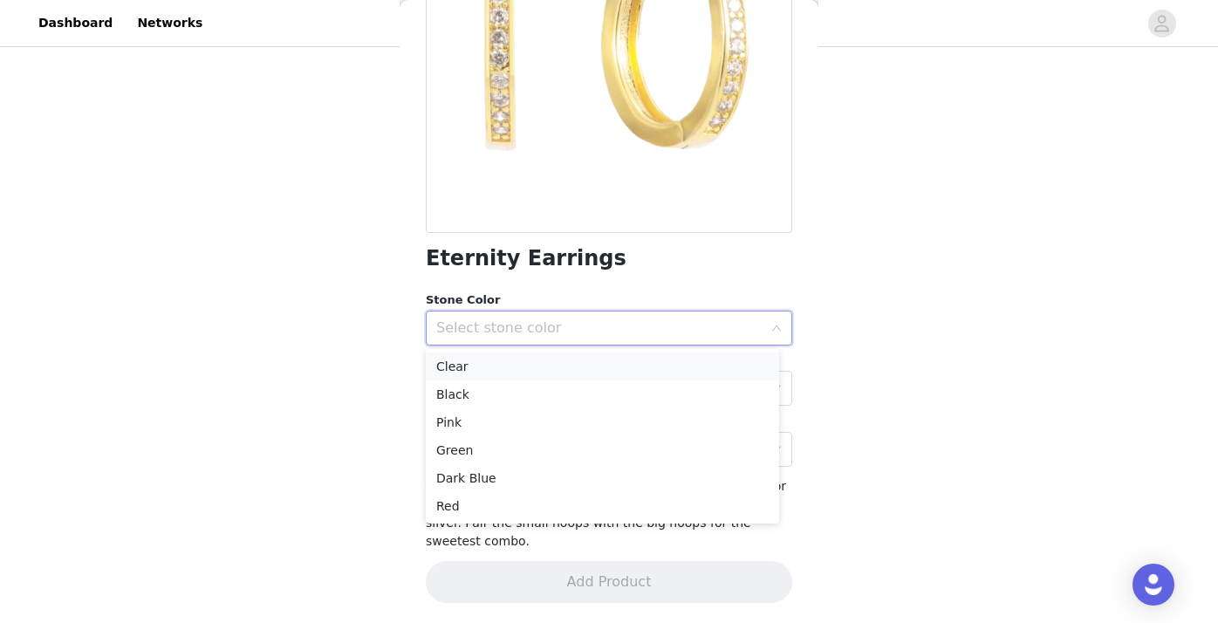
click at [514, 368] on li "Clear" at bounding box center [602, 366] width 353 height 28
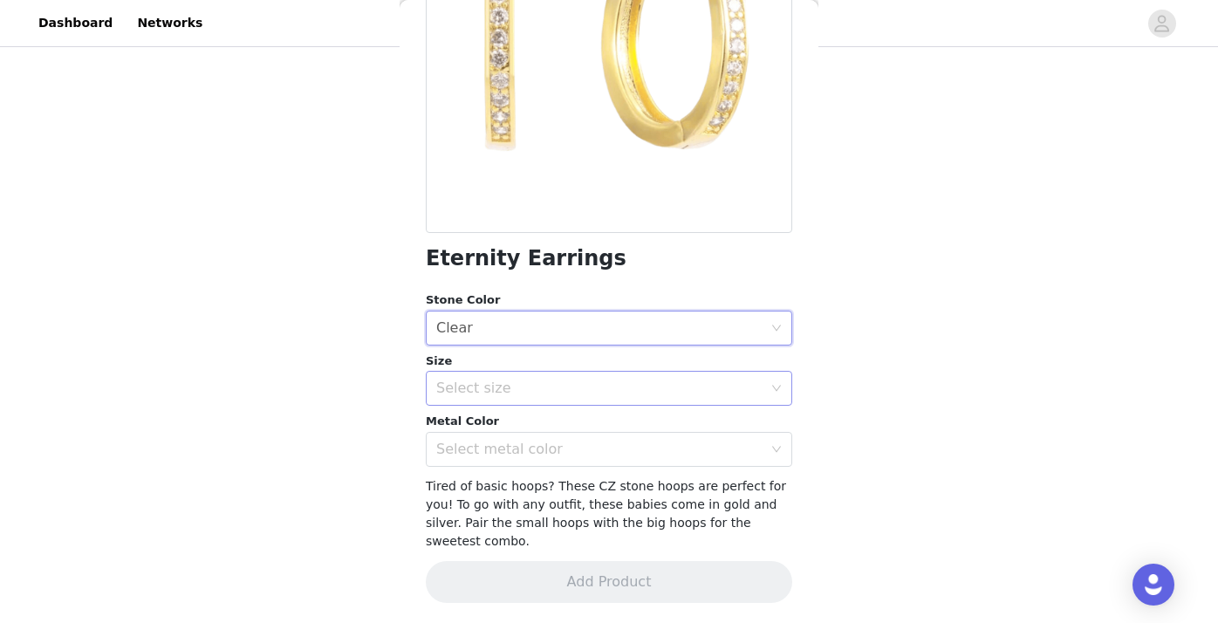
click at [543, 384] on div "Select size" at bounding box center [599, 387] width 326 height 17
click at [531, 456] on li "Big" at bounding box center [602, 454] width 353 height 28
click at [529, 448] on div "Select metal color" at bounding box center [599, 448] width 326 height 17
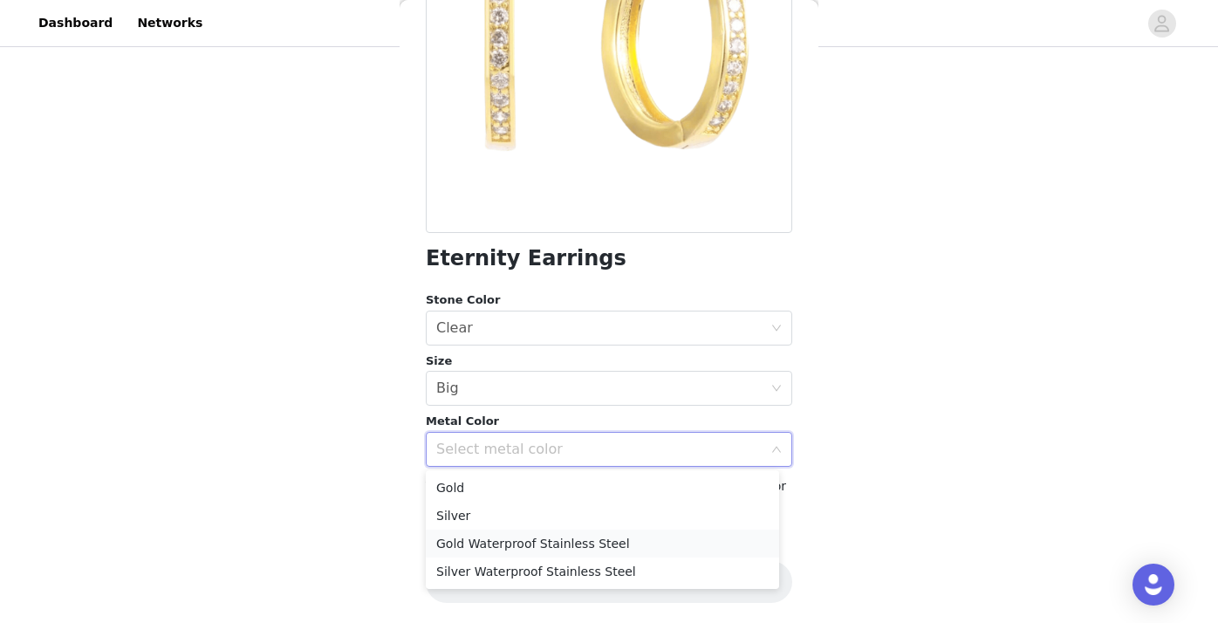
click at [510, 549] on li "Gold Waterproof Stainless Steel" at bounding box center [602, 543] width 353 height 28
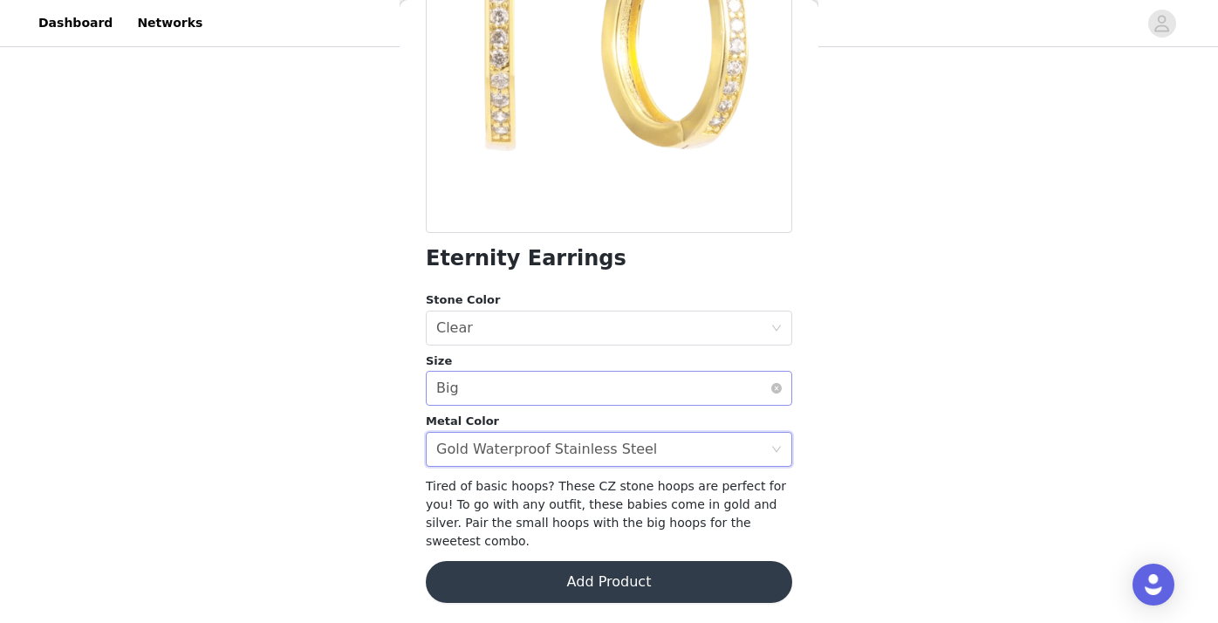
click at [533, 396] on div "Select size Big" at bounding box center [603, 388] width 334 height 33
click at [529, 578] on button "Add Product" at bounding box center [609, 582] width 366 height 42
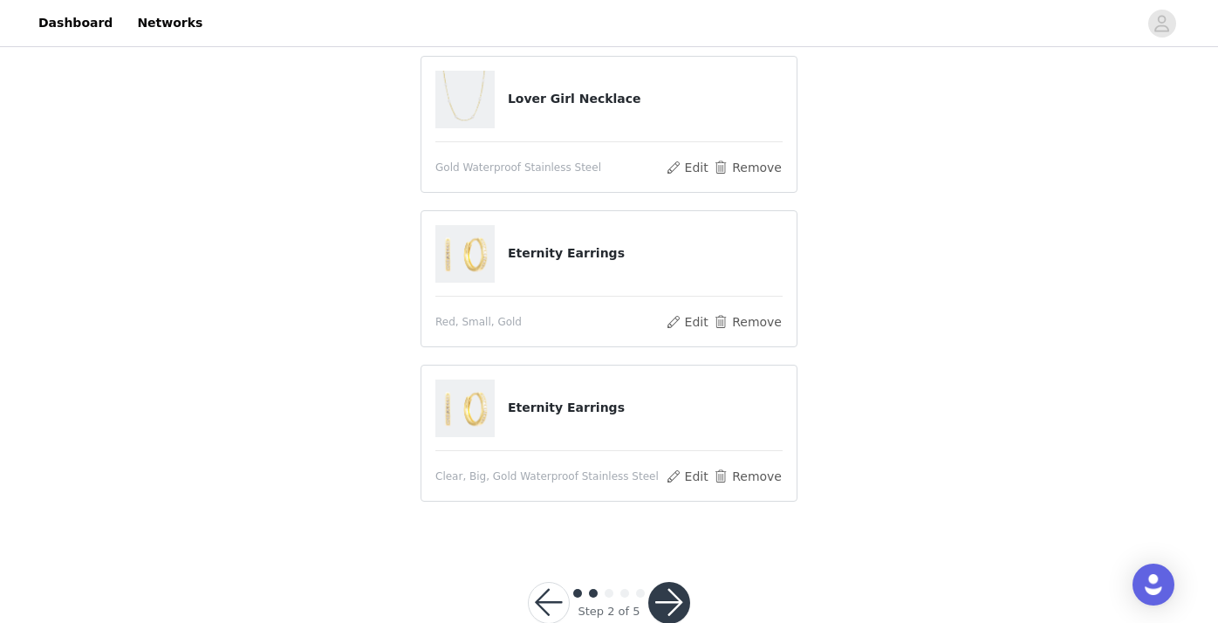
click at [676, 598] on button "button" at bounding box center [669, 603] width 42 height 42
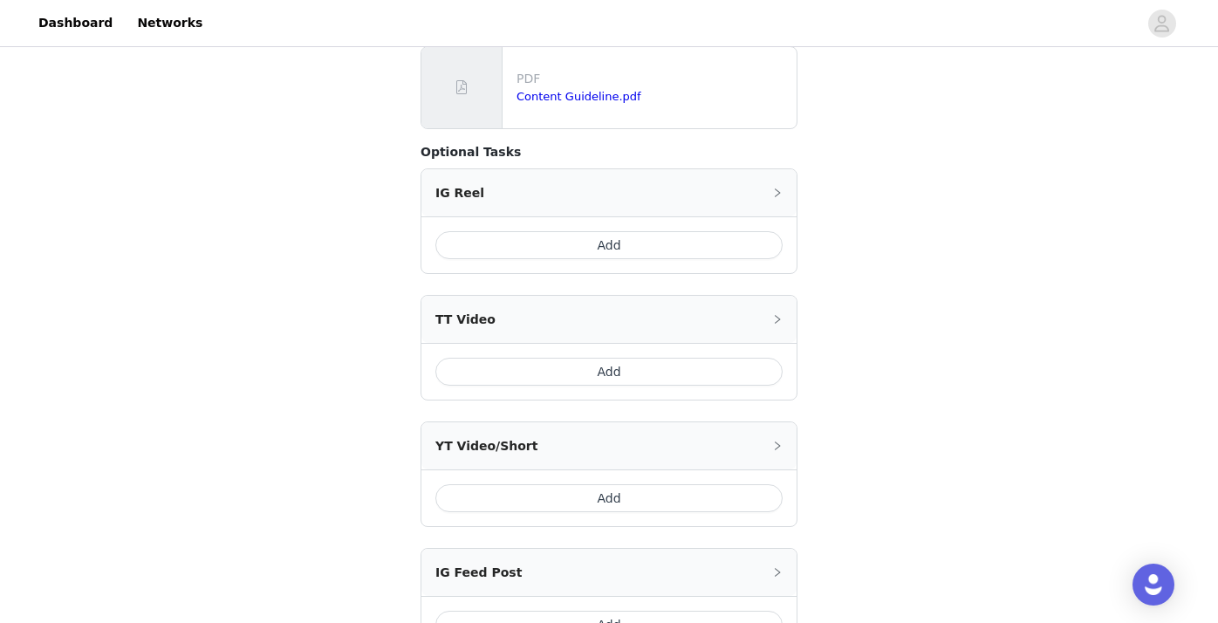
scroll to position [652, 0]
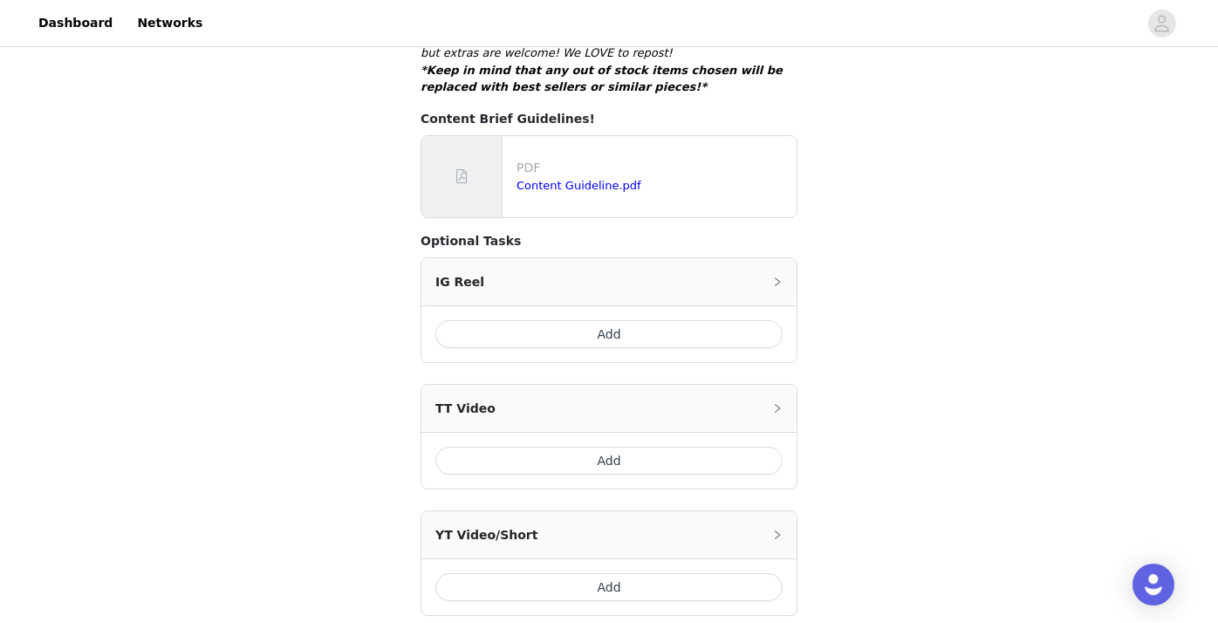
click at [612, 447] on button "Add" at bounding box center [608, 461] width 347 height 28
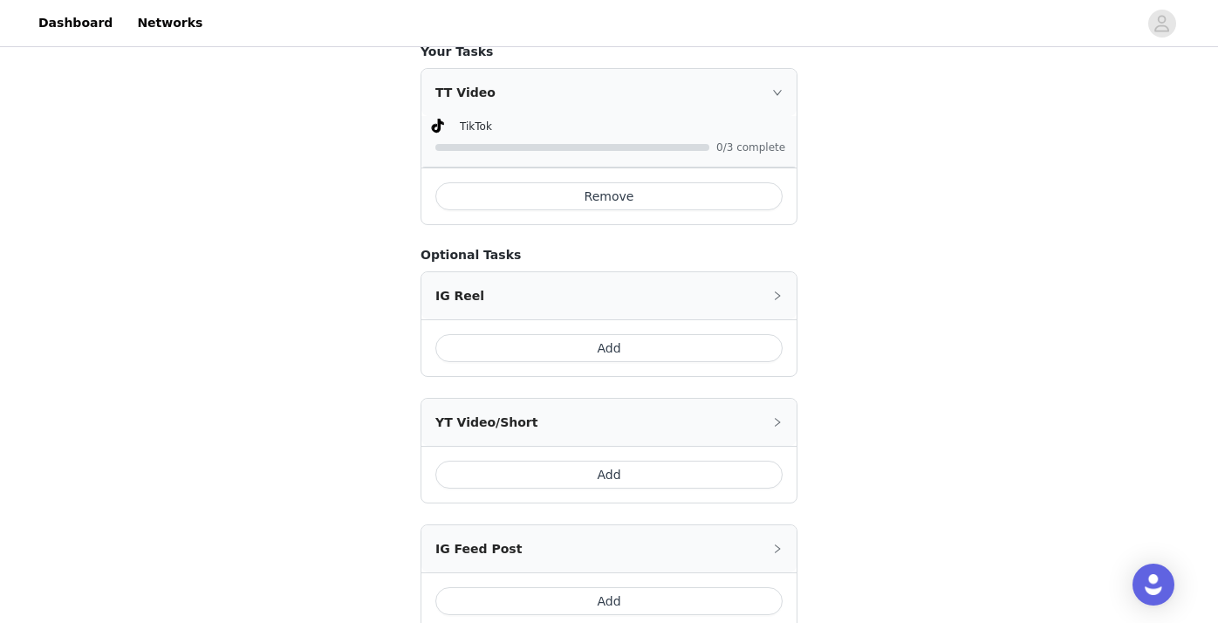
scroll to position [932, 0]
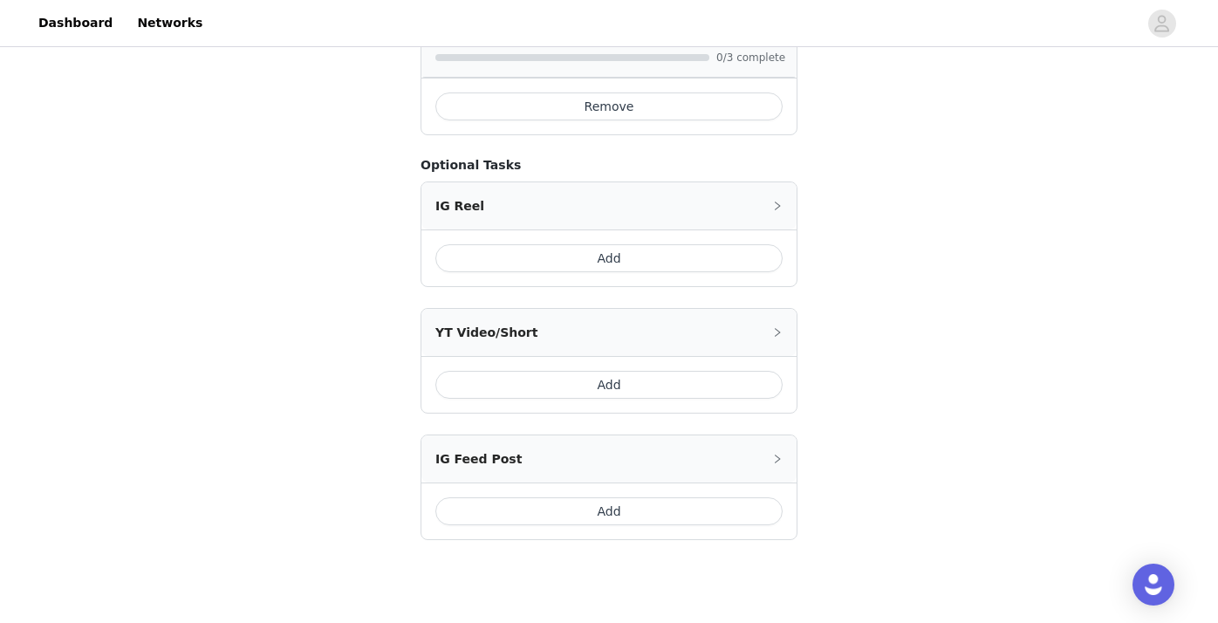
click at [652, 497] on button "Add" at bounding box center [608, 511] width 347 height 28
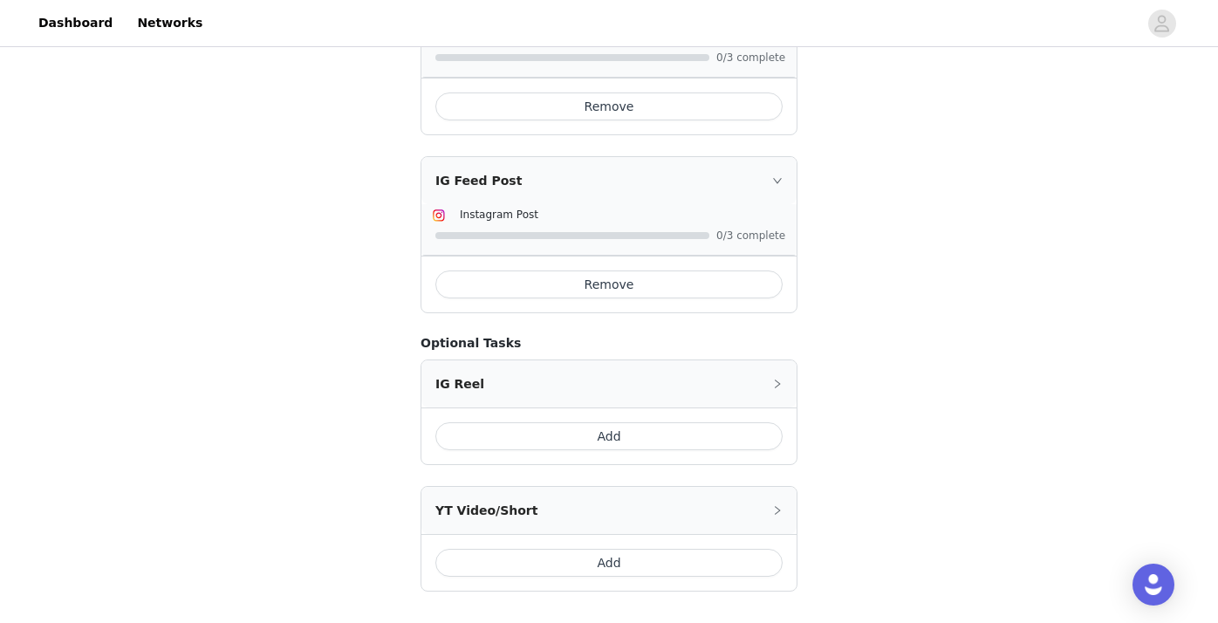
click at [779, 178] on icon "icon: right" at bounding box center [777, 180] width 9 height 5
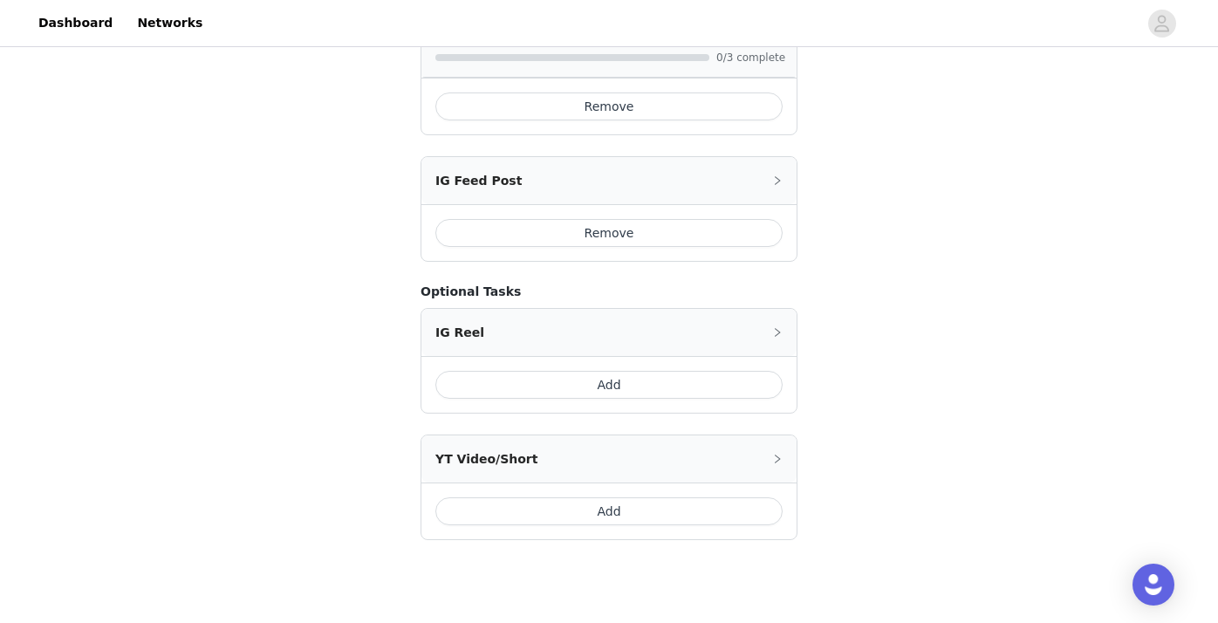
click at [700, 222] on button "Remove" at bounding box center [608, 233] width 347 height 28
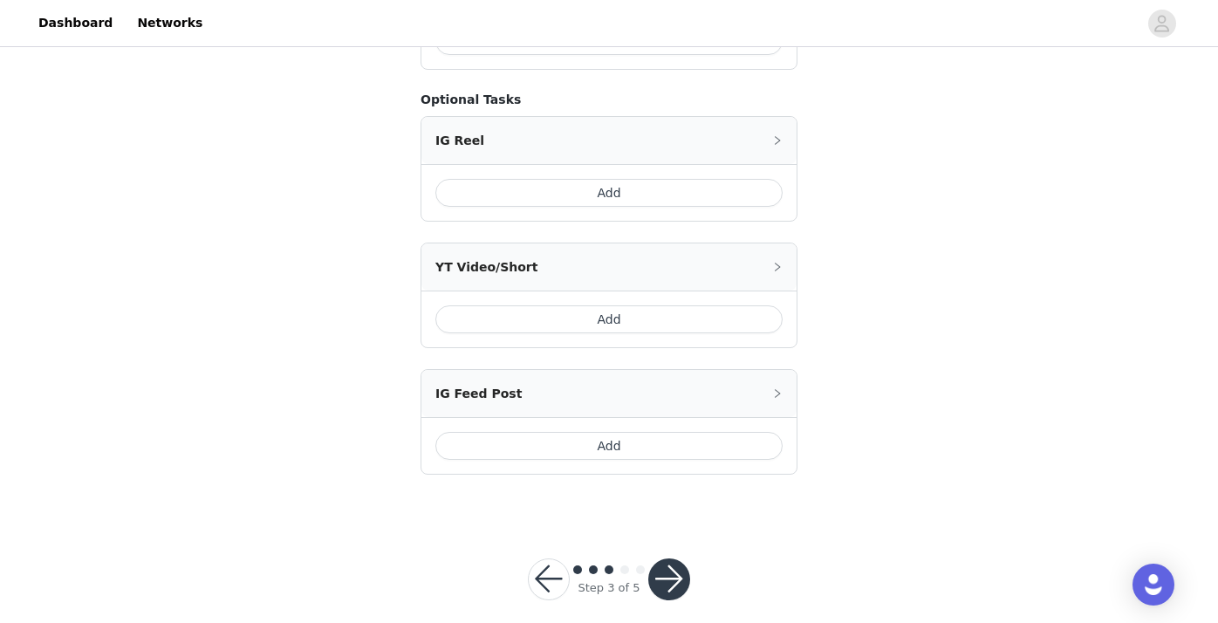
scroll to position [965, 0]
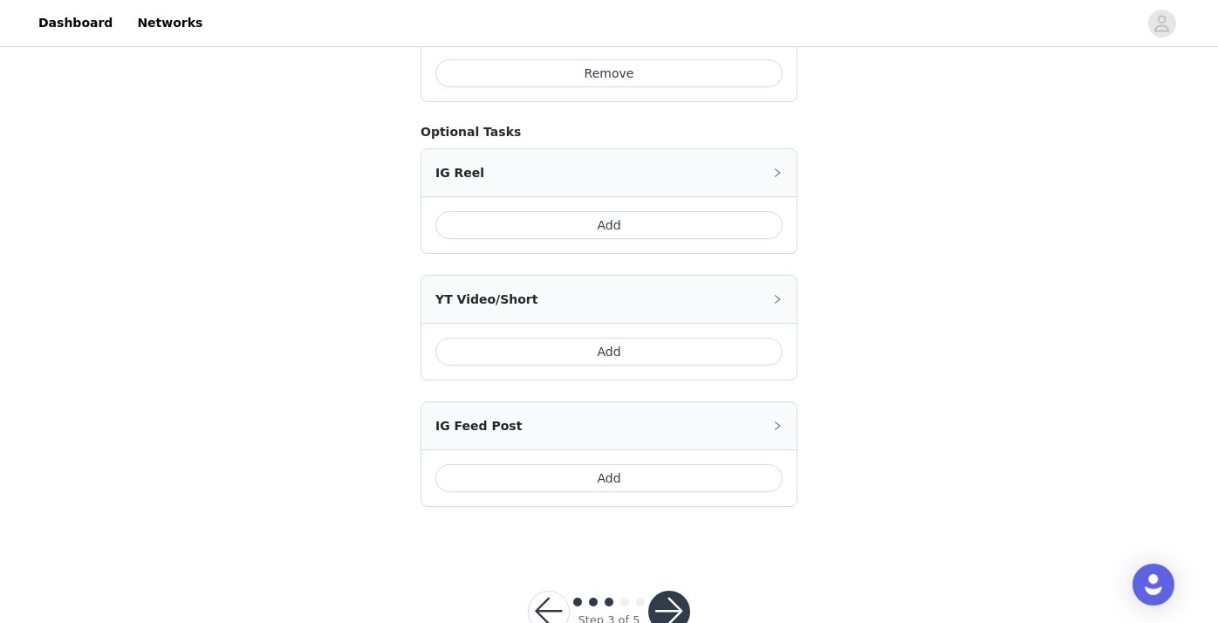
click at [664, 591] on button "button" at bounding box center [669, 612] width 42 height 42
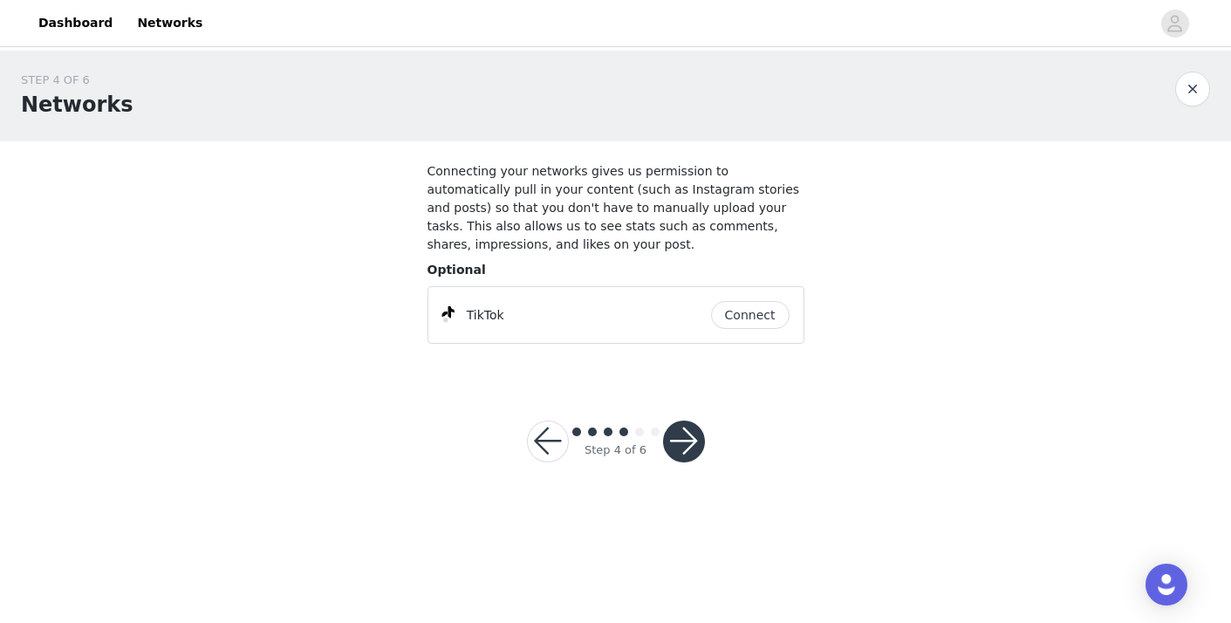
click at [759, 311] on button "Connect" at bounding box center [750, 315] width 79 height 28
click at [675, 438] on button "button" at bounding box center [684, 441] width 42 height 42
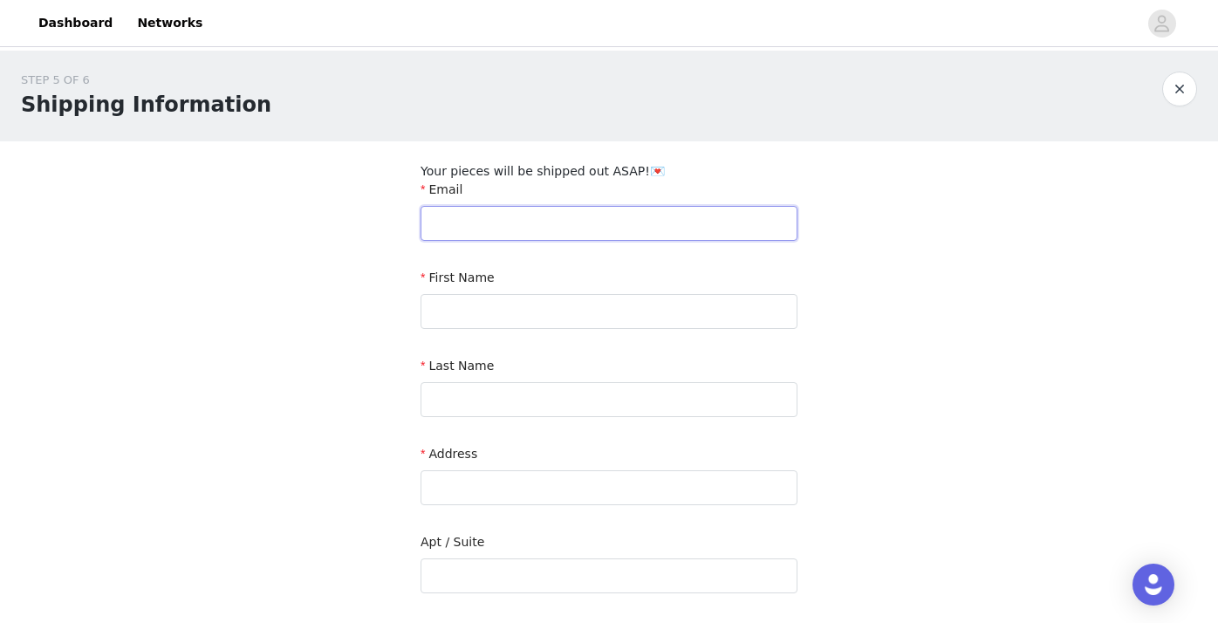
click at [531, 224] on input "text" at bounding box center [608, 223] width 377 height 35
type input "thelifeofjaim@gmail.com"
click at [553, 298] on input "text" at bounding box center [608, 311] width 377 height 35
type input "Jaime"
click at [478, 399] on input "text" at bounding box center [608, 399] width 377 height 35
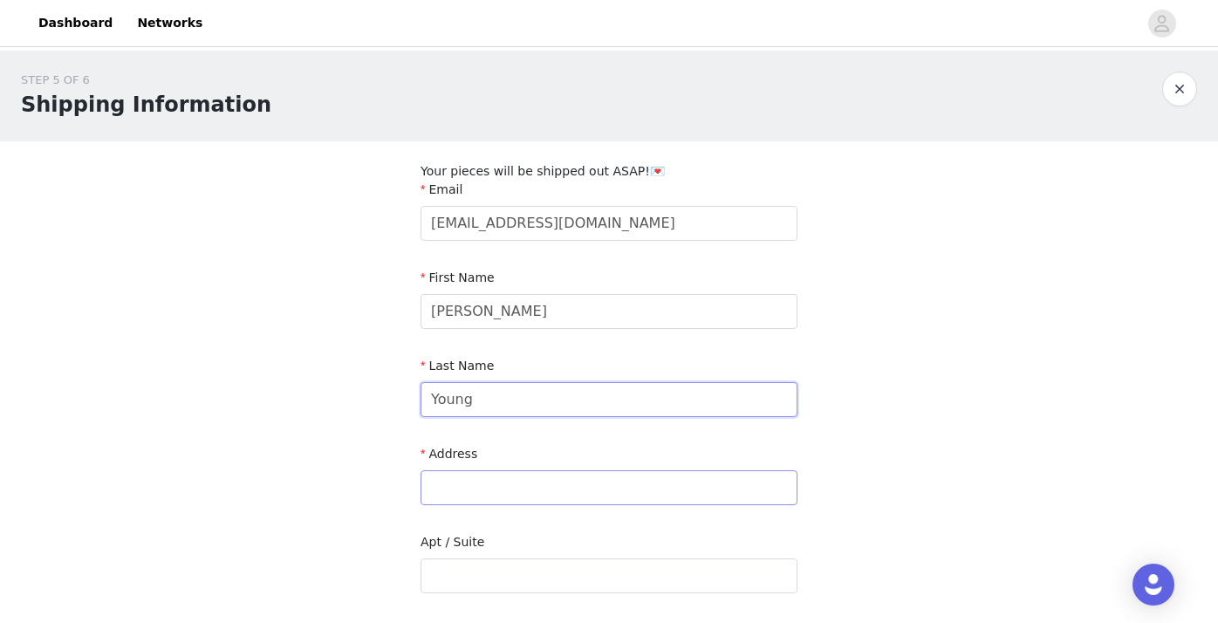
type input "Young"
click at [450, 473] on input "text" at bounding box center [608, 487] width 377 height 35
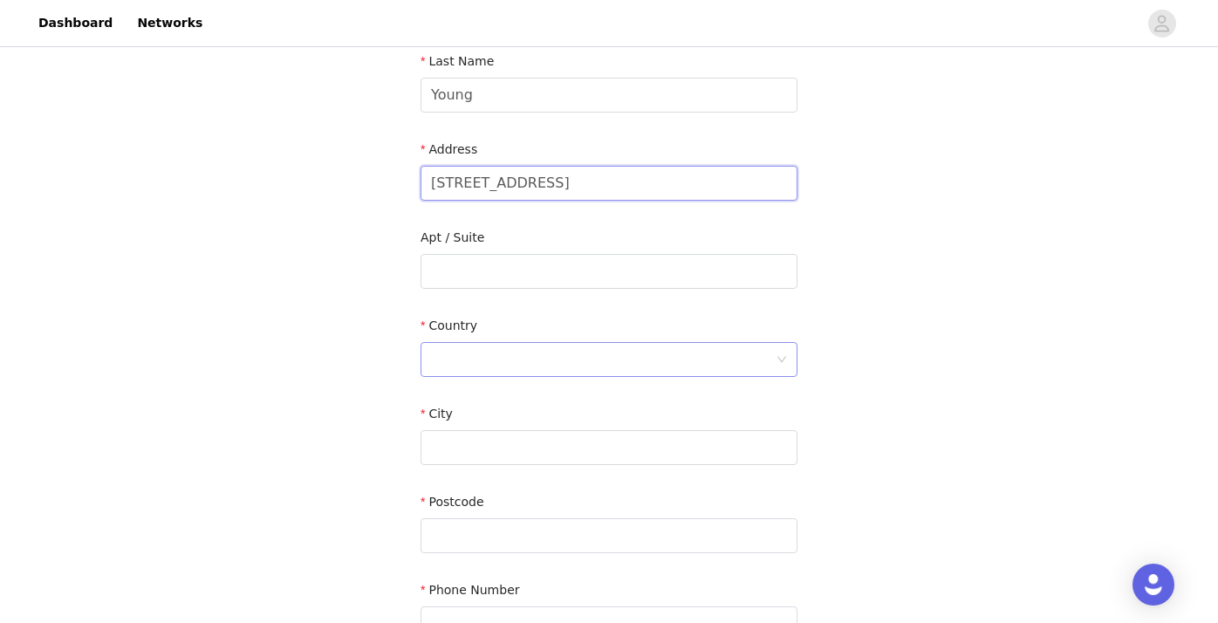
type input "28 Lake Entrance Road"
click at [481, 353] on div at bounding box center [603, 359] width 345 height 33
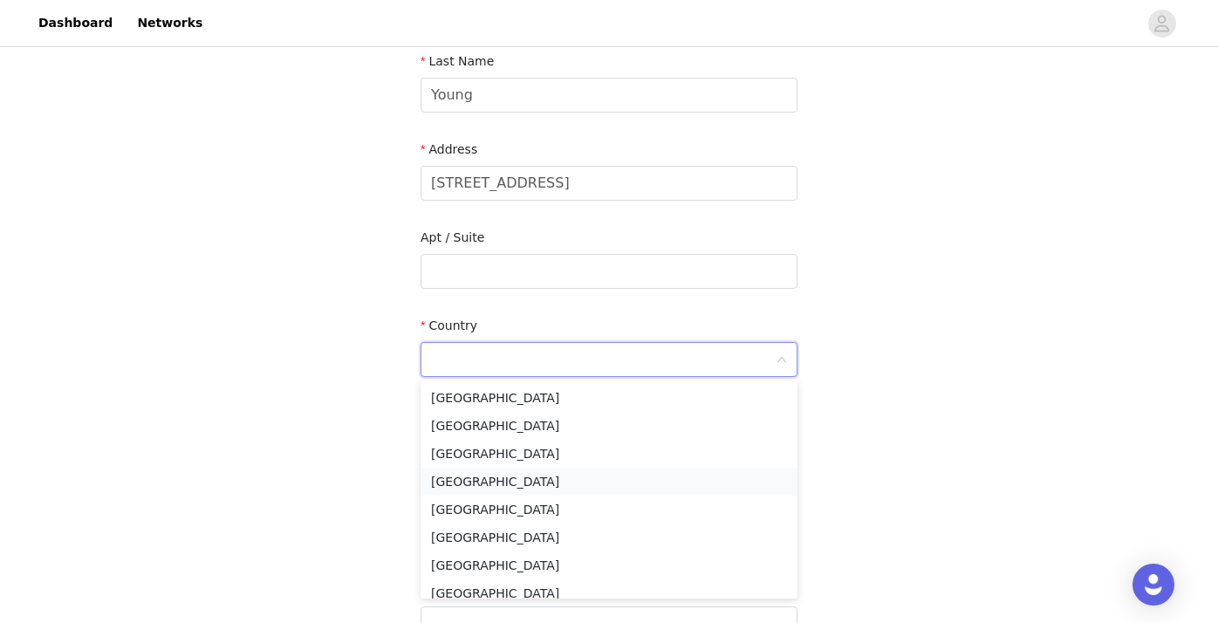
click at [492, 476] on li "Australia" at bounding box center [608, 482] width 377 height 28
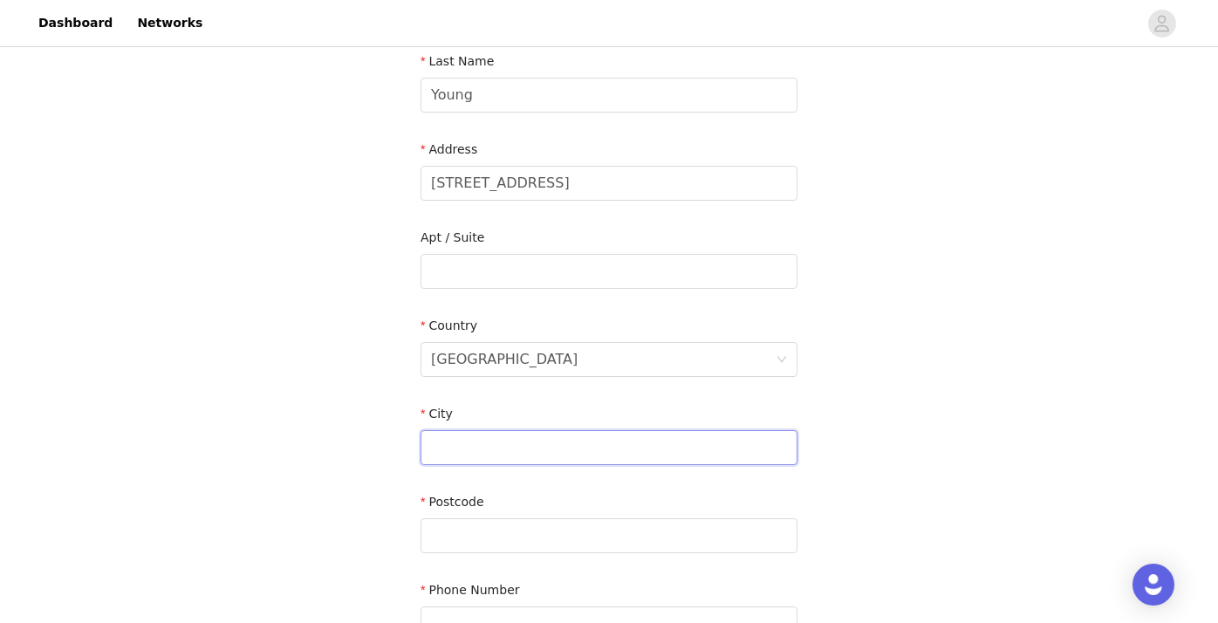
click at [495, 454] on input "text" at bounding box center [608, 447] width 377 height 35
type input "Oak Flats"
click at [525, 536] on div at bounding box center [603, 535] width 345 height 33
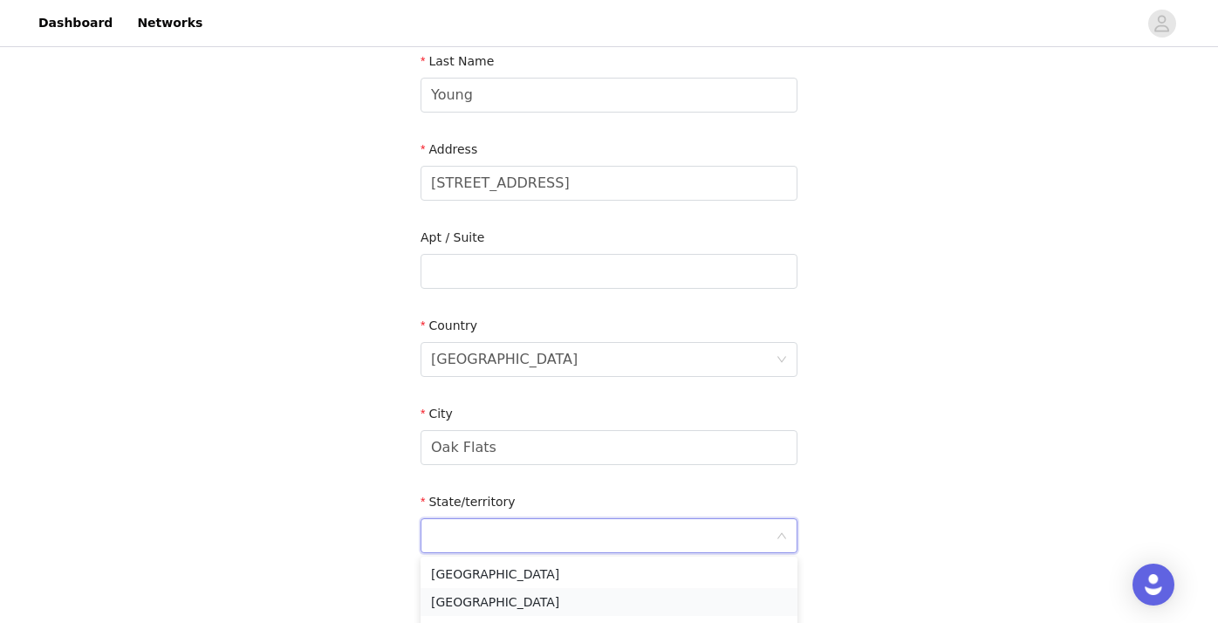
click at [535, 593] on li "New South Wales" at bounding box center [608, 602] width 377 height 28
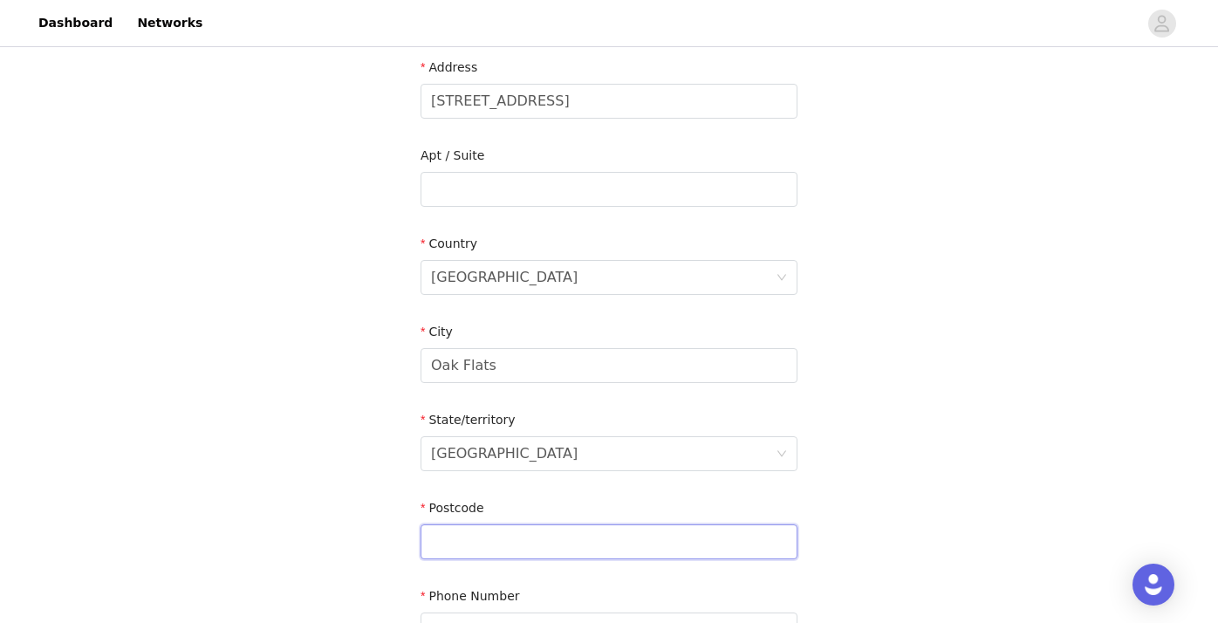
click at [489, 544] on input "text" at bounding box center [608, 541] width 377 height 35
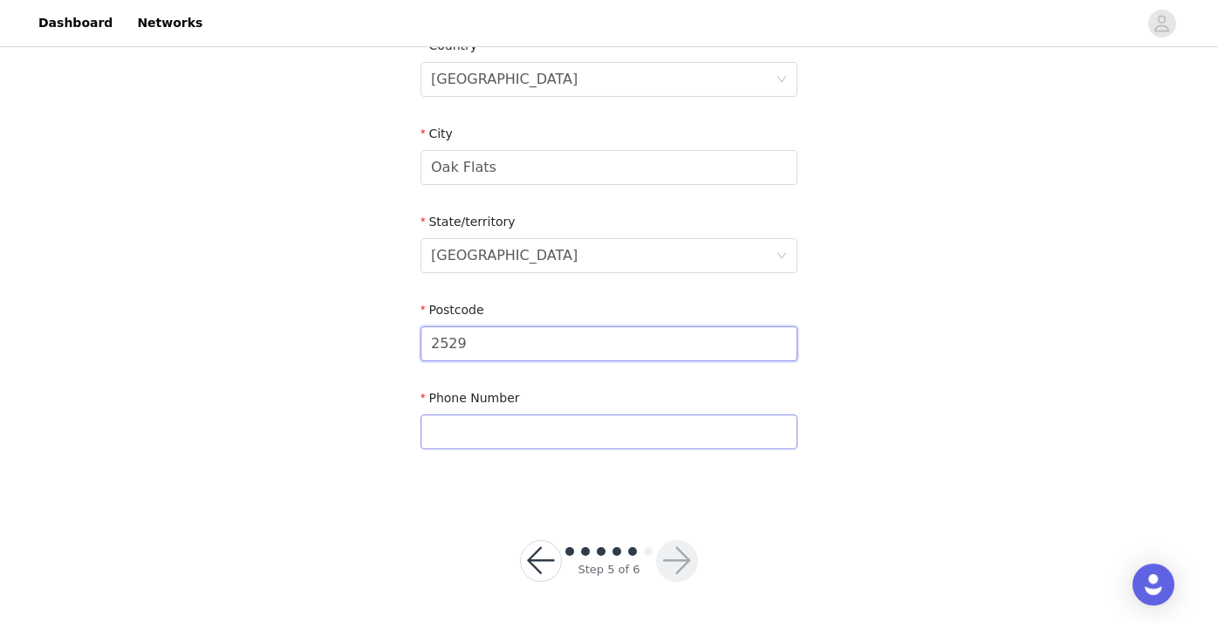
type input "2529"
click at [476, 423] on input "text" at bounding box center [608, 431] width 377 height 35
type input "0490444689"
click at [692, 565] on button "button" at bounding box center [677, 561] width 42 height 42
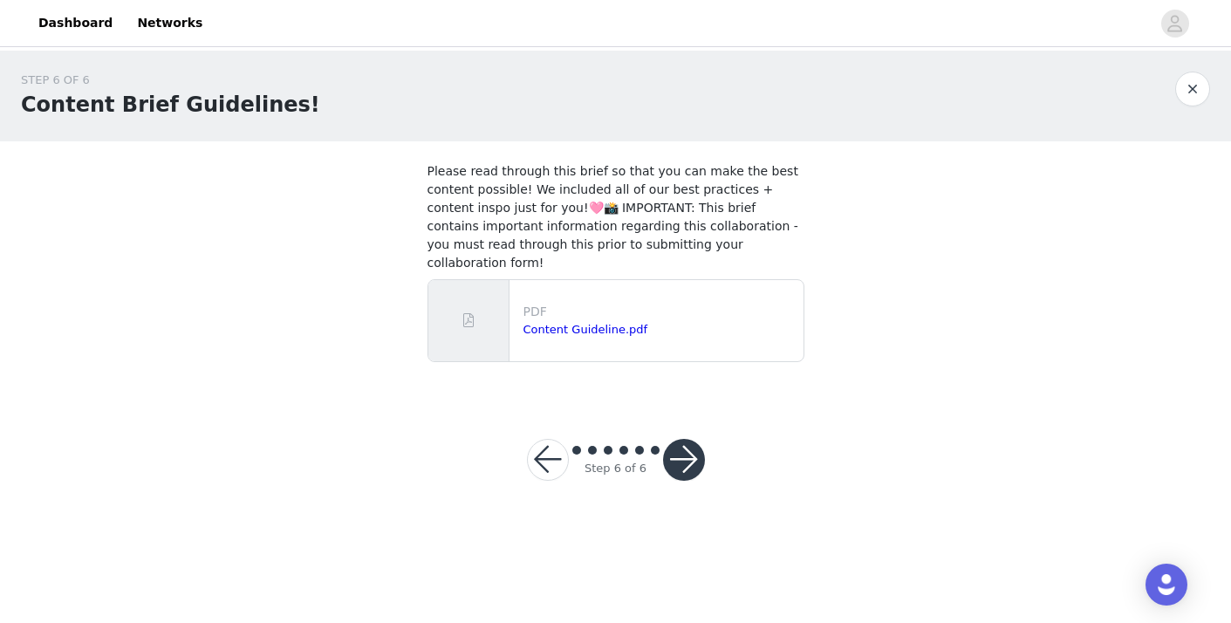
click at [679, 447] on button "button" at bounding box center [684, 460] width 42 height 42
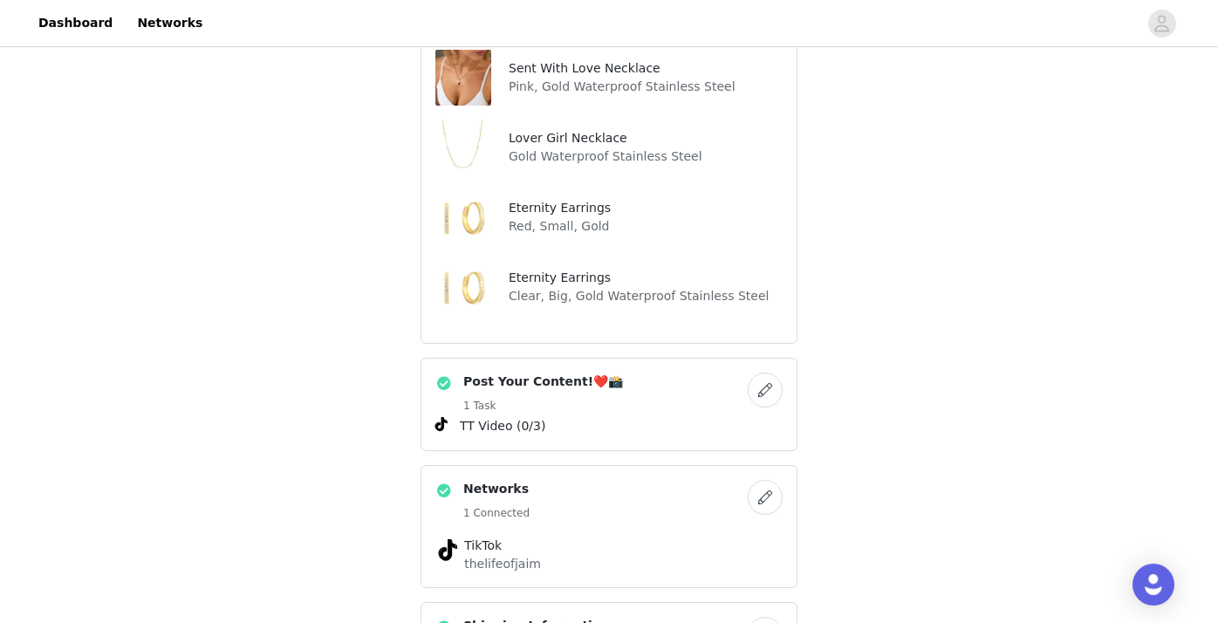
scroll to position [694, 0]
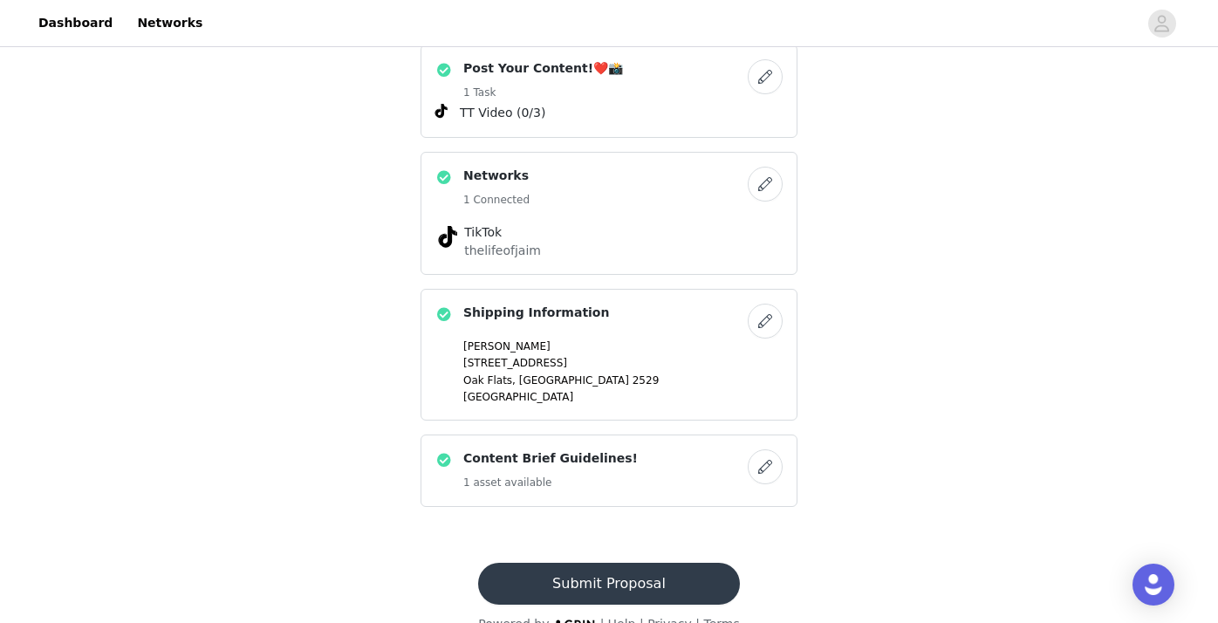
click at [650, 563] on button "Submit Proposal" at bounding box center [608, 584] width 261 height 42
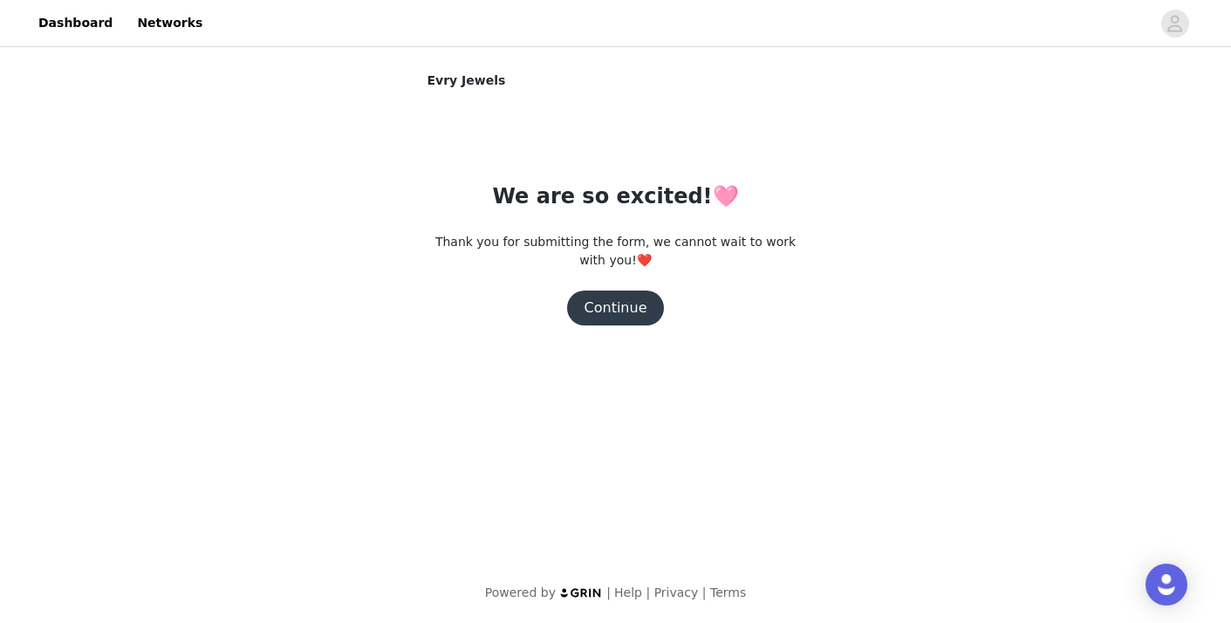
click at [627, 304] on button "Continue" at bounding box center [616, 307] width 98 height 35
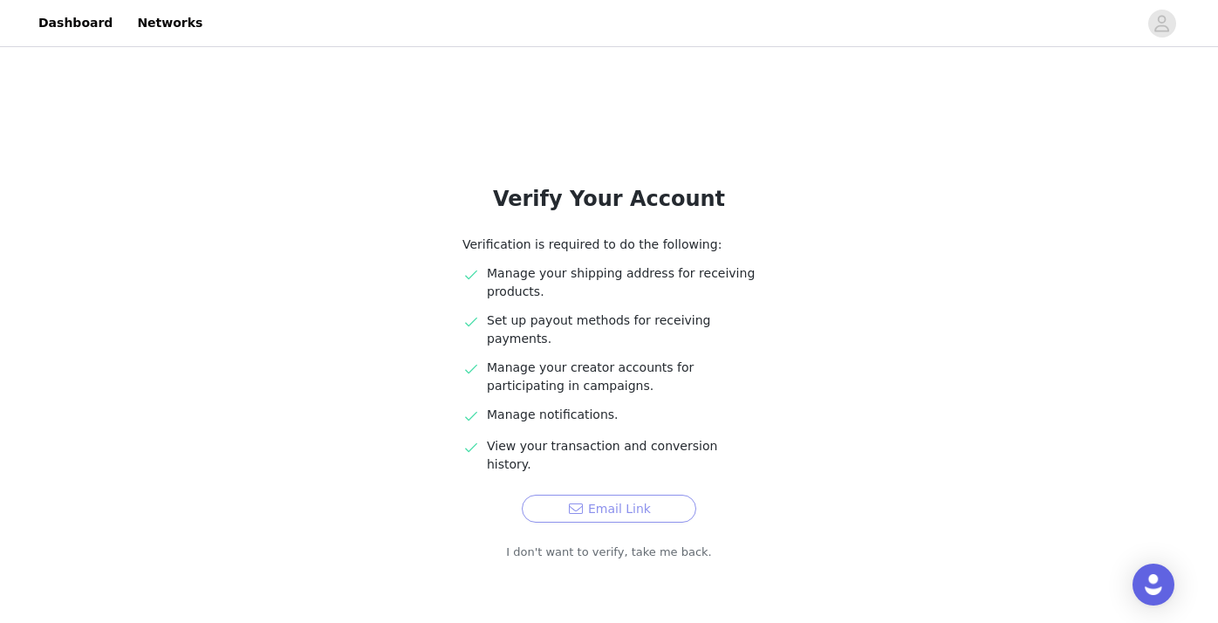
click at [608, 495] on button "Email Link" at bounding box center [609, 509] width 174 height 28
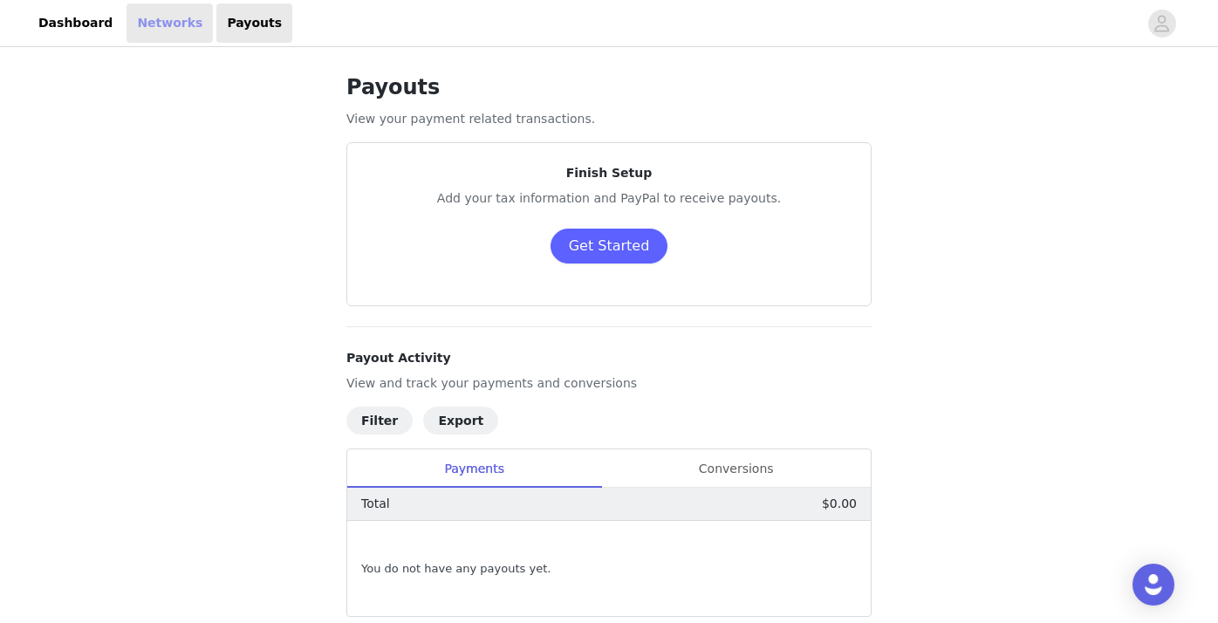
click at [188, 28] on link "Networks" at bounding box center [169, 22] width 86 height 39
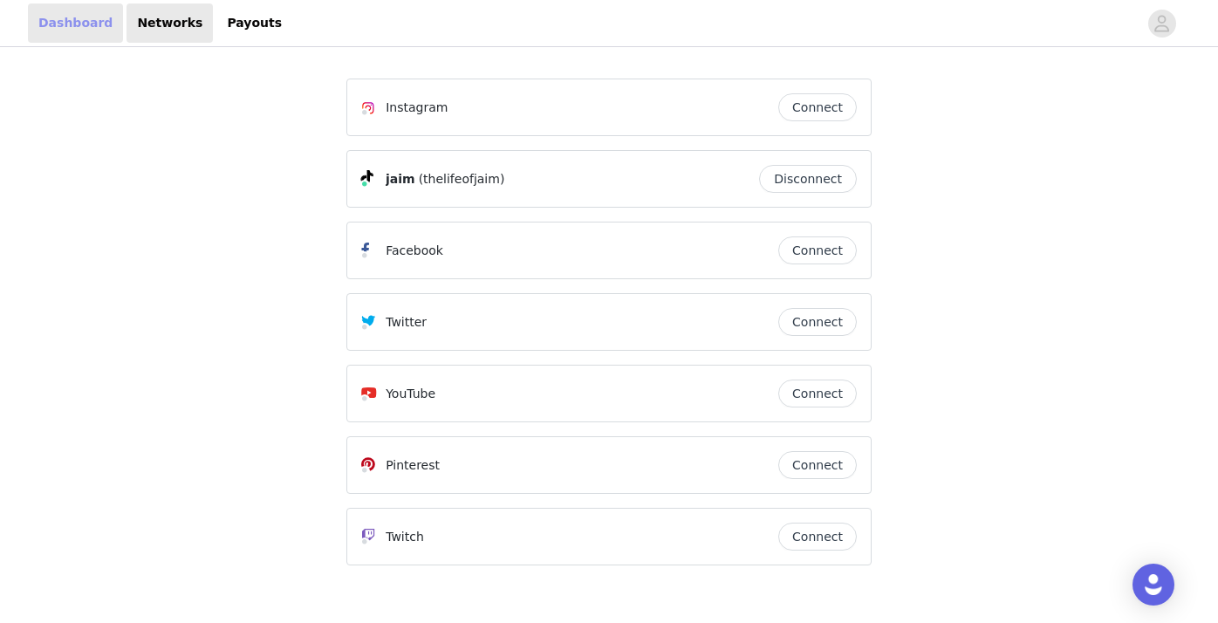
click at [57, 29] on link "Dashboard" at bounding box center [75, 22] width 95 height 39
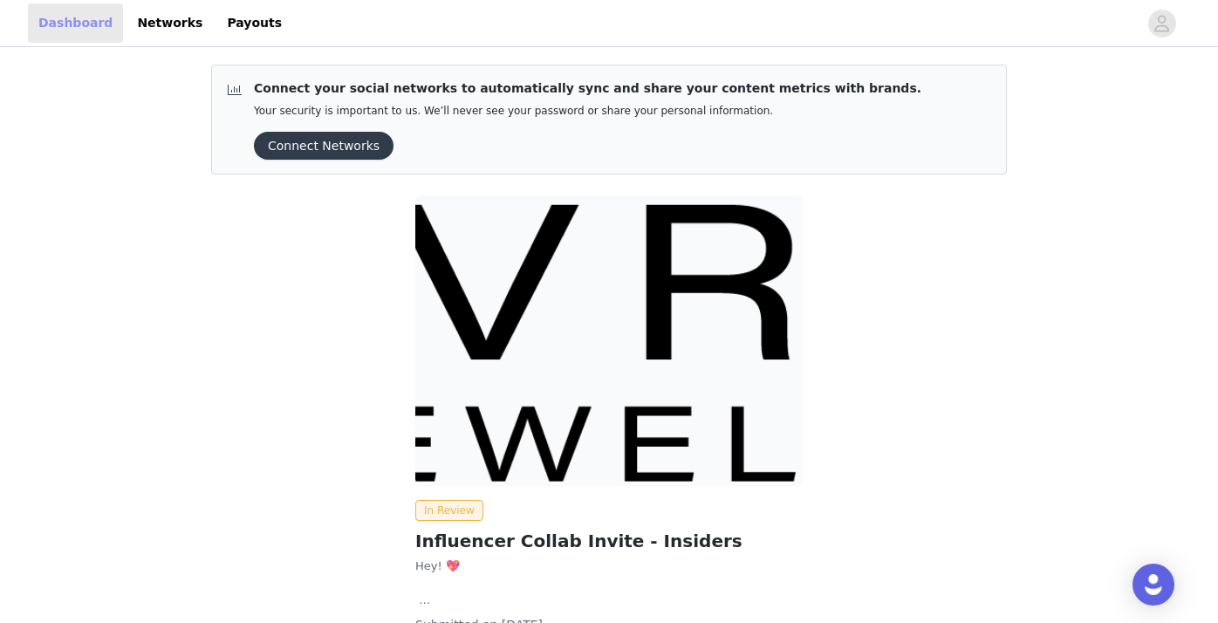
scroll to position [140, 0]
